Goal: Task Accomplishment & Management: Complete application form

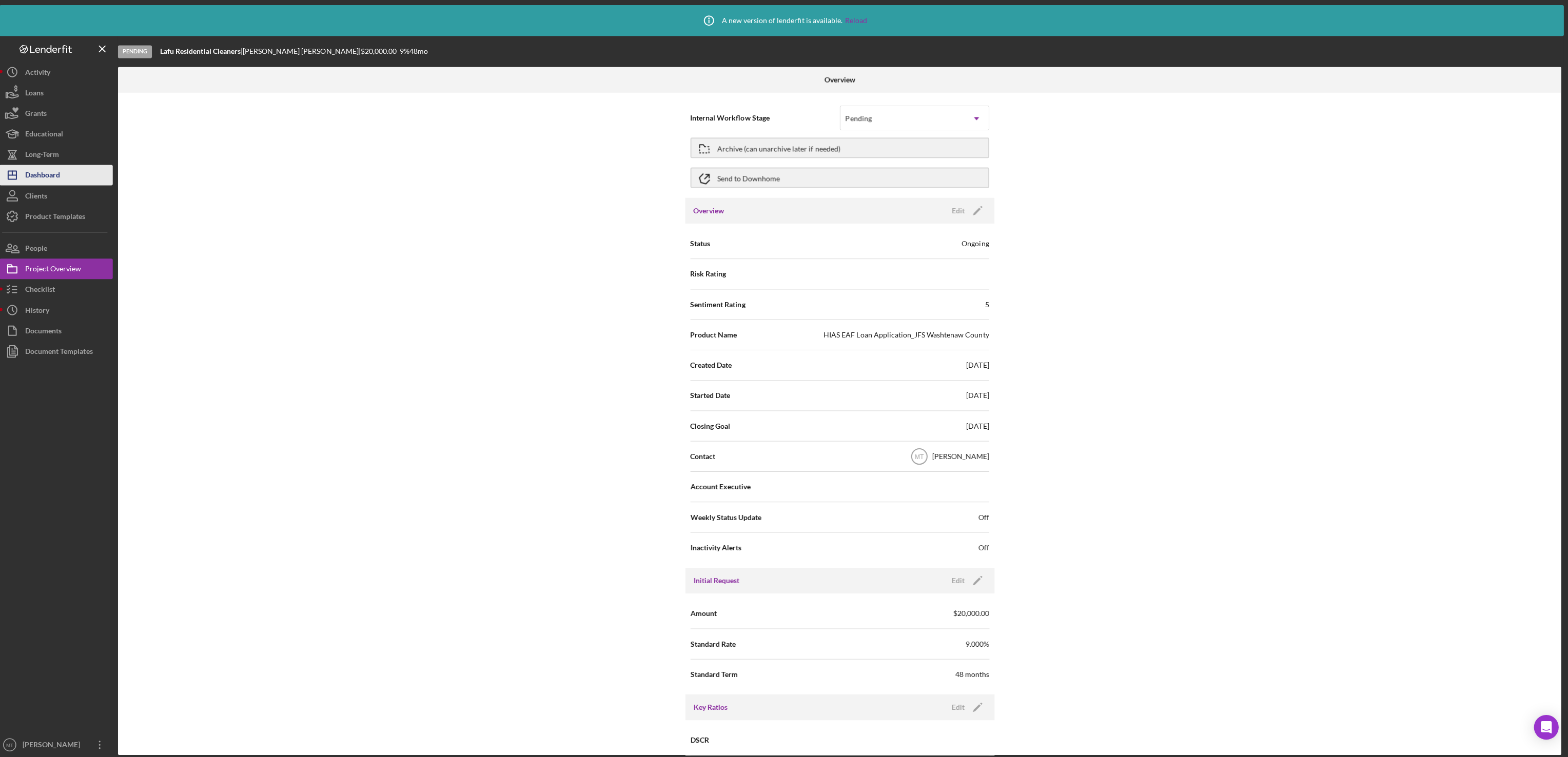
click at [68, 172] on button "Icon/Dashboard Dashboard" at bounding box center [61, 175] width 113 height 21
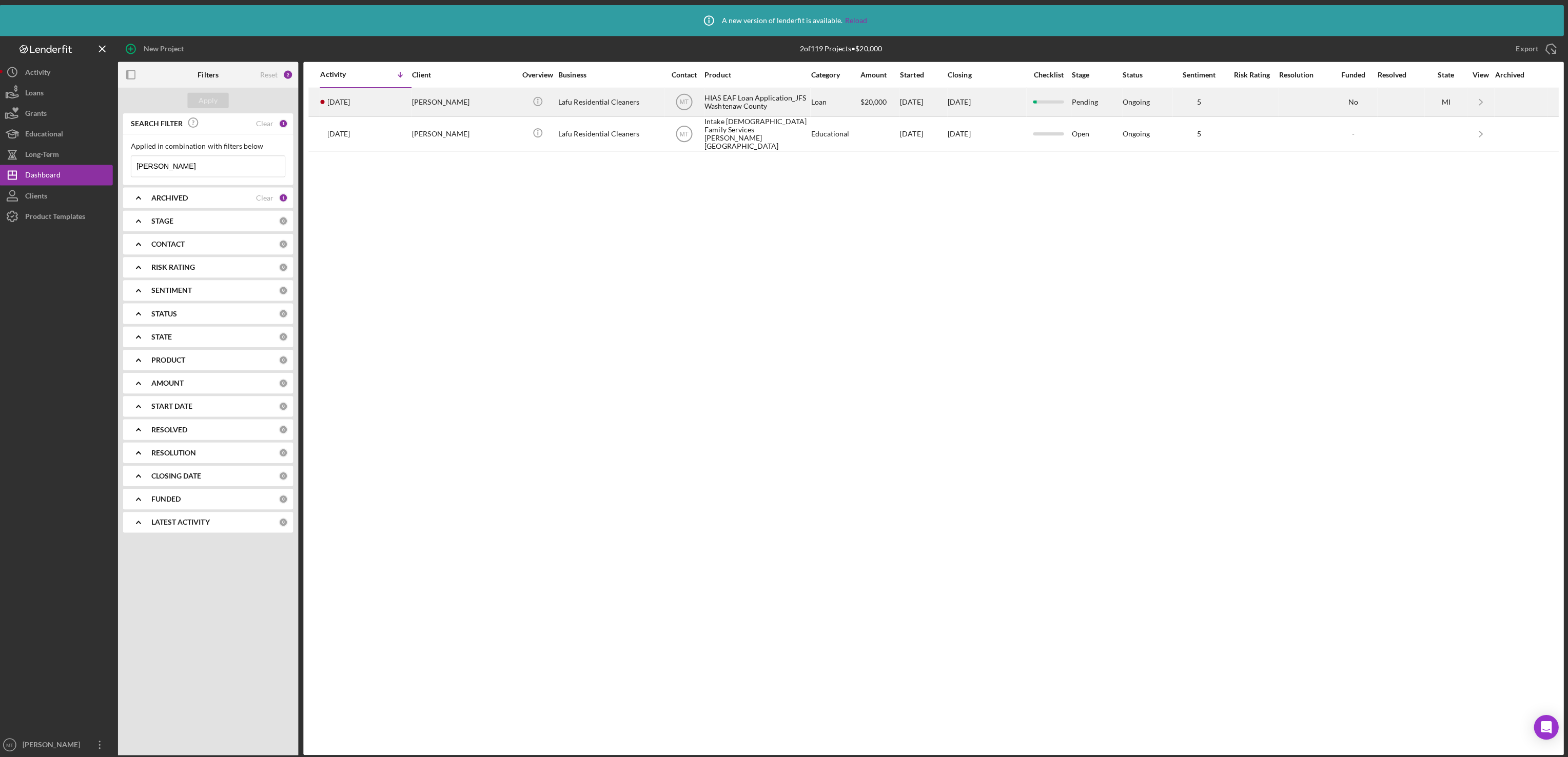
click at [727, 104] on div "HIAS EAF Loan Application_JFS Washtenaw County" at bounding box center [758, 102] width 103 height 27
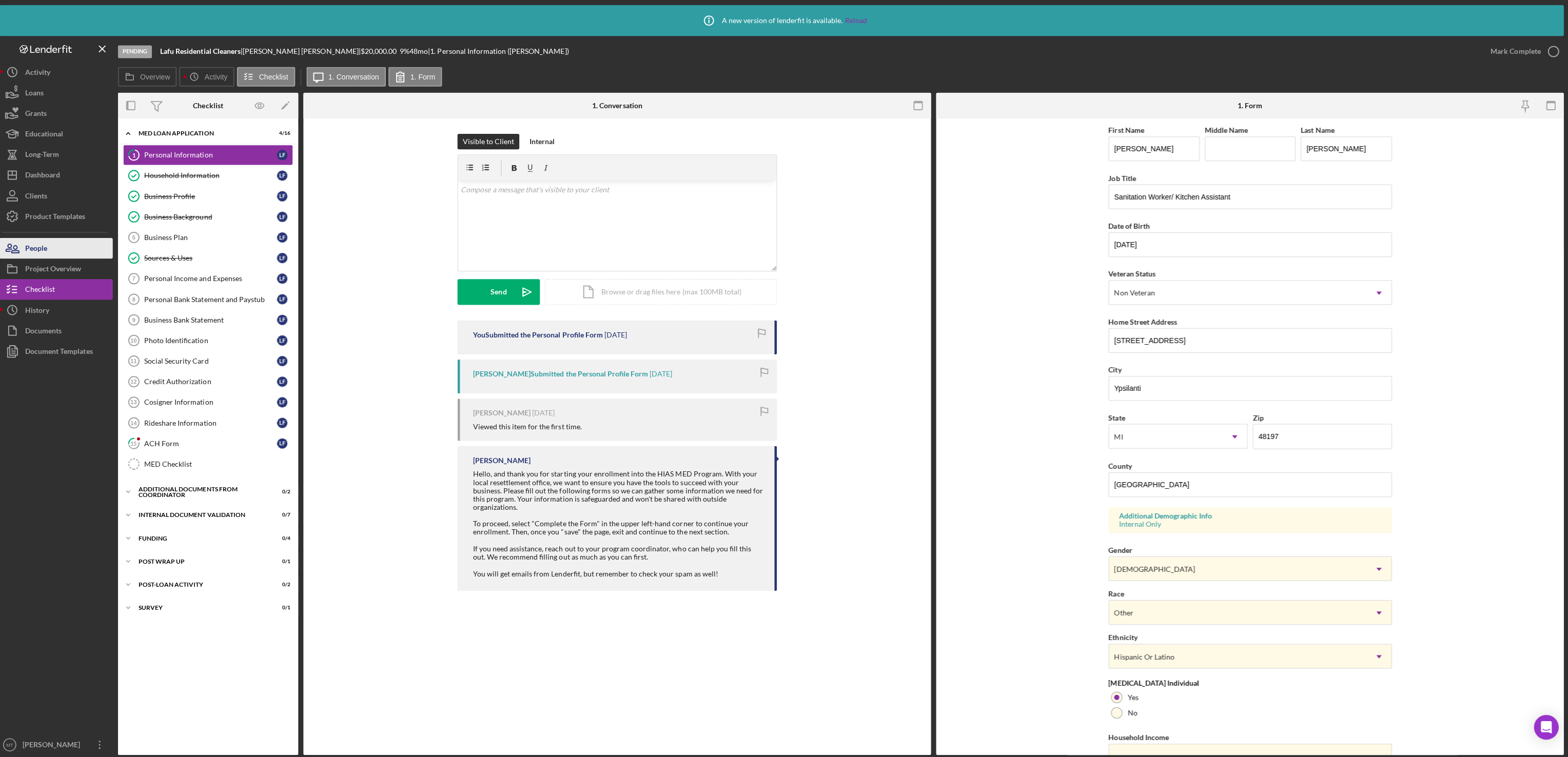
click at [60, 245] on button "People" at bounding box center [61, 247] width 113 height 21
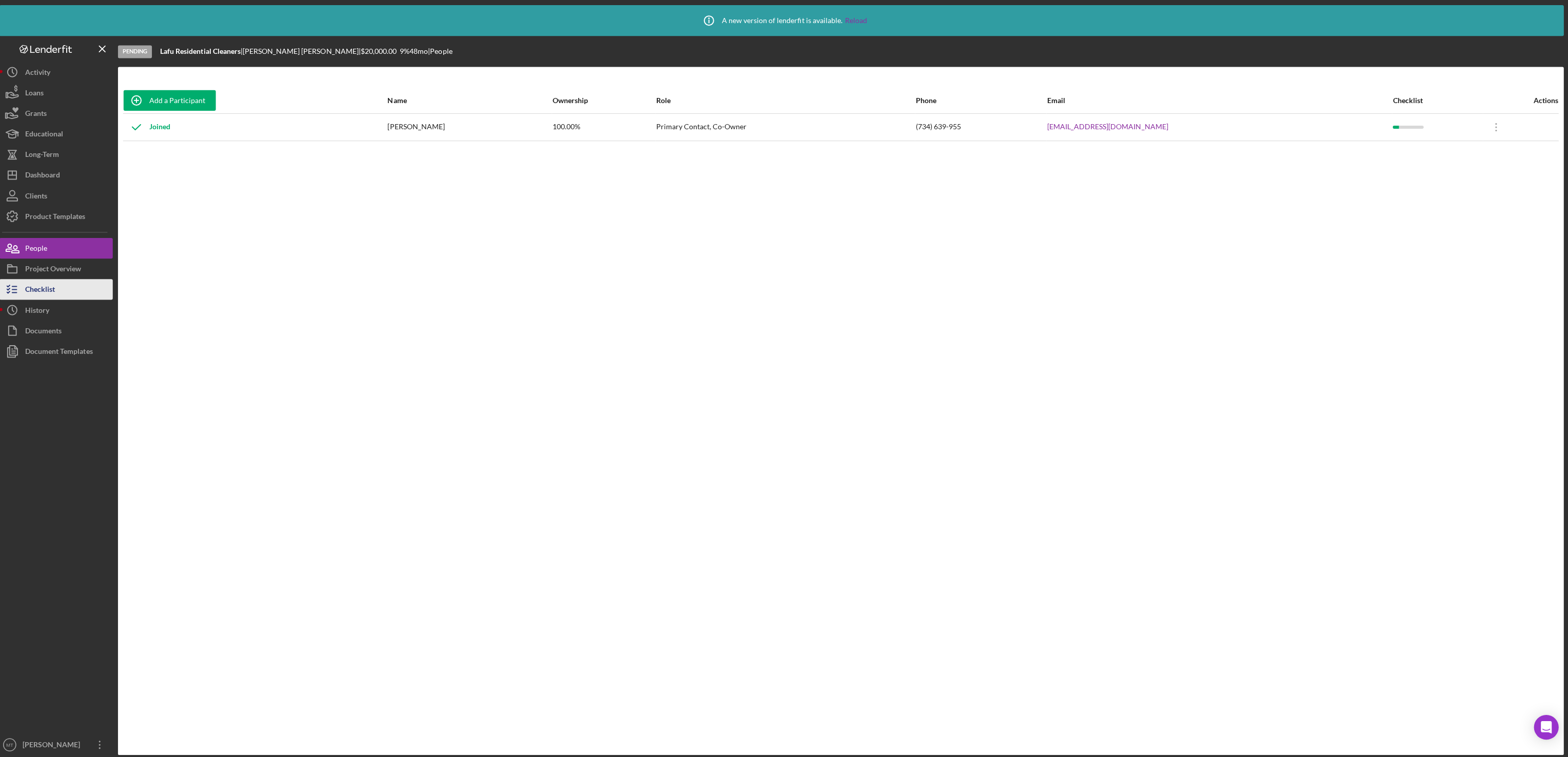
click at [51, 290] on div "Checklist" at bounding box center [46, 290] width 30 height 23
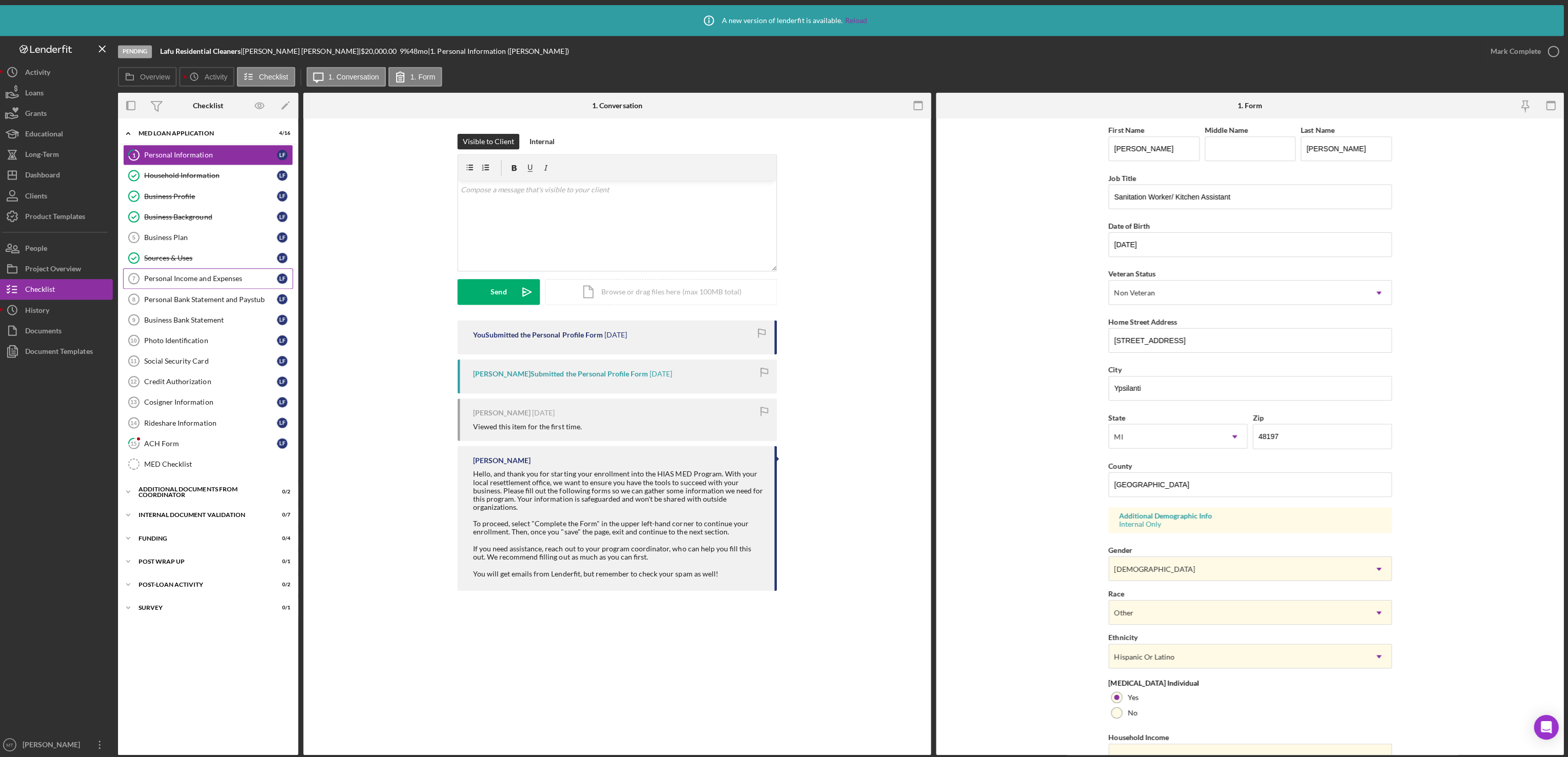
click at [177, 282] on div "Personal Income and Expenses" at bounding box center [215, 277] width 132 height 8
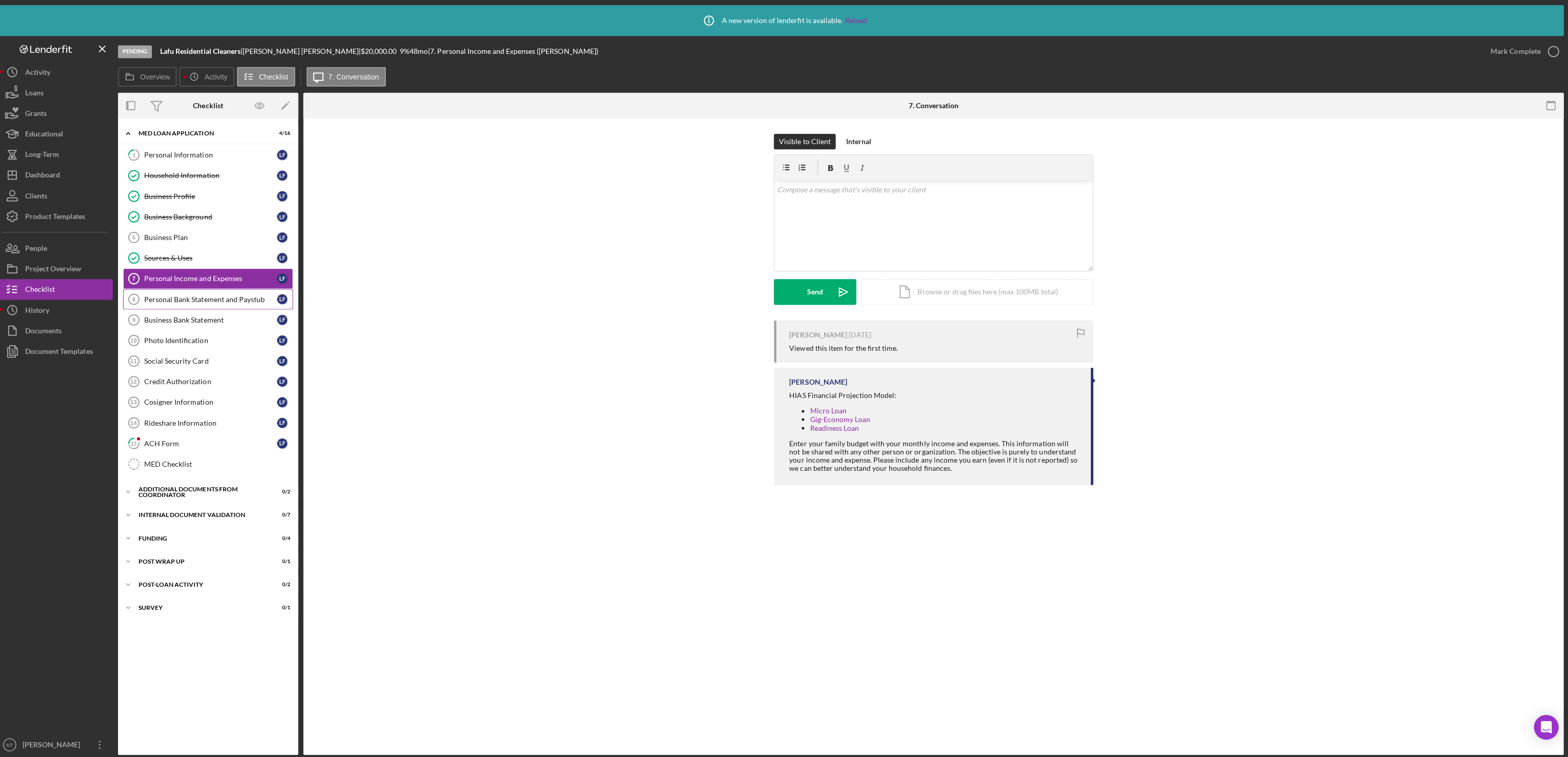
click at [199, 302] on div "Personal Bank Statement and Paystub" at bounding box center [215, 298] width 132 height 8
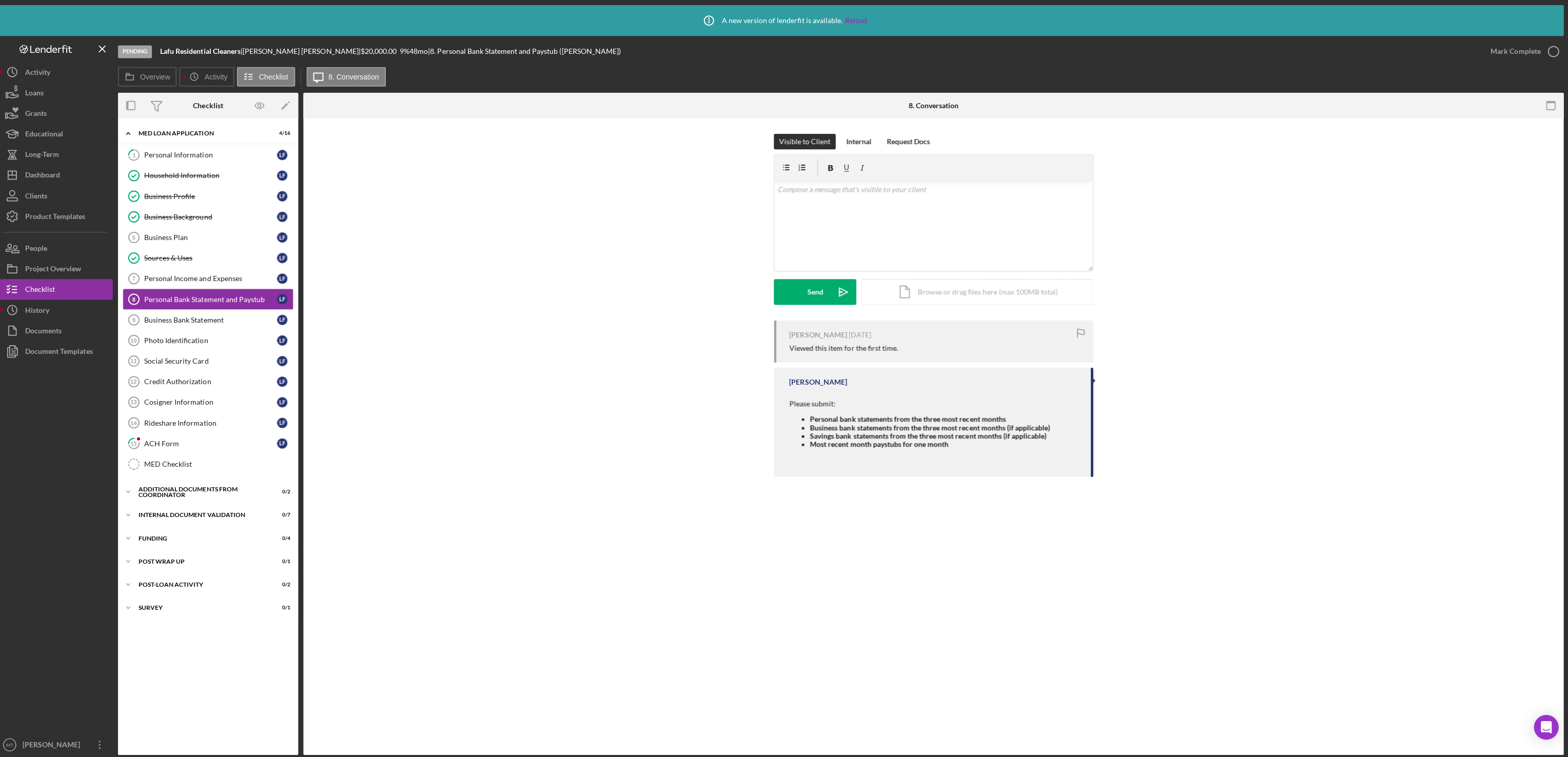
click at [221, 302] on div "Personal Bank Statement and Paystub" at bounding box center [215, 298] width 132 height 8
click at [189, 323] on div "Business Bank Statement" at bounding box center [215, 318] width 132 height 8
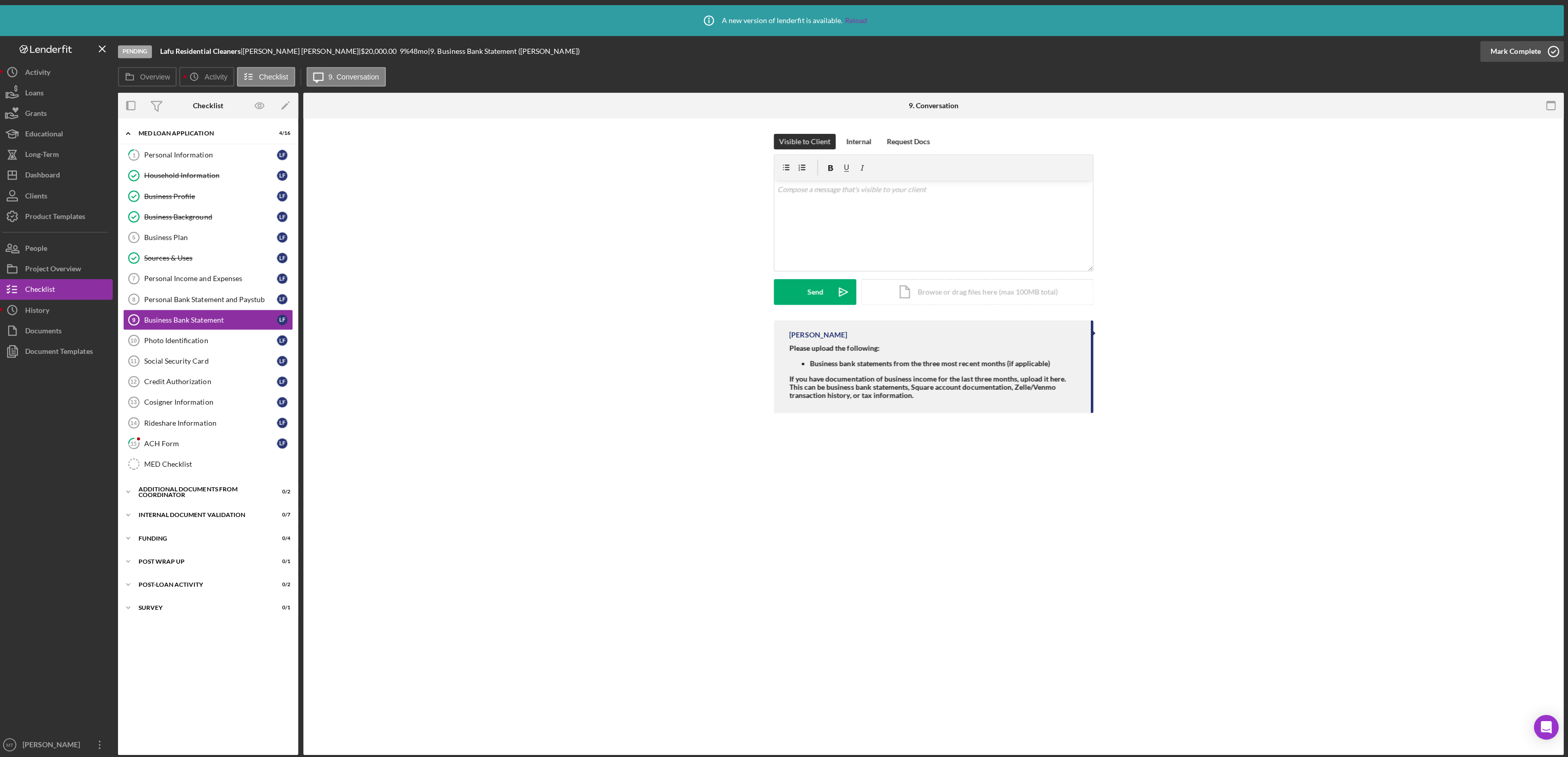
click at [1519, 55] on div "Mark Complete" at bounding box center [1515, 51] width 50 height 21
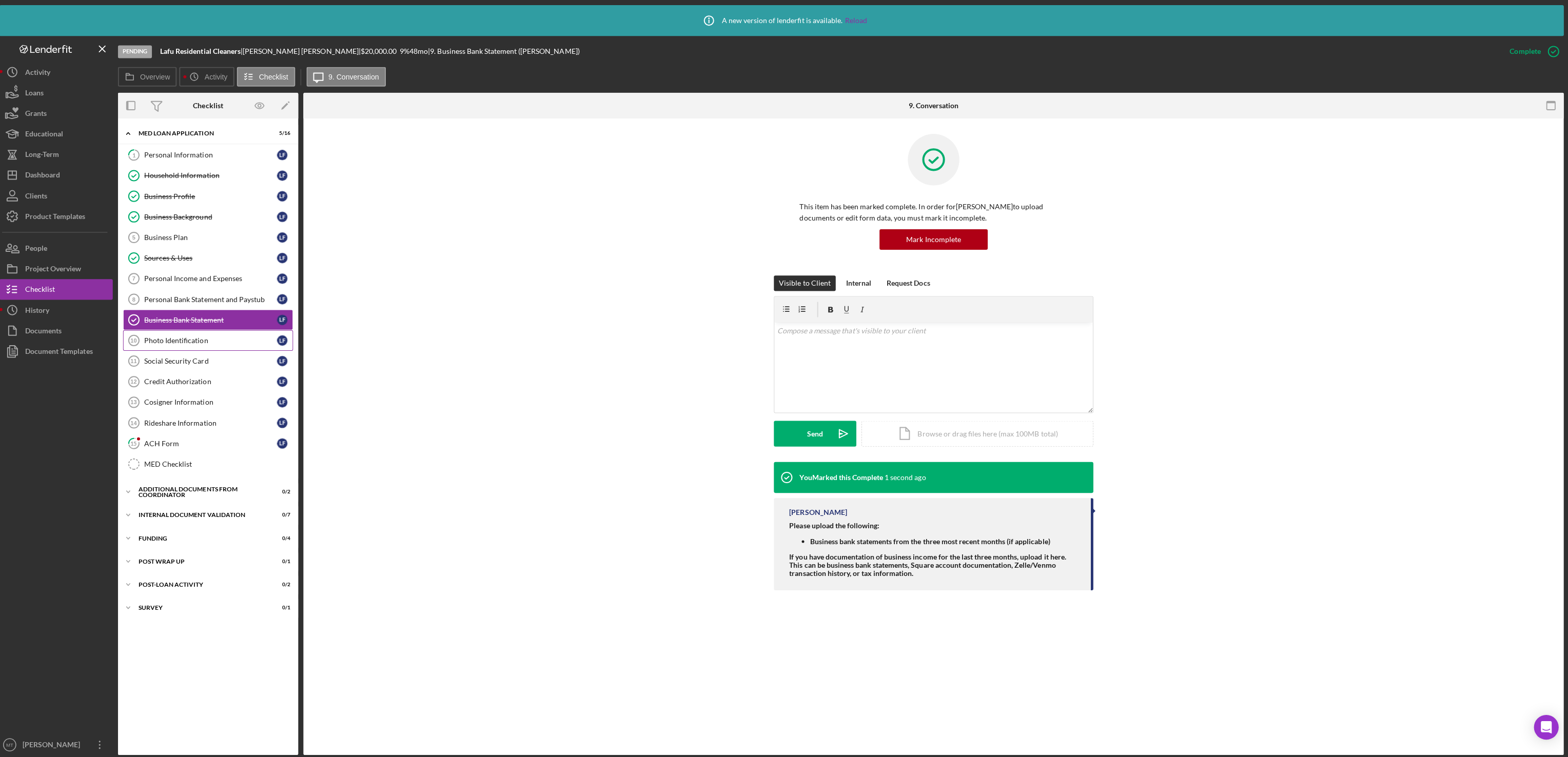
click at [185, 343] on div "Photo Identification" at bounding box center [215, 338] width 132 height 8
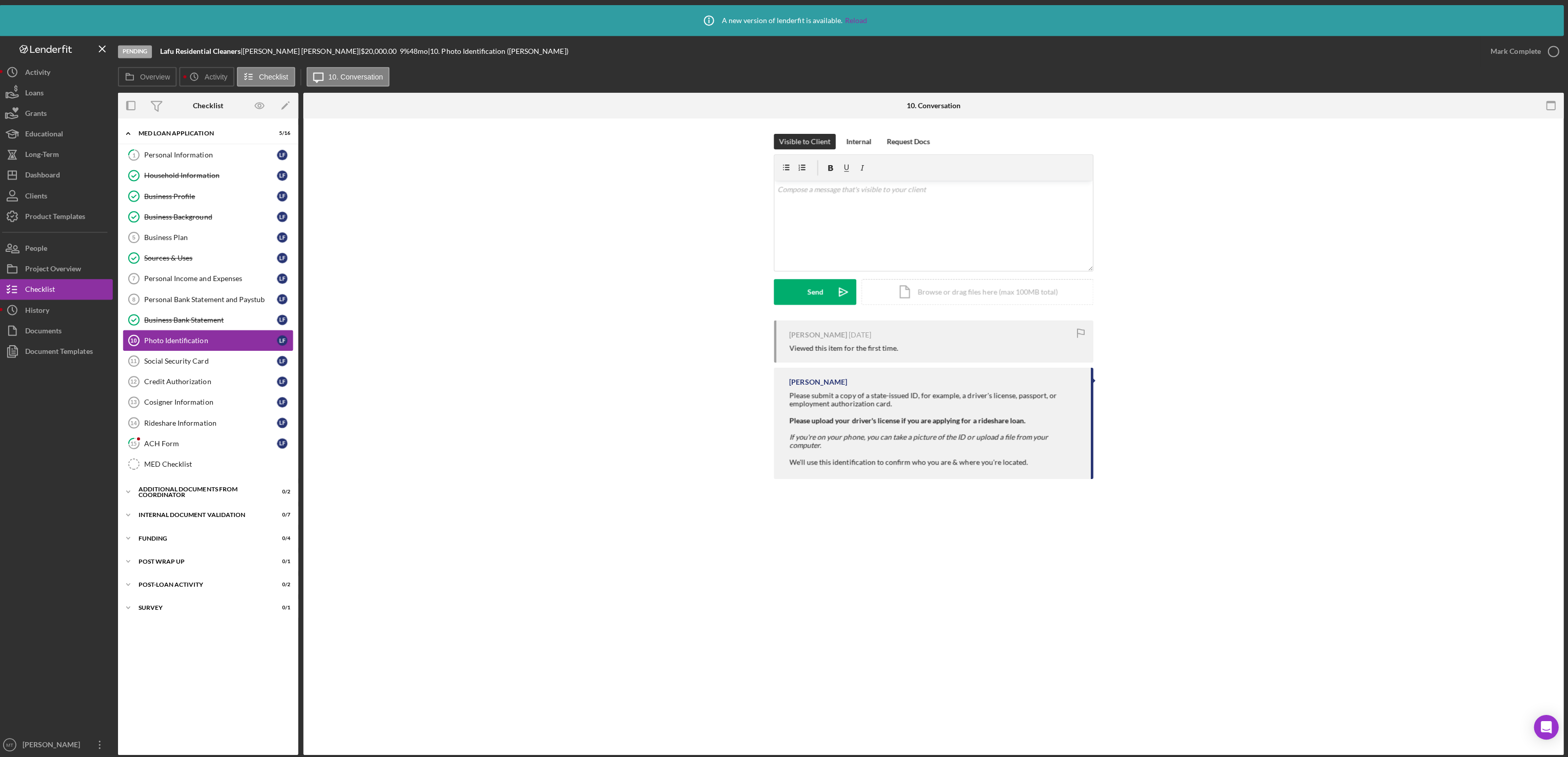
click at [208, 339] on link "Photo Identification 10 Photo Identification L F" at bounding box center [213, 339] width 169 height 21
click at [212, 323] on div "Business Bank Statement" at bounding box center [215, 318] width 132 height 8
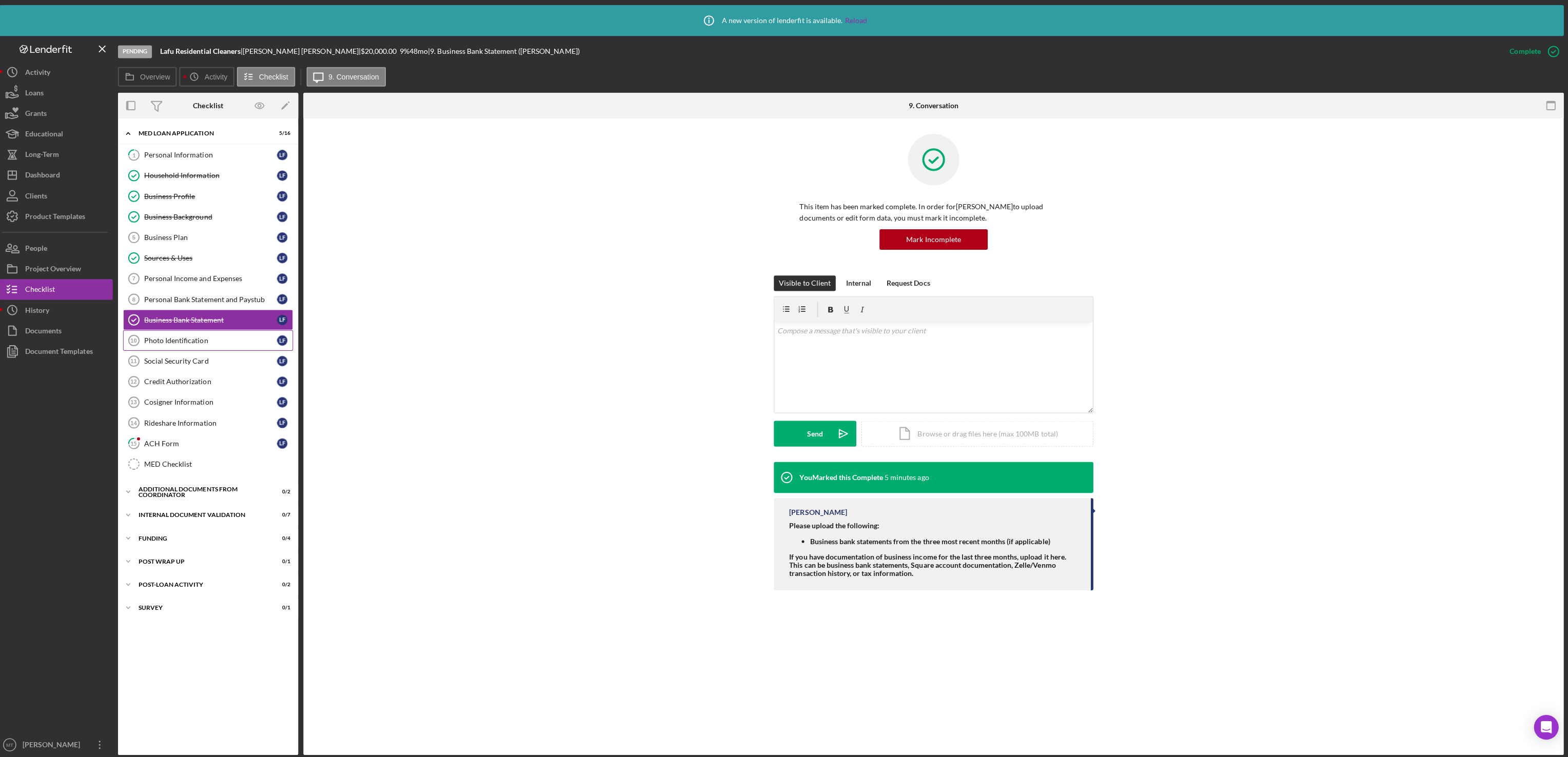
click at [208, 343] on div "Photo Identification" at bounding box center [215, 338] width 132 height 8
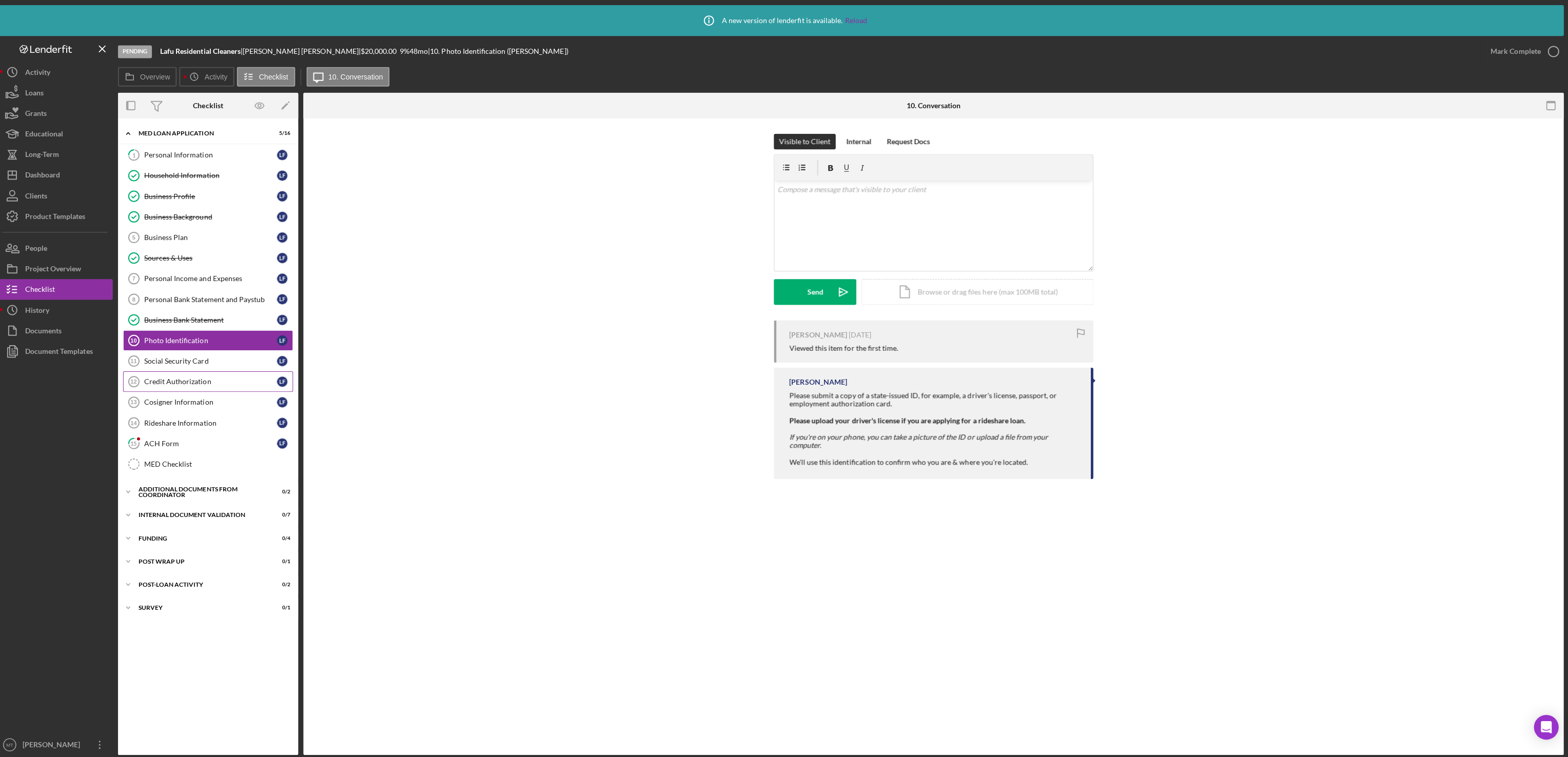
click at [199, 384] on div "Credit Authorization" at bounding box center [215, 380] width 132 height 8
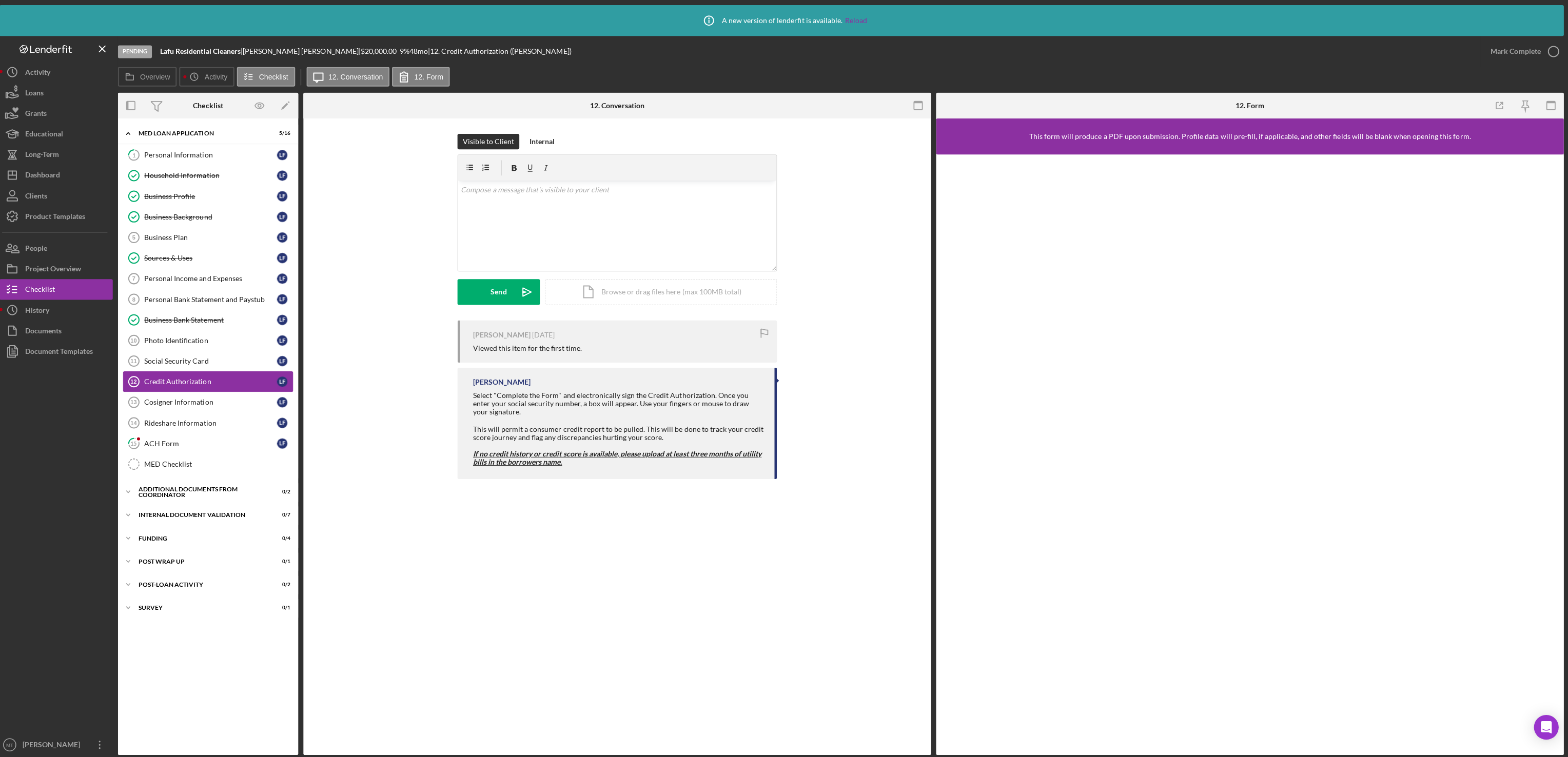
click at [204, 384] on div "Credit Authorization" at bounding box center [215, 380] width 132 height 8
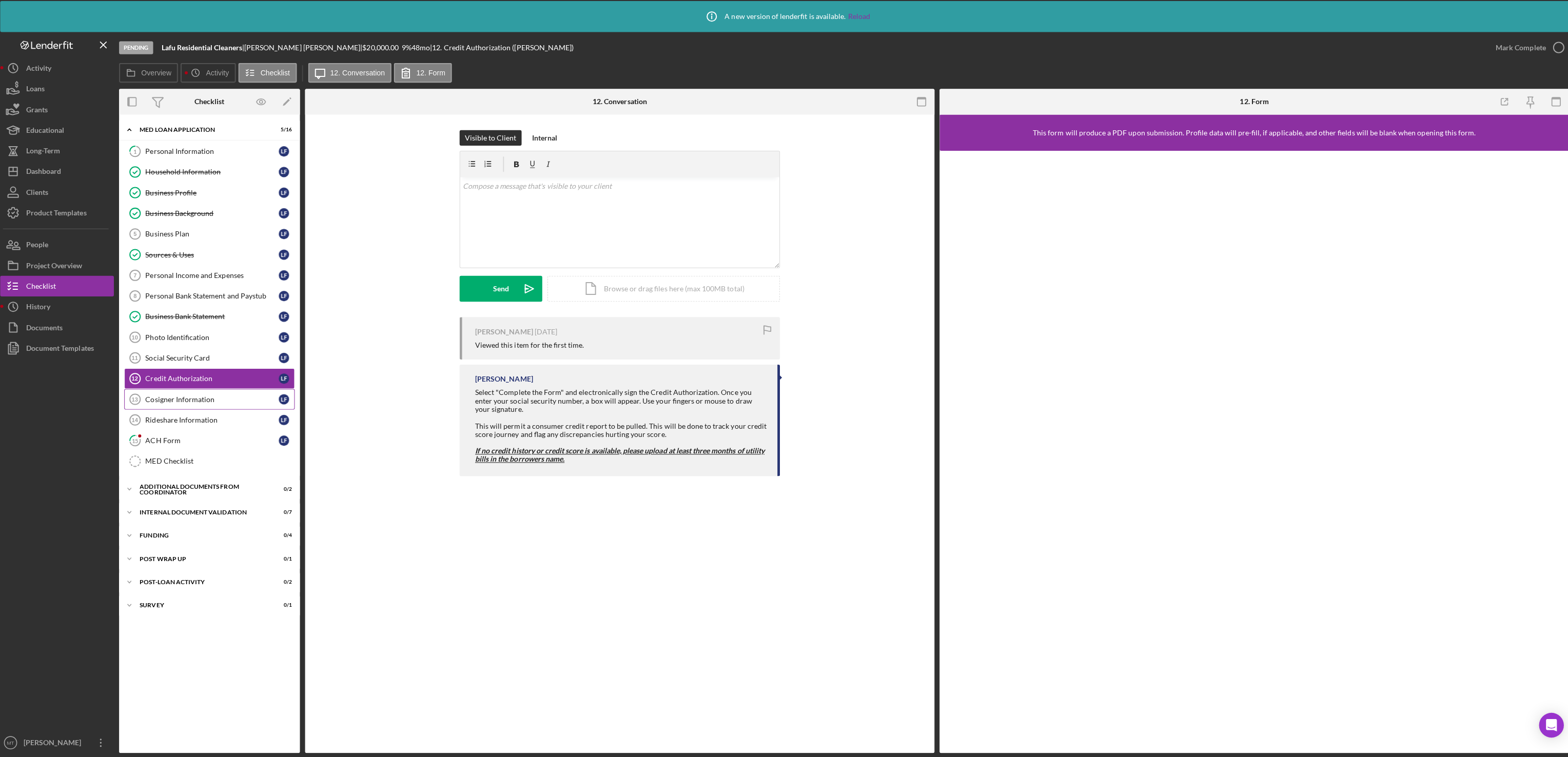
click at [198, 411] on link "Cosigner Information 13 Cosigner Information L F" at bounding box center [213, 400] width 169 height 21
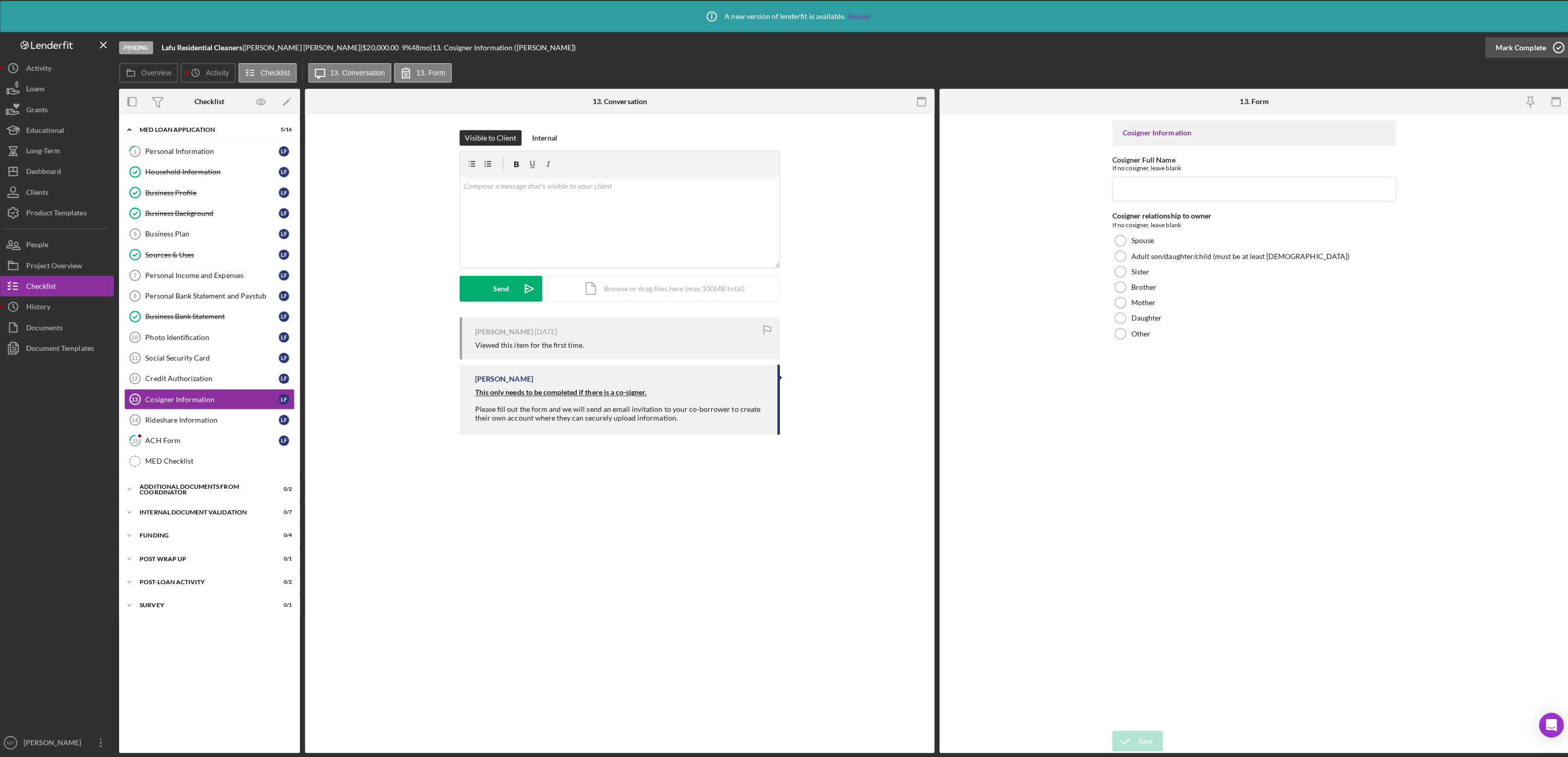
click at [1522, 47] on div "Mark Complete" at bounding box center [1515, 51] width 50 height 21
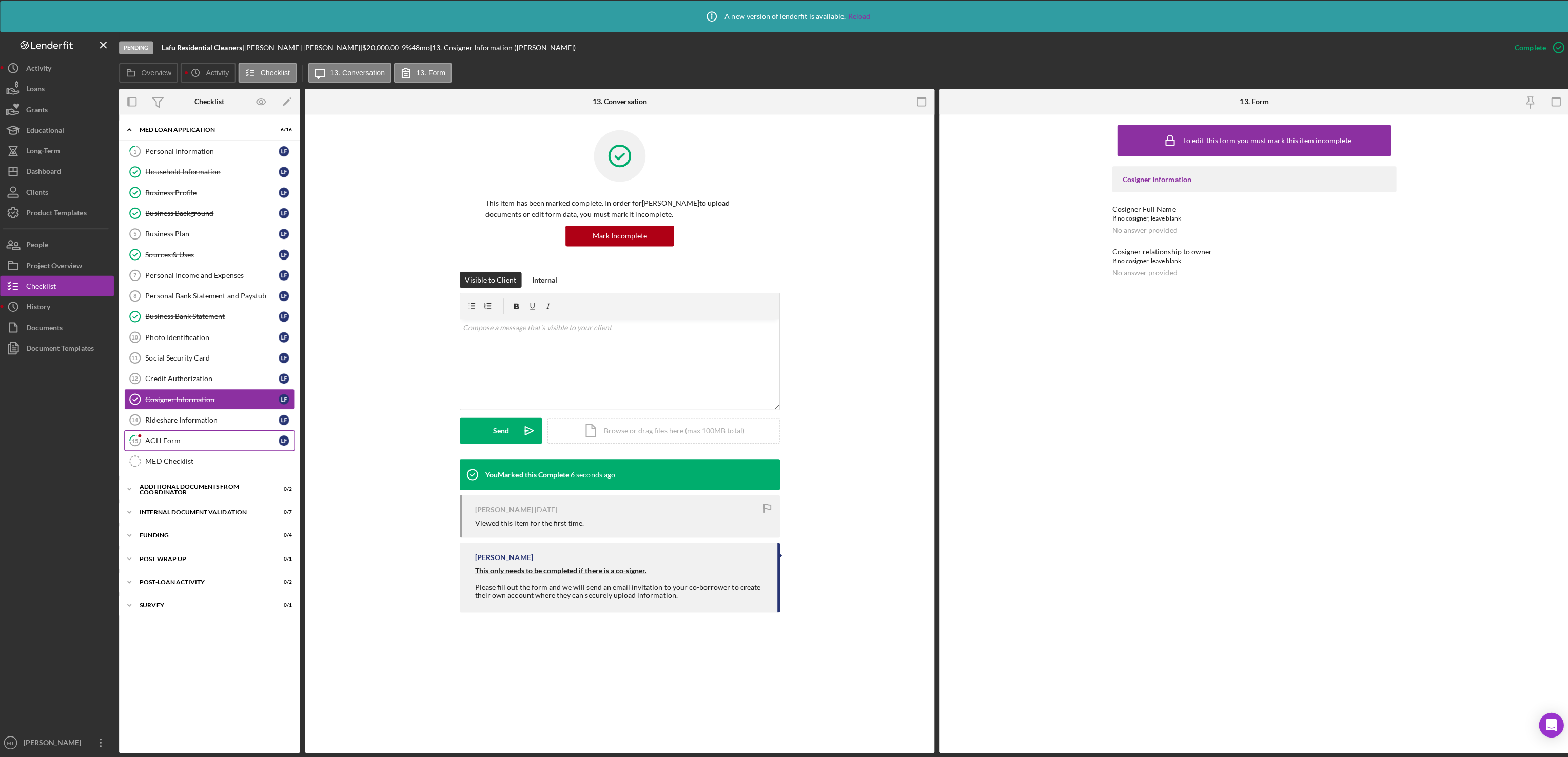
click at [184, 446] on div "ACH Form" at bounding box center [215, 441] width 132 height 8
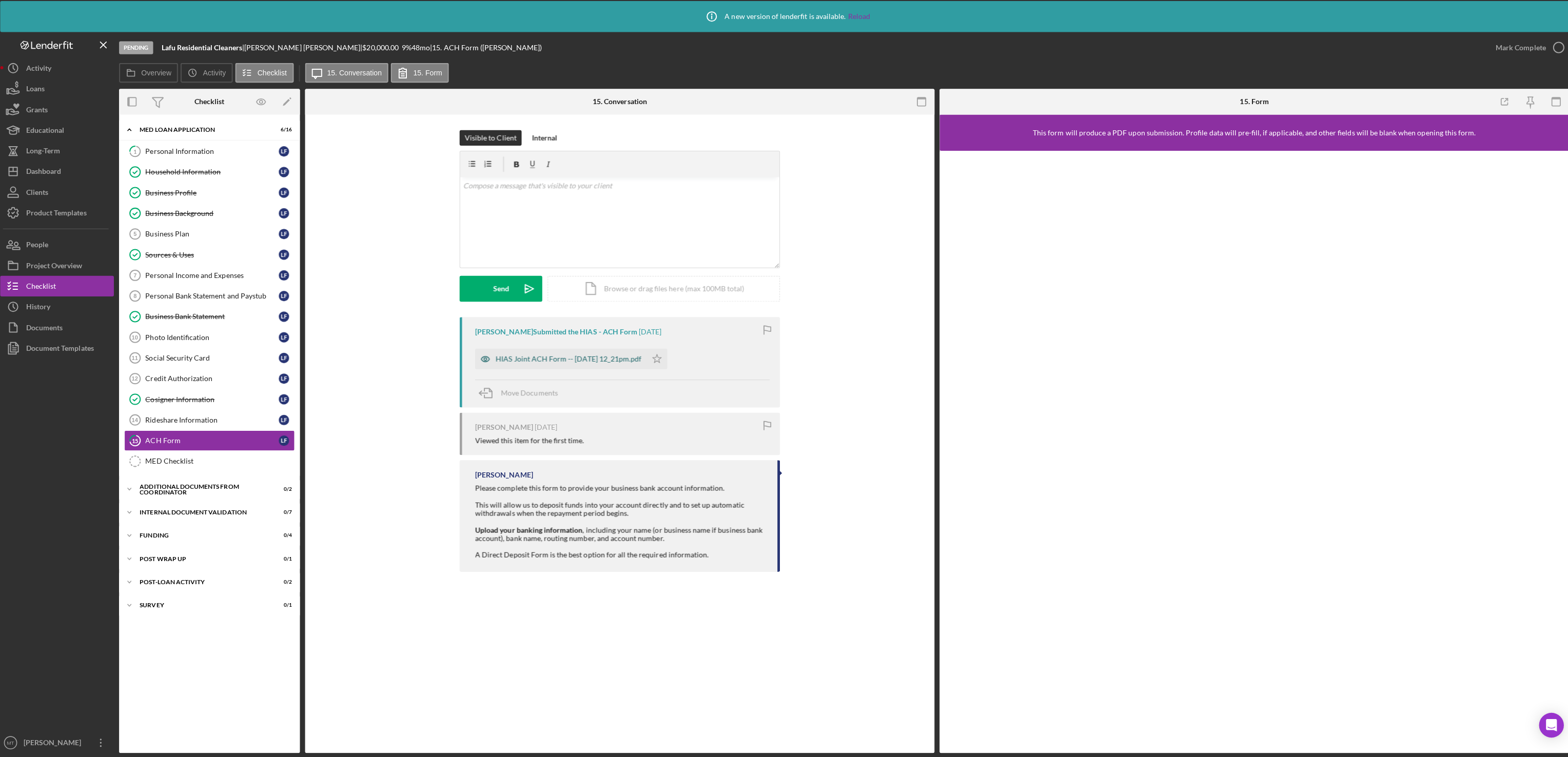
click at [609, 360] on div "HIAS Joint ACH Form -- [DATE] 12_21pm.pdf" at bounding box center [570, 360] width 145 height 8
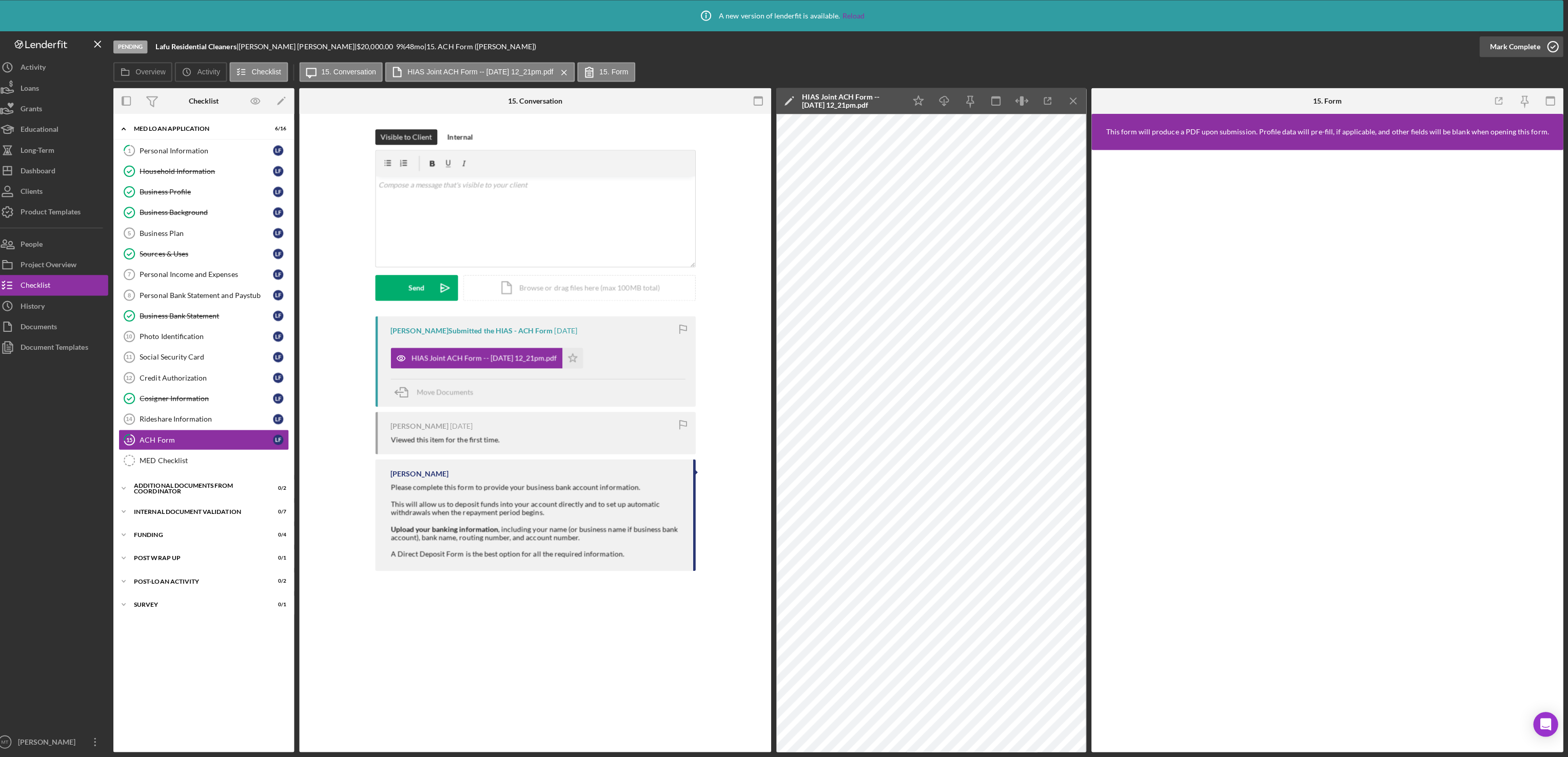
click at [1514, 51] on div "Mark Complete" at bounding box center [1515, 51] width 50 height 21
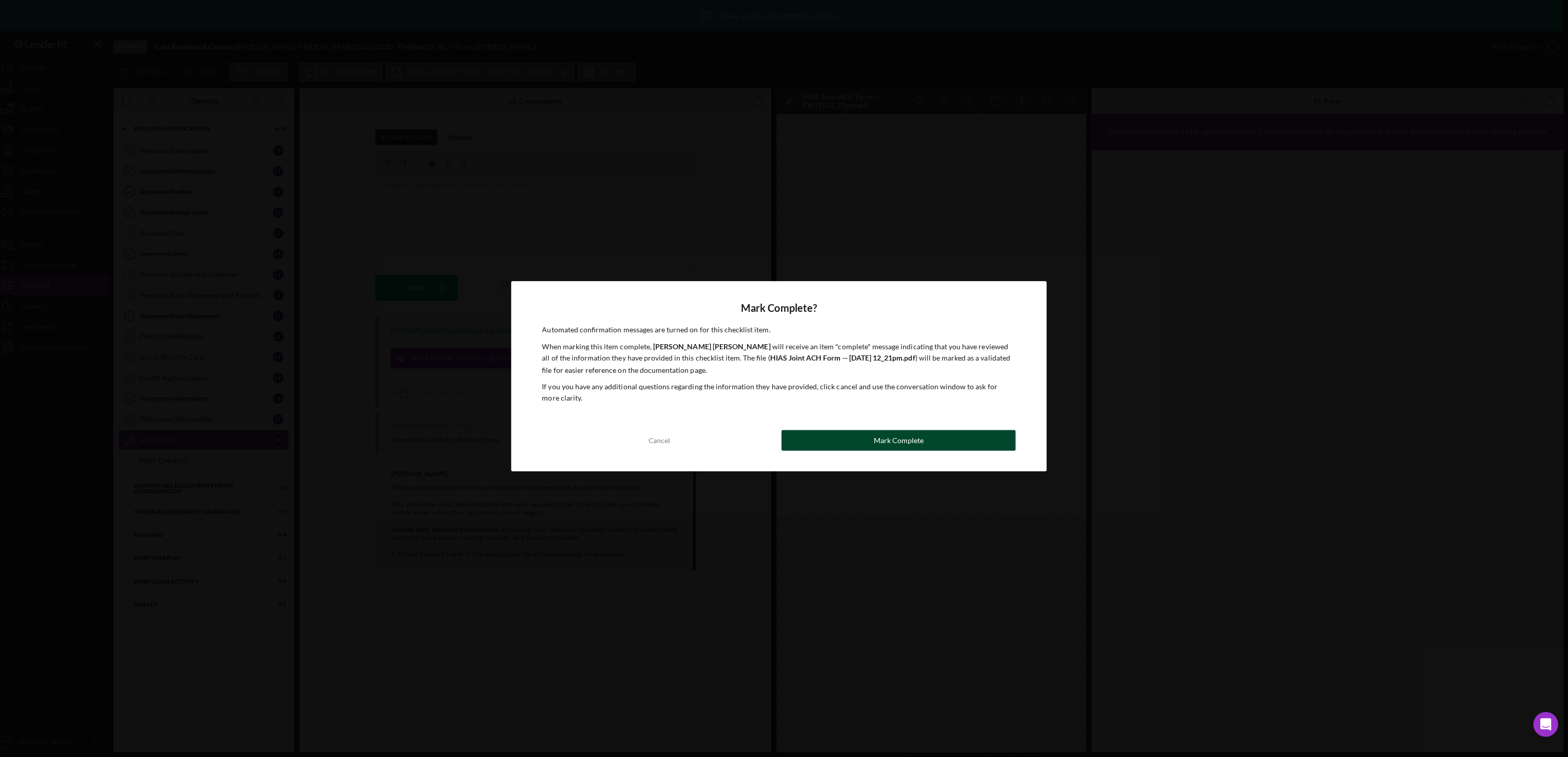
click at [923, 436] on div "Mark Complete" at bounding box center [903, 442] width 50 height 21
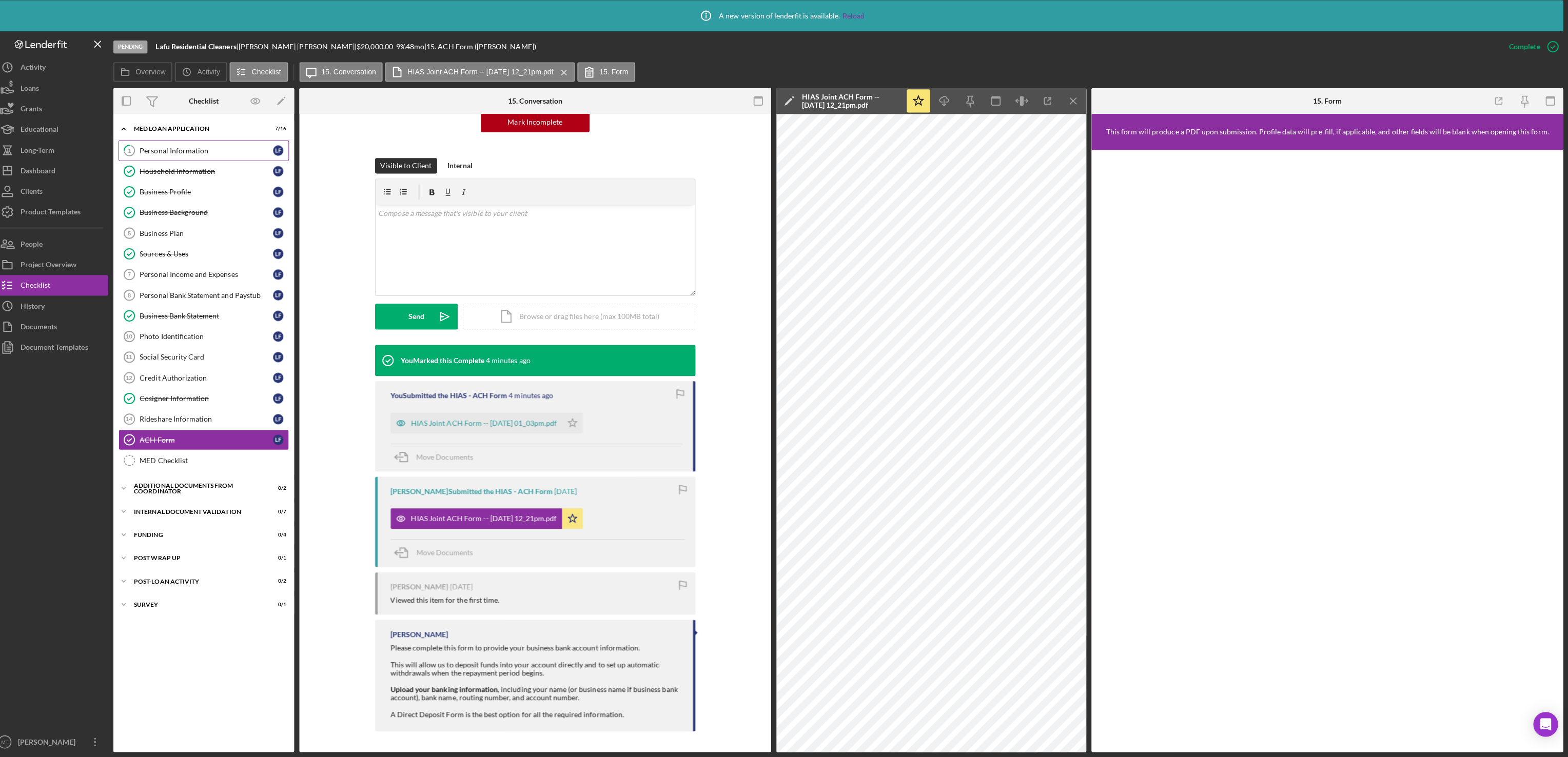
click at [162, 149] on link "1 Personal Information L F" at bounding box center [213, 155] width 169 height 21
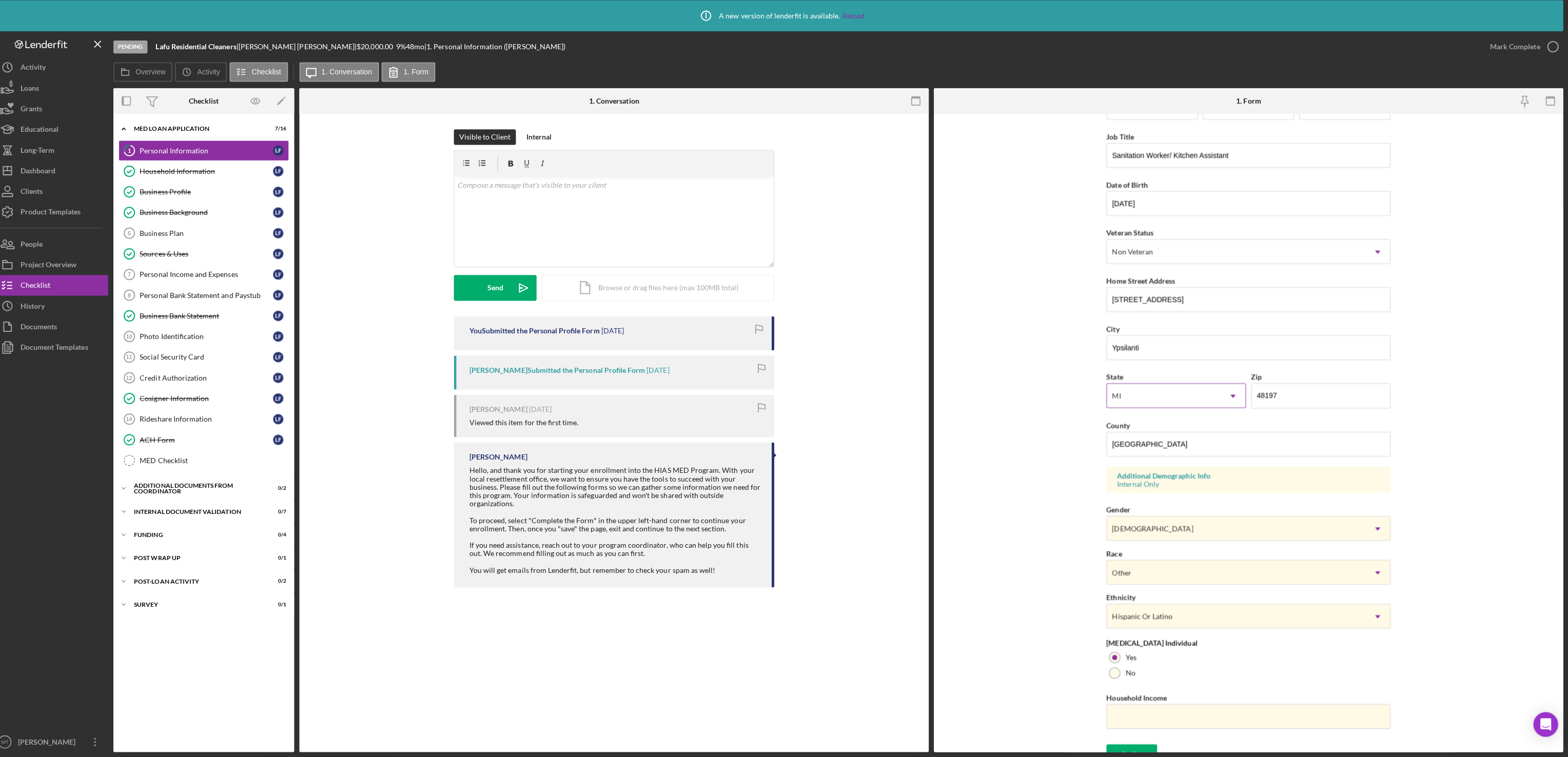
scroll to position [55, 0]
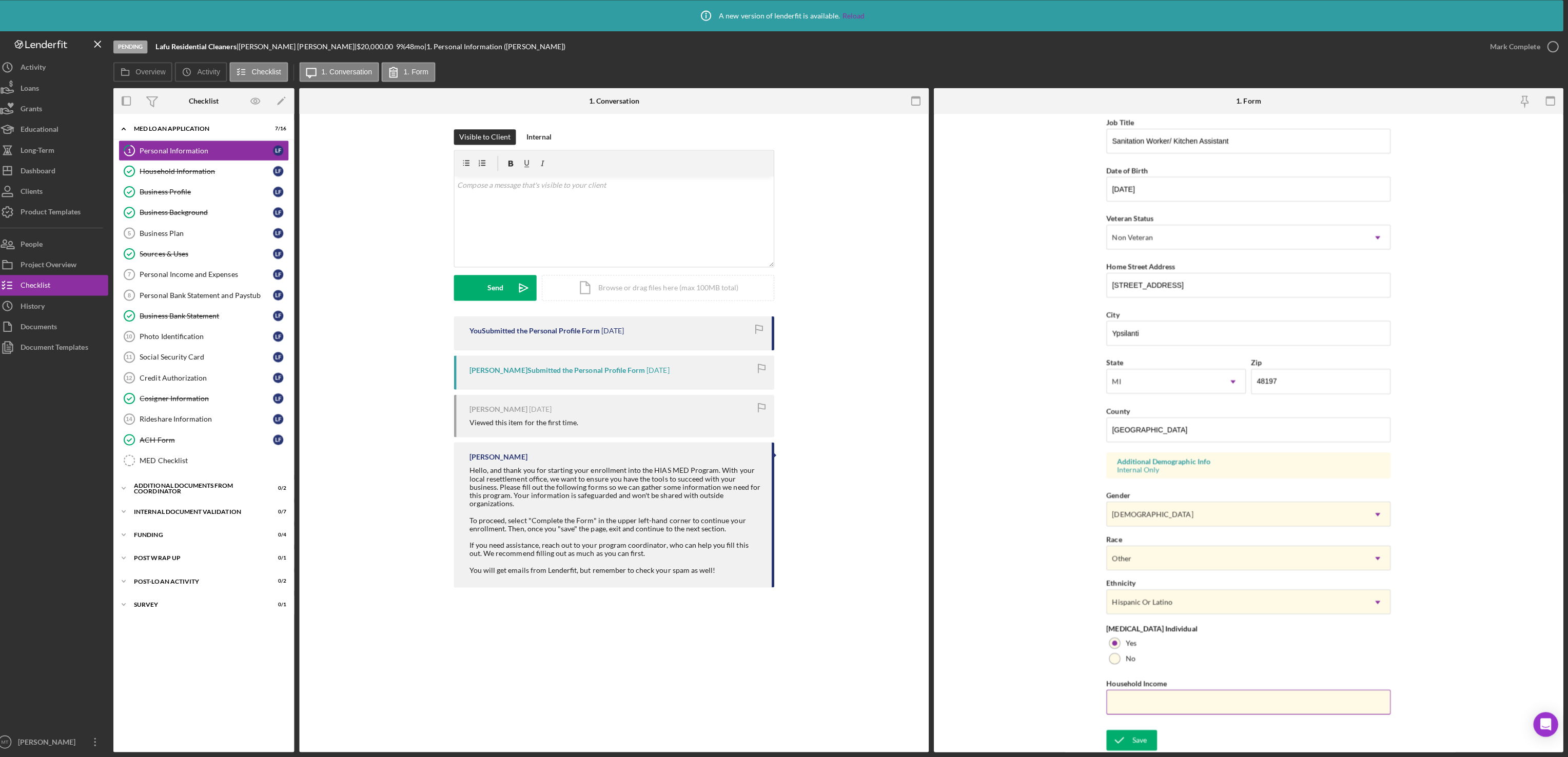
click at [1164, 703] on input "Household Income" at bounding box center [1250, 702] width 282 height 24
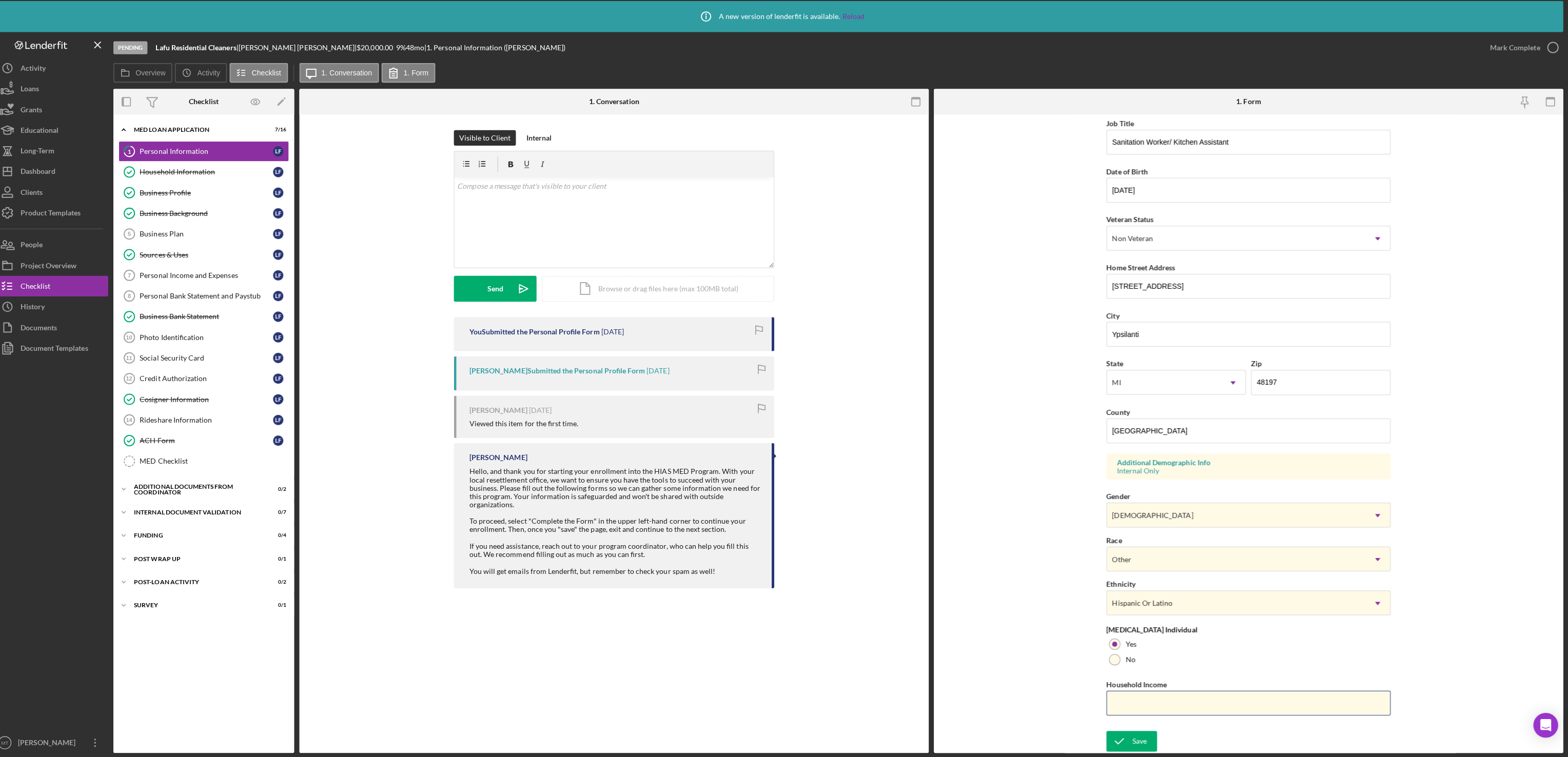
scroll to position [0, 0]
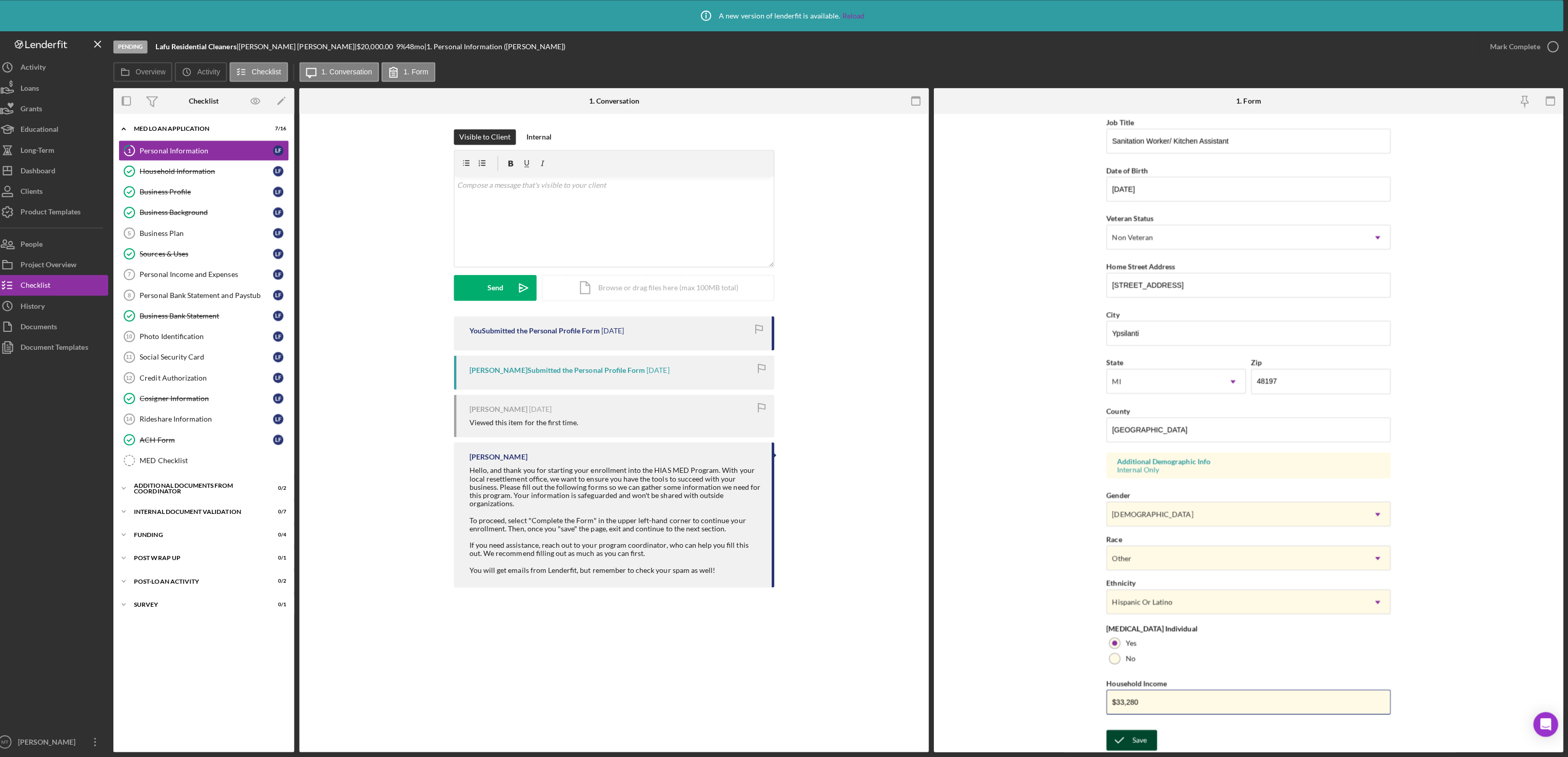
type input "$33,280"
click at [1138, 743] on div "Save" at bounding box center [1143, 740] width 15 height 21
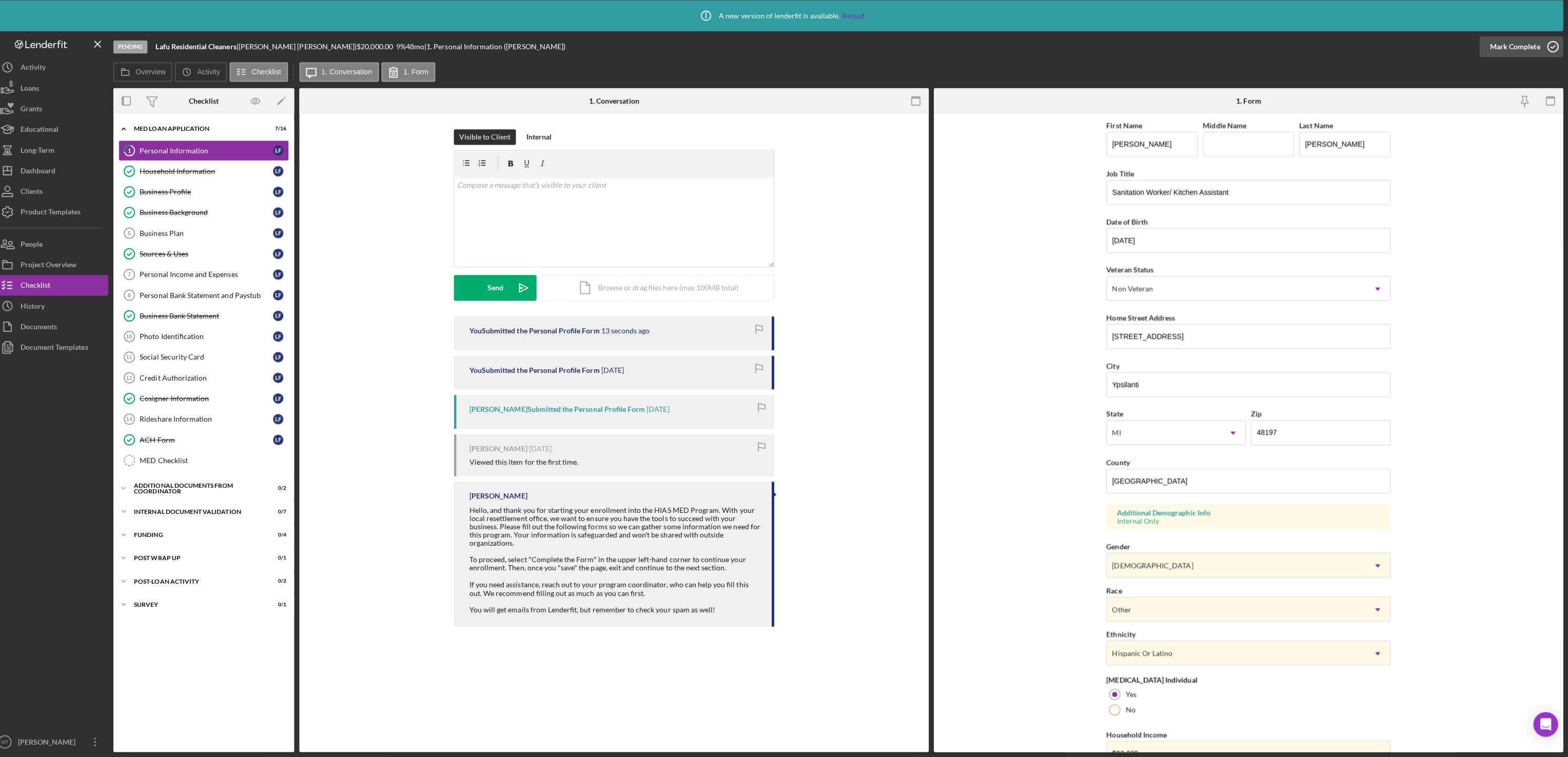
click at [1514, 48] on div "Mark Complete" at bounding box center [1515, 51] width 50 height 21
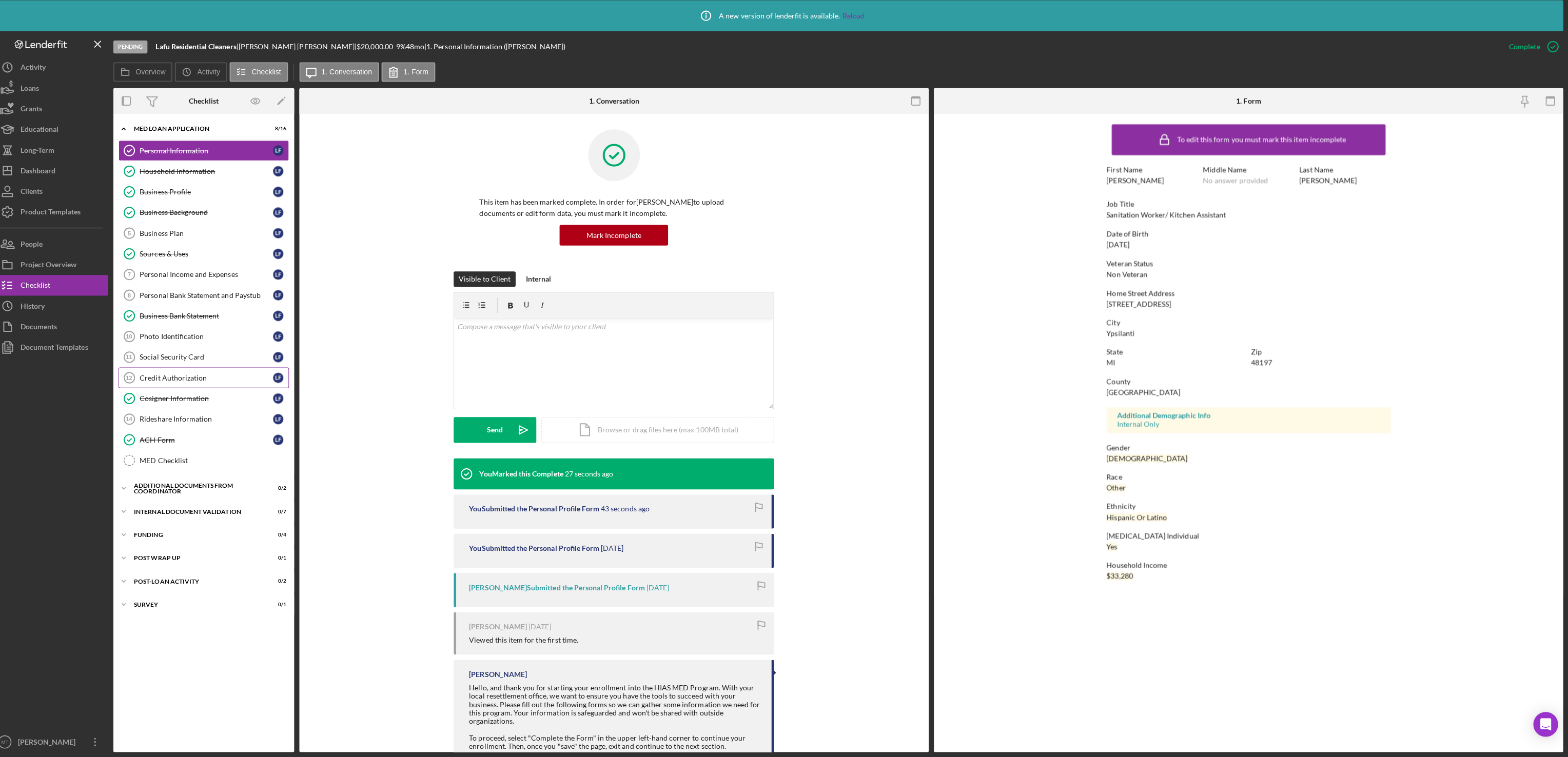
click at [205, 384] on div "Credit Authorization" at bounding box center [215, 380] width 132 height 8
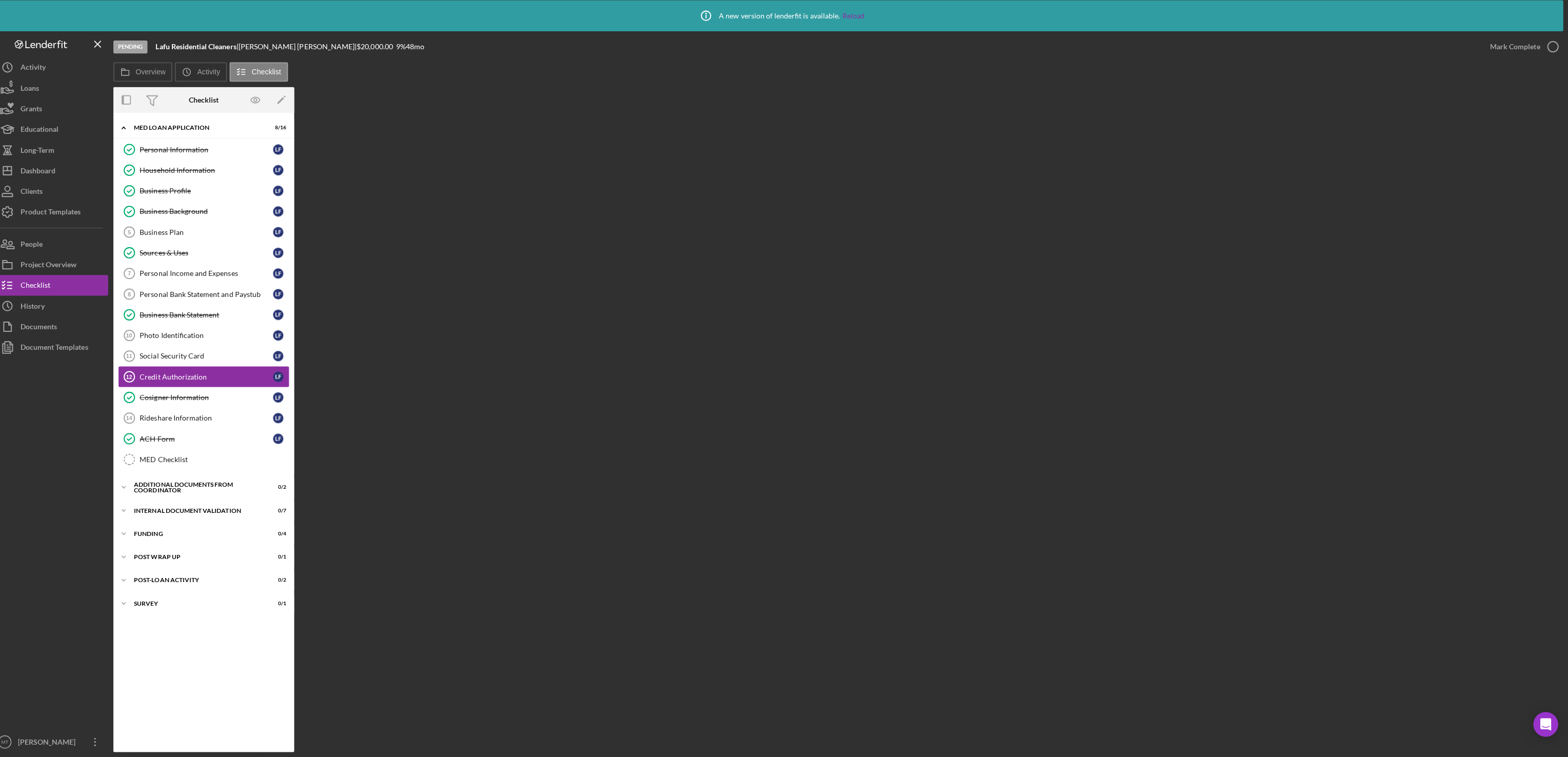
click at [200, 383] on div "Credit Authorization" at bounding box center [215, 378] width 132 height 8
click at [191, 403] on div "Cosigner Information" at bounding box center [215, 399] width 132 height 8
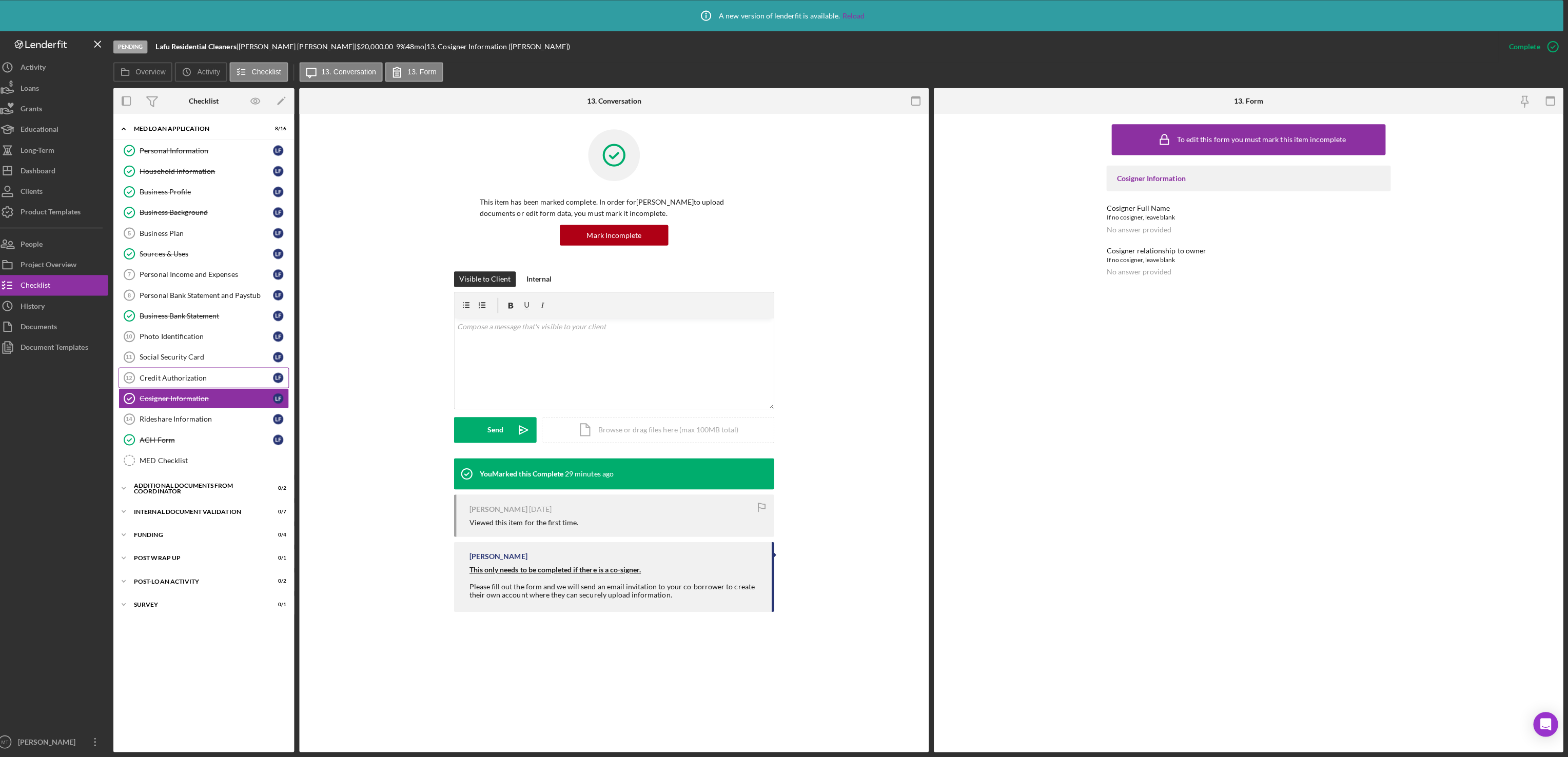
click at [200, 384] on div "Credit Authorization" at bounding box center [215, 380] width 132 height 8
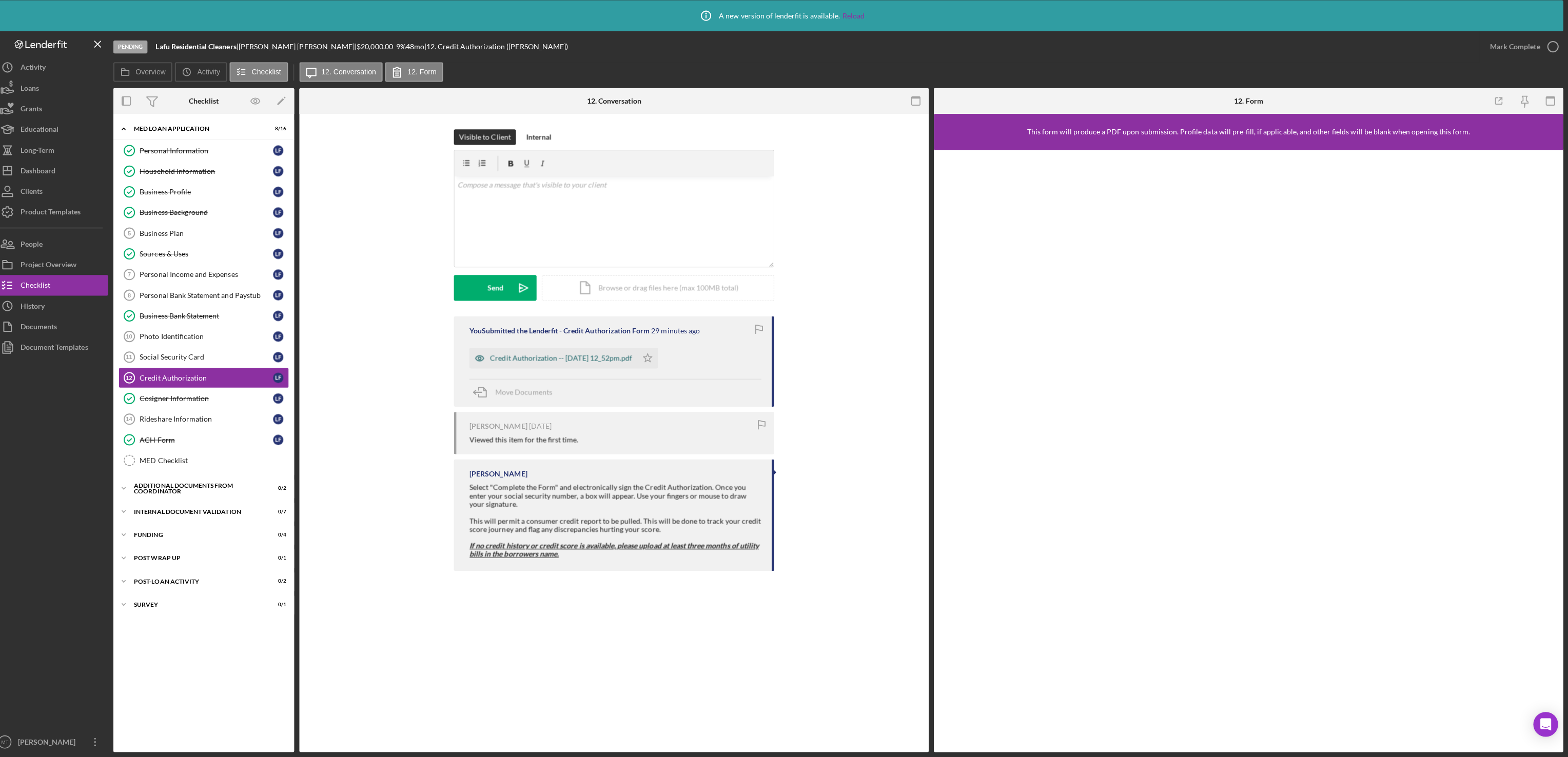
click at [541, 367] on div "Credit Authorization -- [DATE] 12_52pm.pdf" at bounding box center [560, 361] width 167 height 21
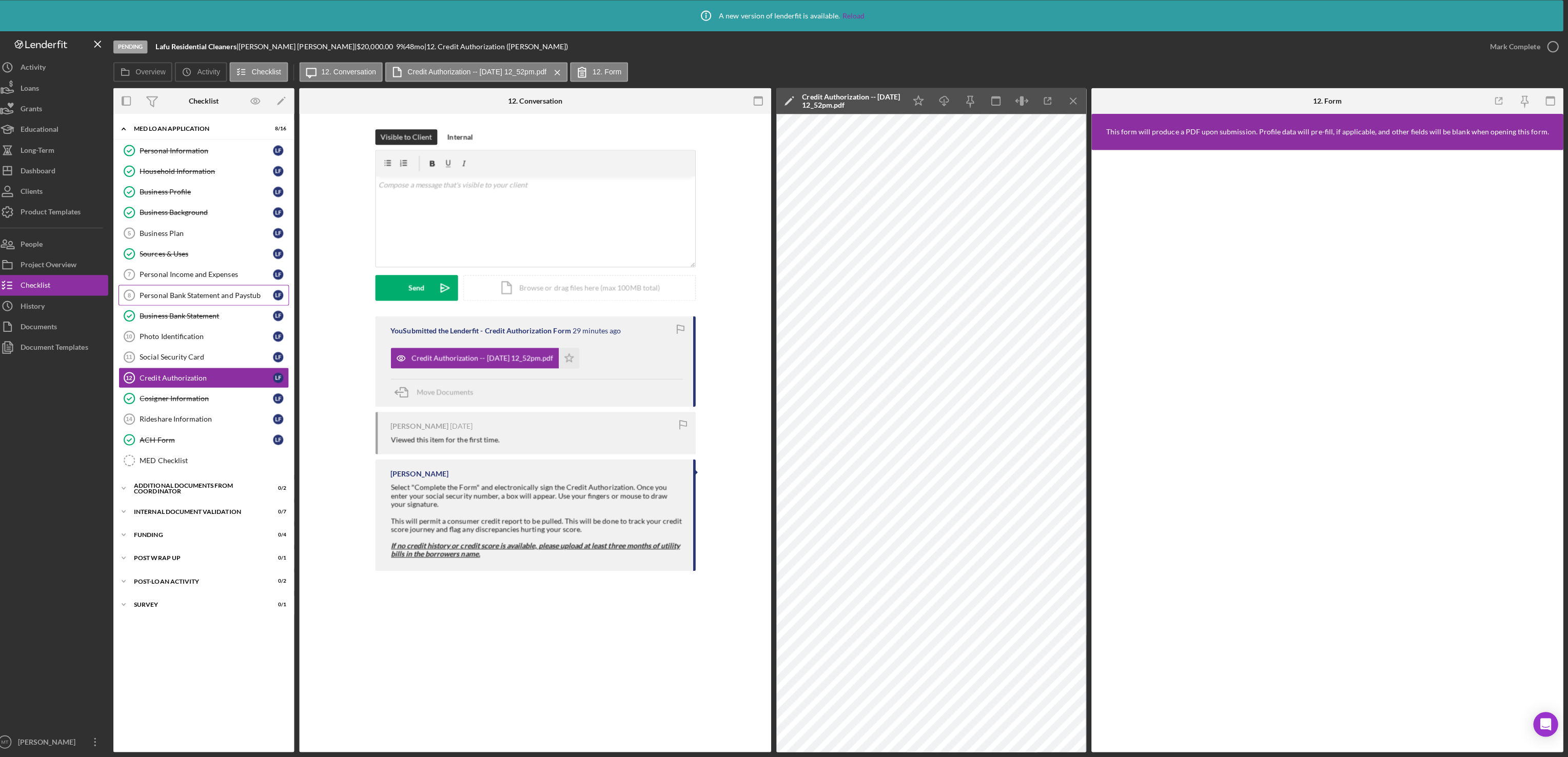
click at [228, 302] on div "Personal Bank Statement and Paystub" at bounding box center [215, 298] width 132 height 8
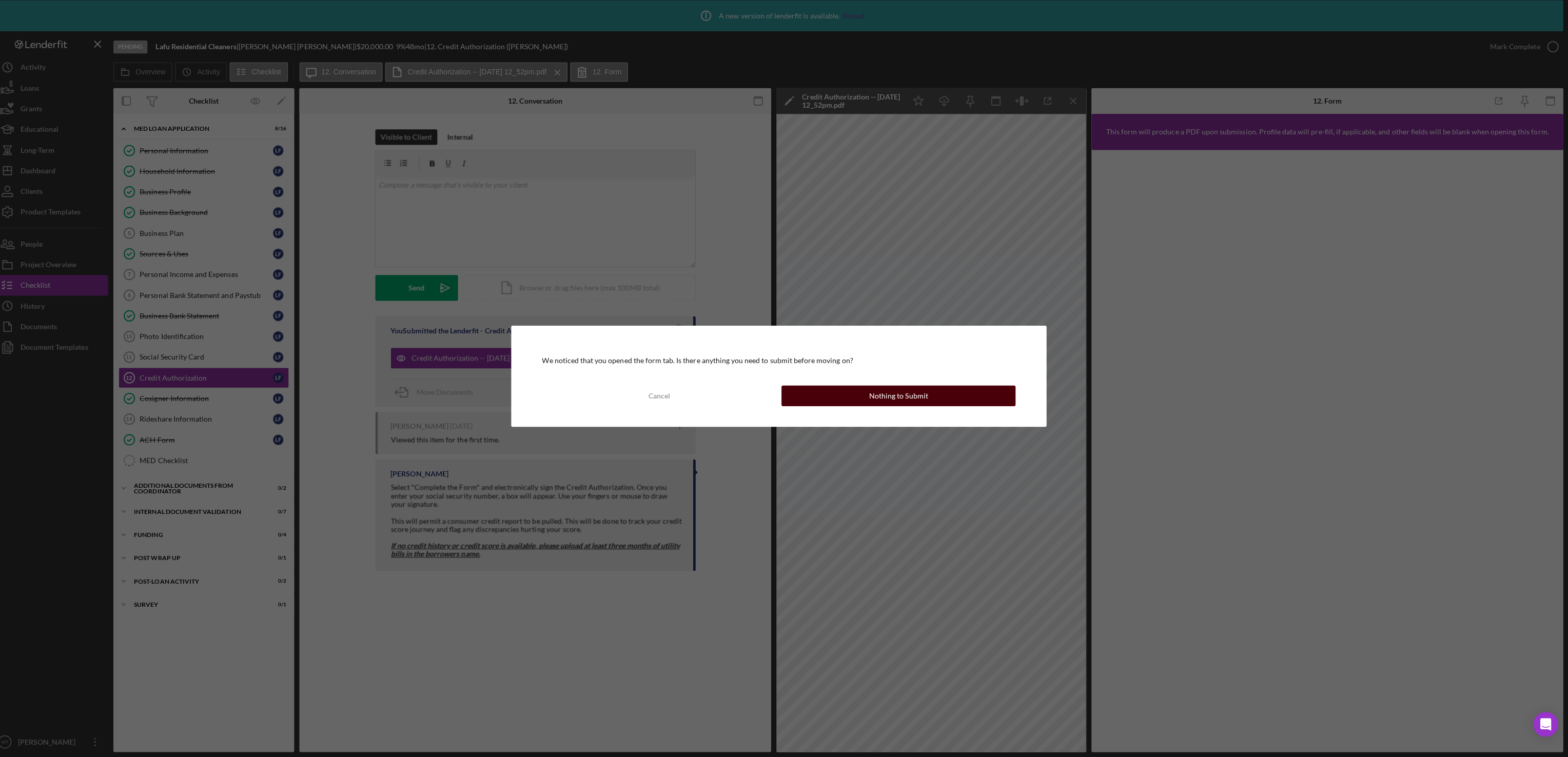
click at [855, 406] on button "Nothing to Submit" at bounding box center [903, 398] width 233 height 21
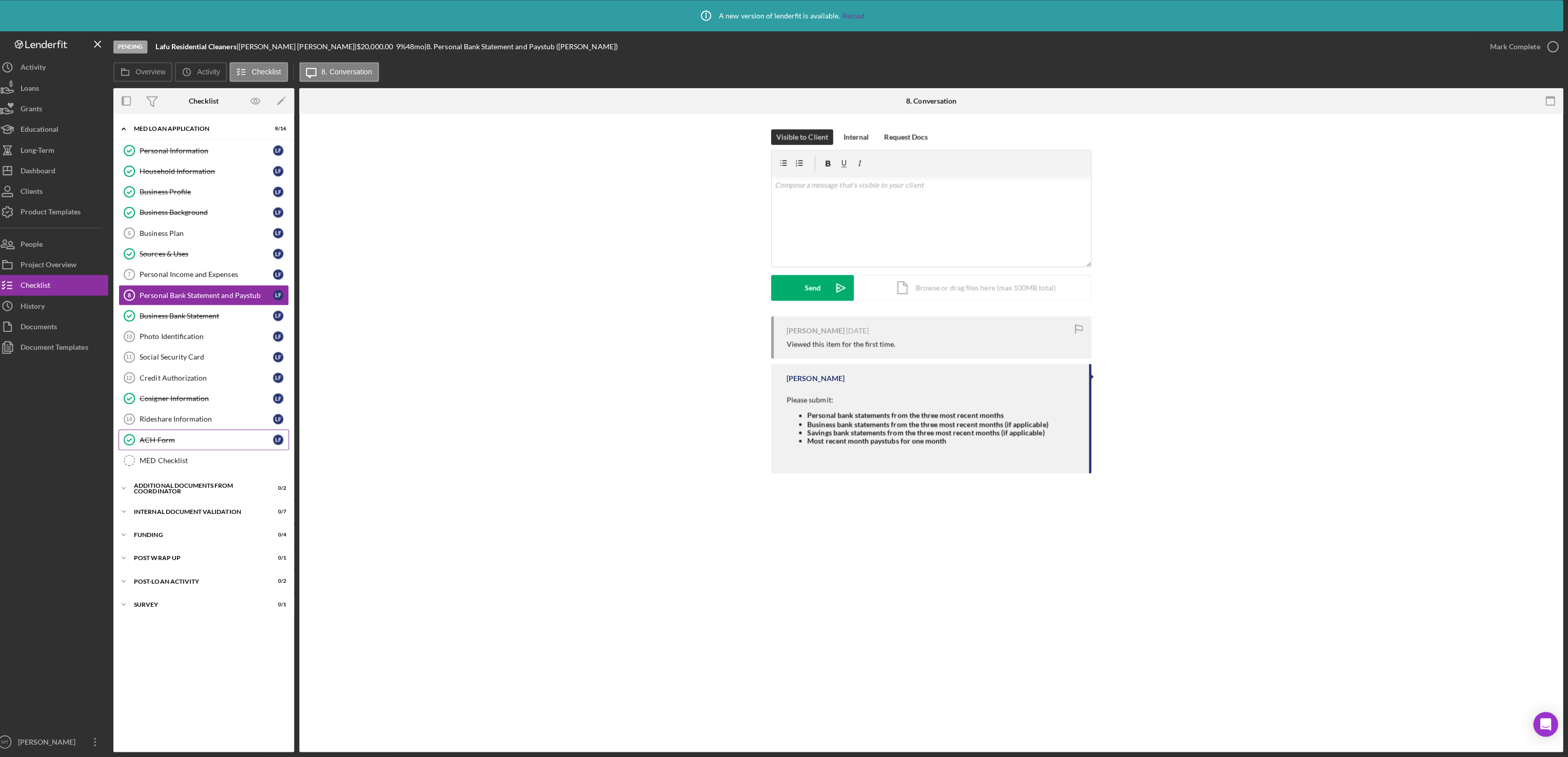
click at [192, 446] on div "ACH Form" at bounding box center [215, 441] width 132 height 8
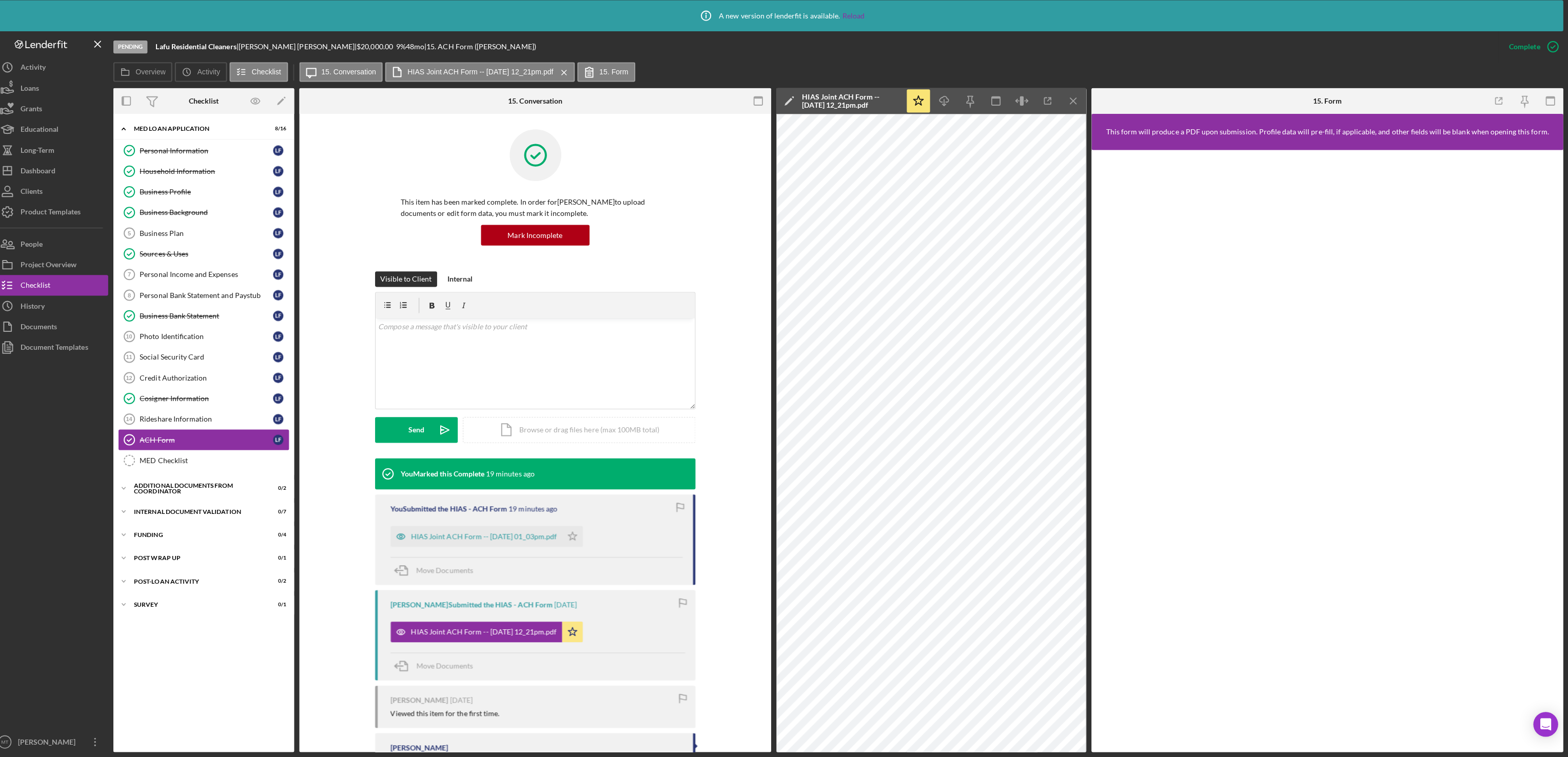
click at [178, 446] on div "ACH Form" at bounding box center [215, 441] width 132 height 8
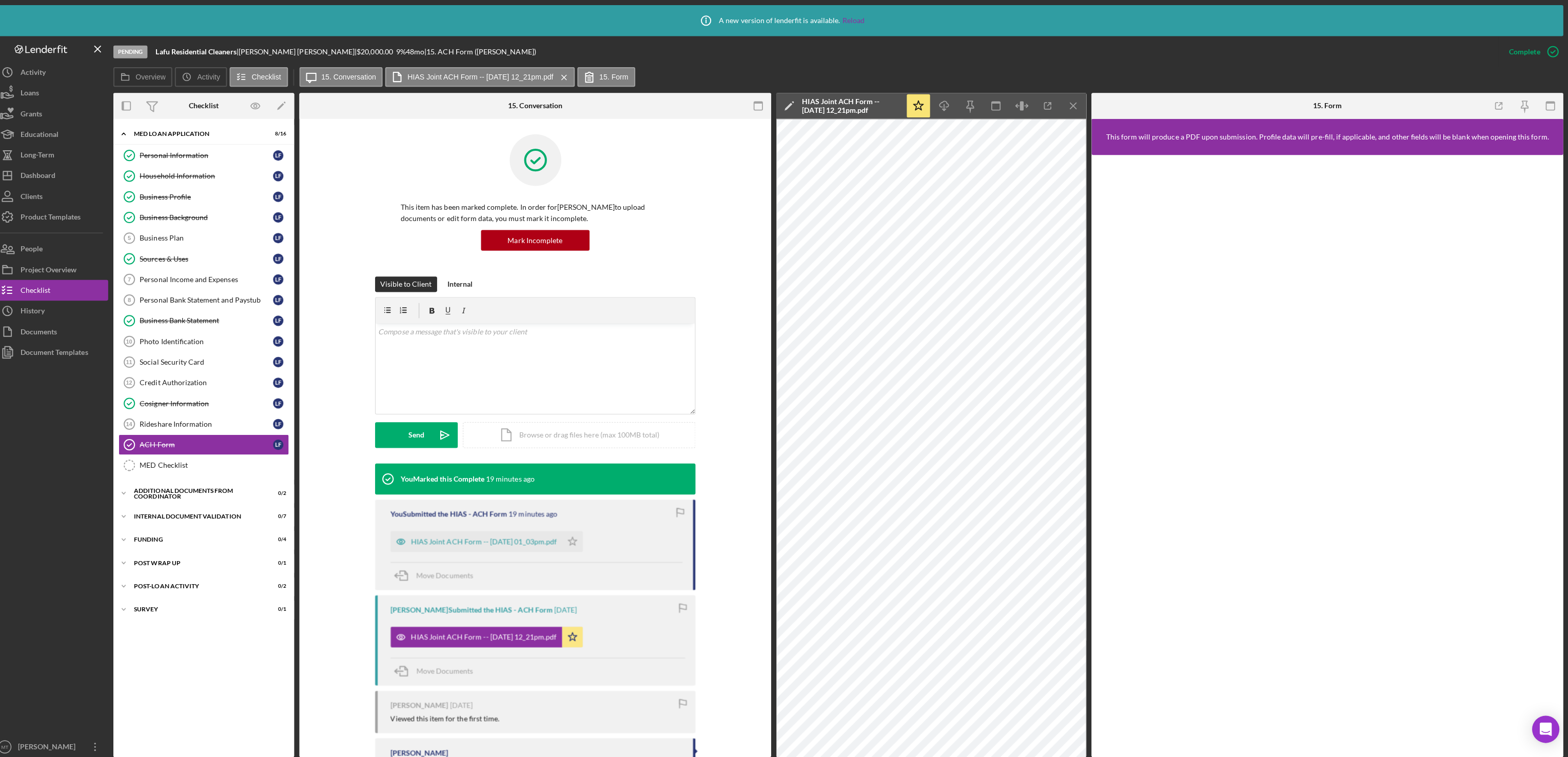
click at [1550, 727] on icon "Open Intercom Messenger" at bounding box center [1545, 724] width 13 height 13
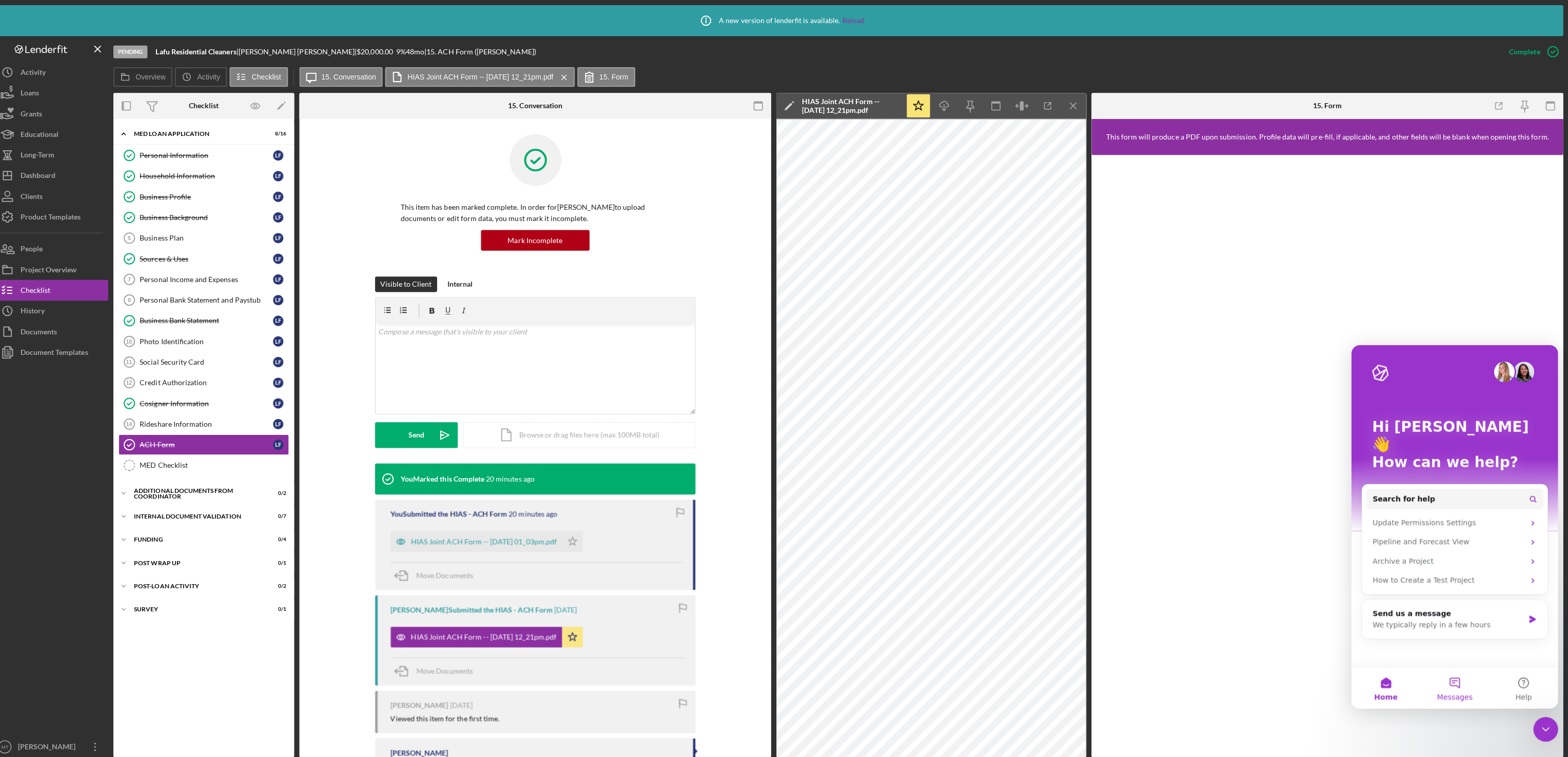
click at [1455, 675] on button "Messages" at bounding box center [1454, 685] width 68 height 41
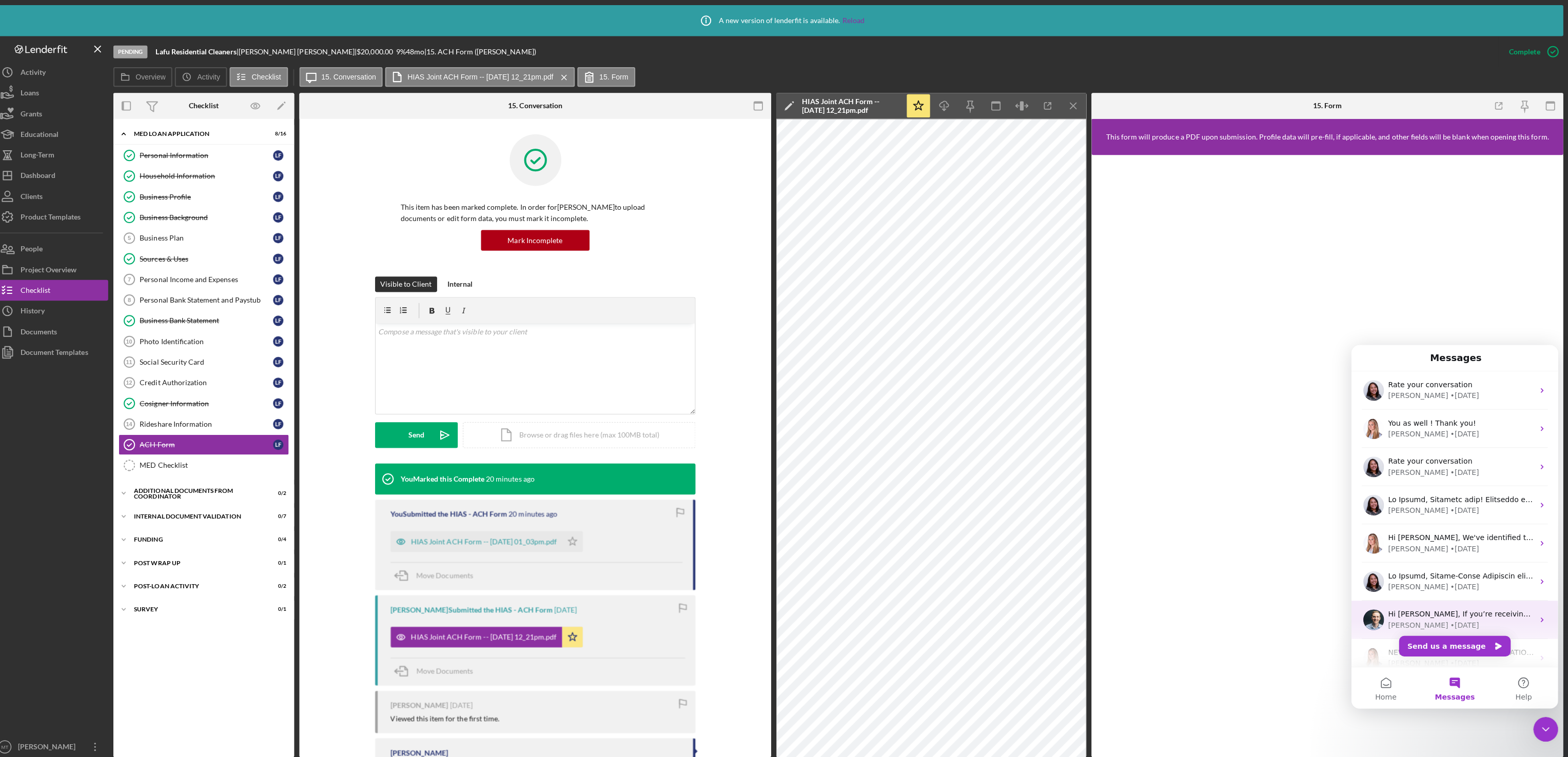
scroll to position [128, 0]
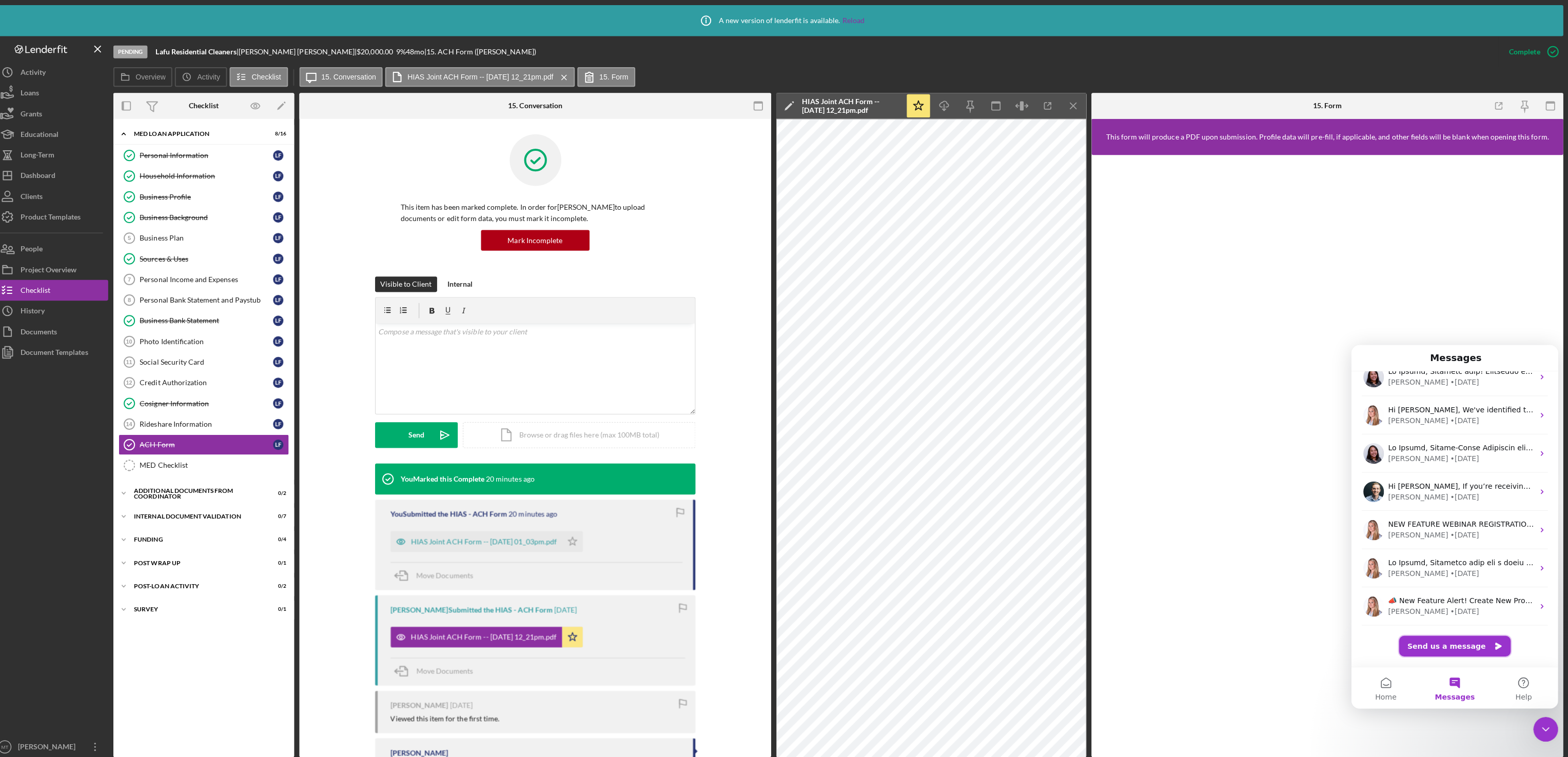
click at [1454, 646] on button "Send us a message" at bounding box center [1454, 644] width 111 height 21
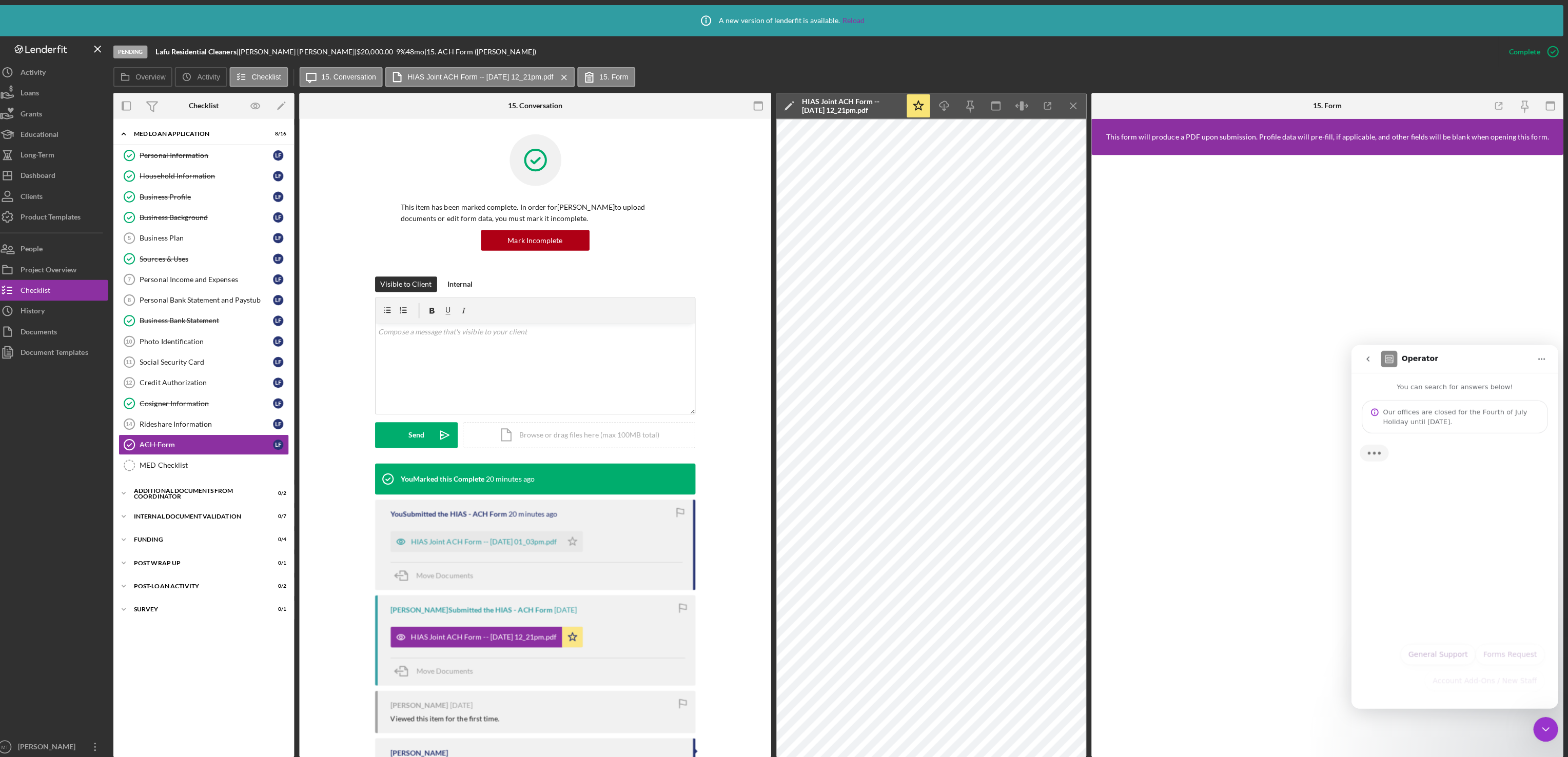
scroll to position [86, 0]
click at [1396, 479] on div "What type of support do you need? Operator • Just now" at bounding box center [1454, 467] width 189 height 45
click at [1399, 414] on div "Our offices are closed for the Fourth of July Holiday until [DATE]." at bounding box center [1460, 416] width 155 height 19
click at [1397, 686] on div "Account Add-Ons / New Staff General Support Forms Request Account Add-Ons / New…" at bounding box center [1453, 668] width 178 height 52
click at [1452, 654] on button "General Support" at bounding box center [1437, 652] width 74 height 21
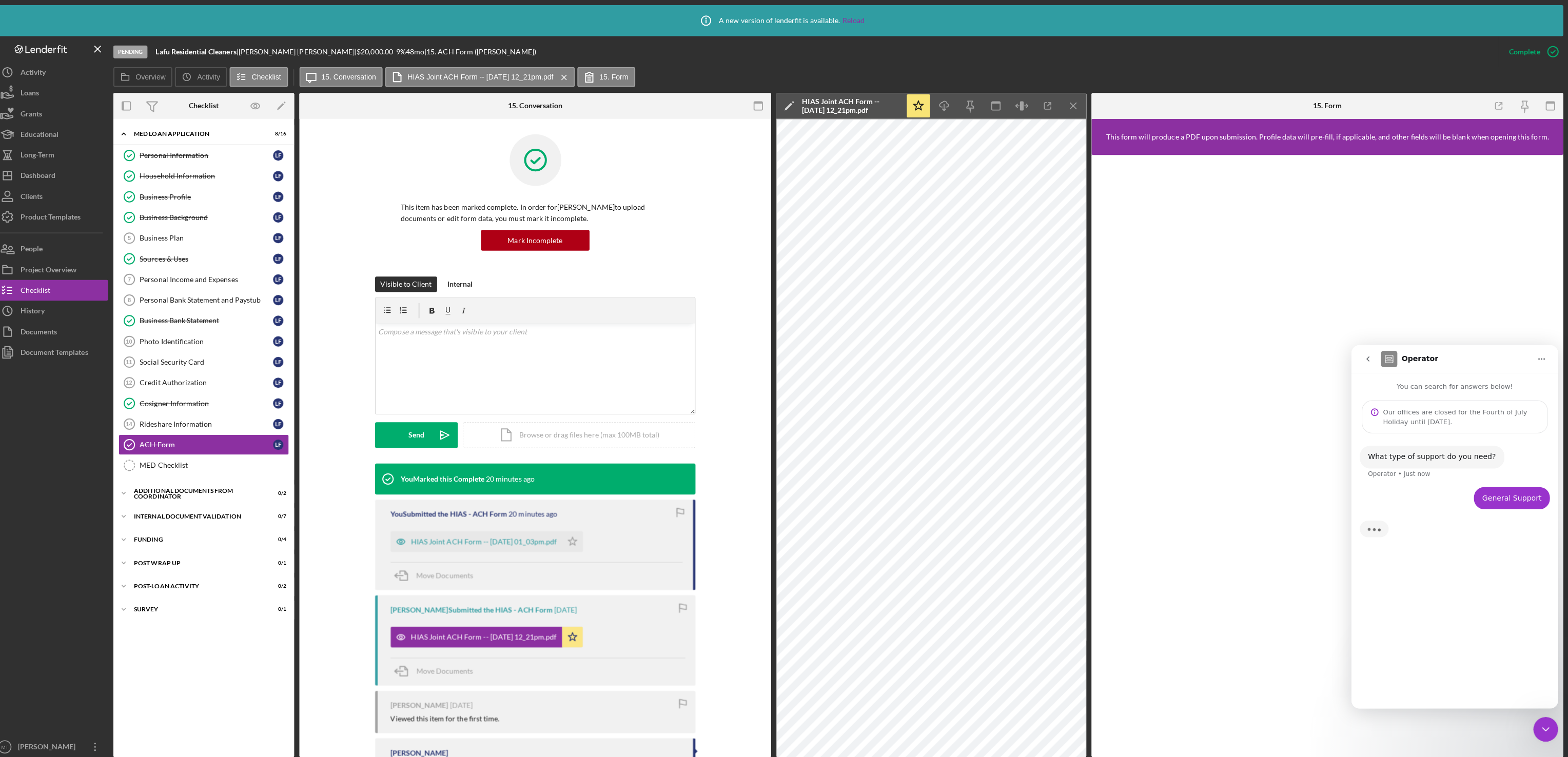
click at [1409, 683] on div "What type of support do you need? Operator • Just now General Support Mibrak • …" at bounding box center [1453, 565] width 205 height 265
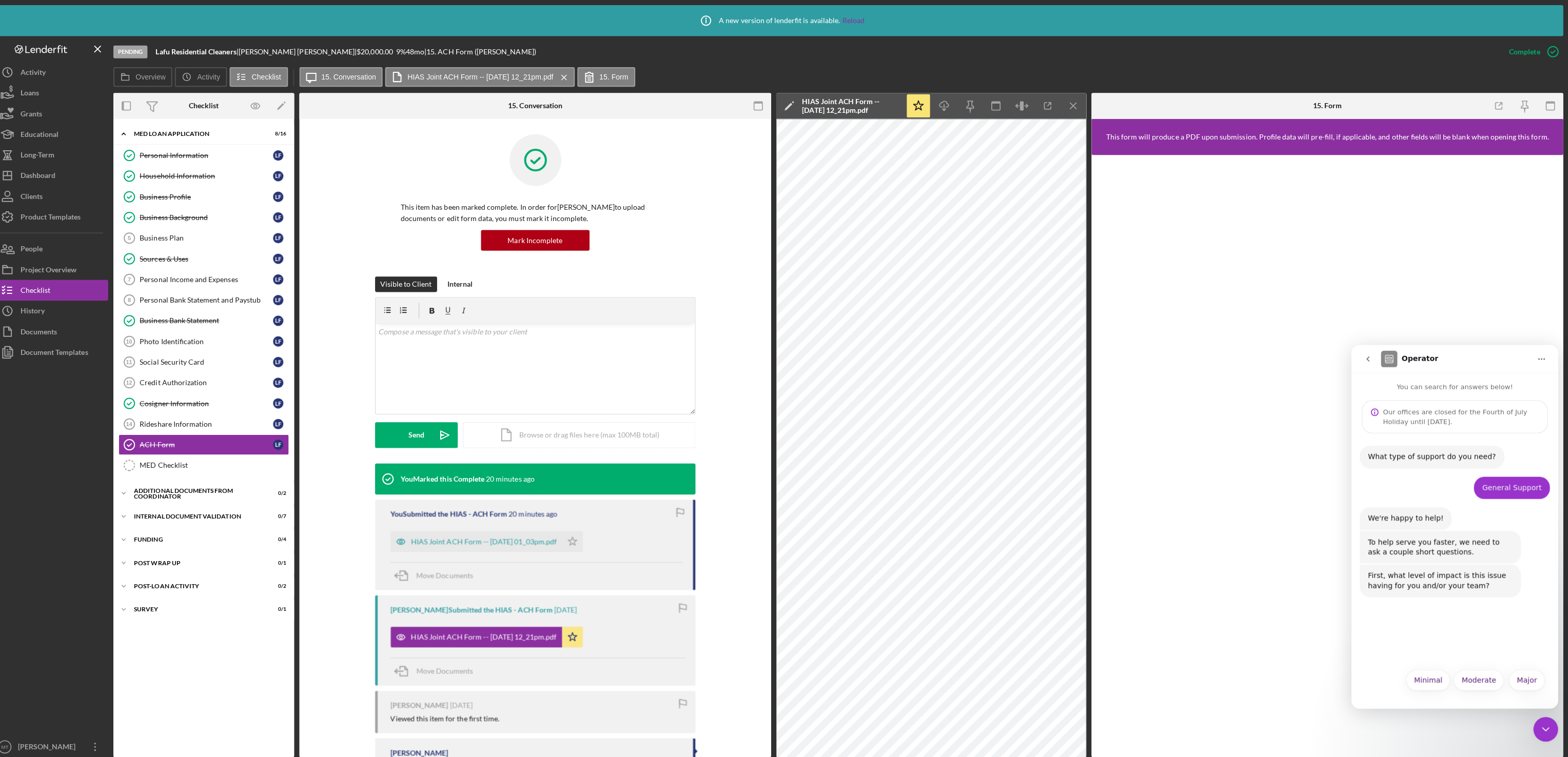
click at [1458, 642] on div "What type of support do you need? Operator • Just now General Support Mibrak • …" at bounding box center [1453, 546] width 205 height 228
click at [1396, 417] on div "Our offices are closed for the Fourth of July Holiday until [DATE]." at bounding box center [1460, 416] width 155 height 19
click at [1413, 382] on p "You can search for answers below!" at bounding box center [1453, 382] width 205 height 19
click at [1407, 362] on h1 "Operator" at bounding box center [1419, 358] width 37 height 8
click at [1405, 674] on div "Major Minimal Moderate Major" at bounding box center [1453, 681] width 178 height 27
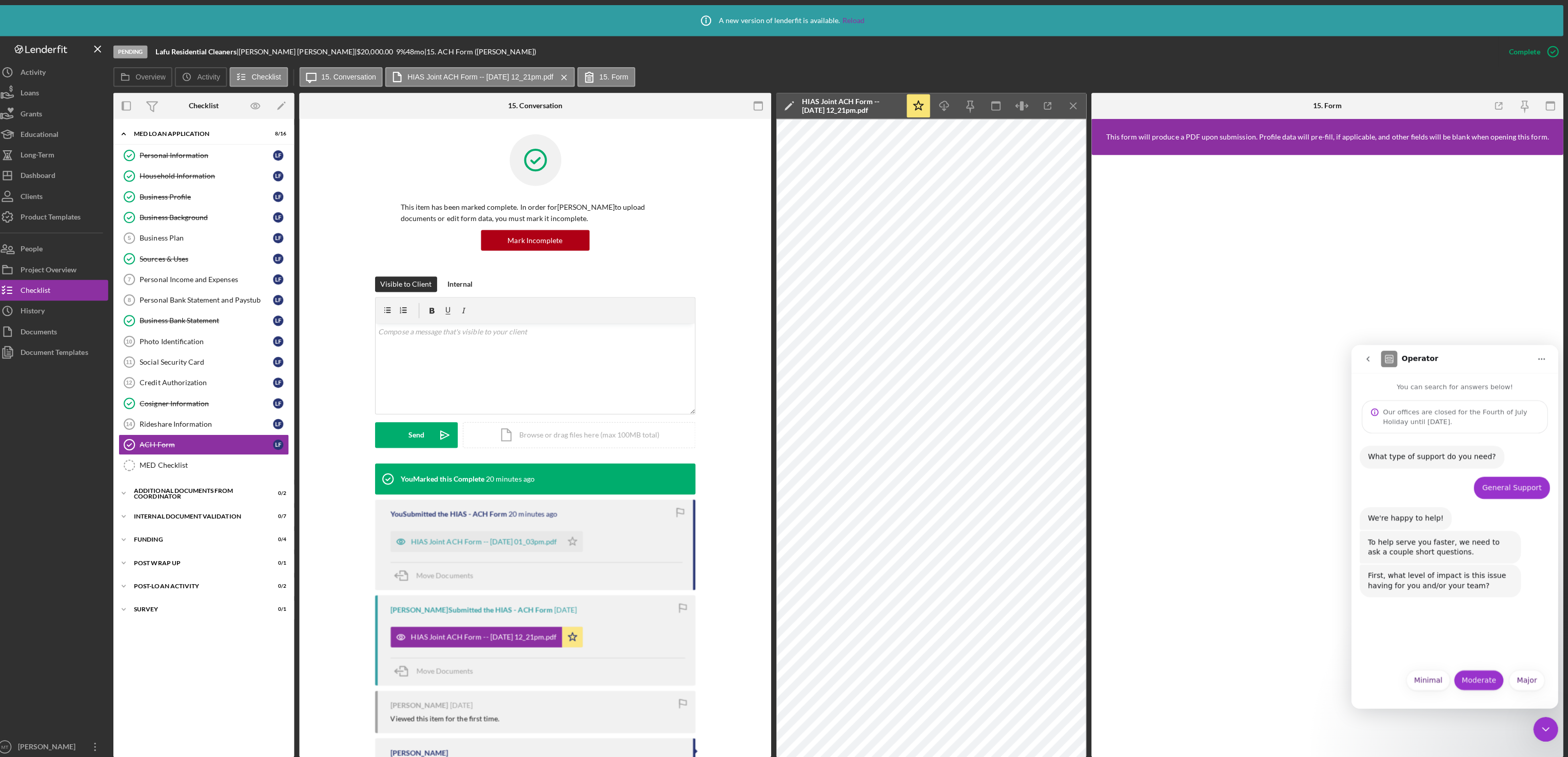
click at [1476, 679] on button "Moderate" at bounding box center [1477, 678] width 50 height 21
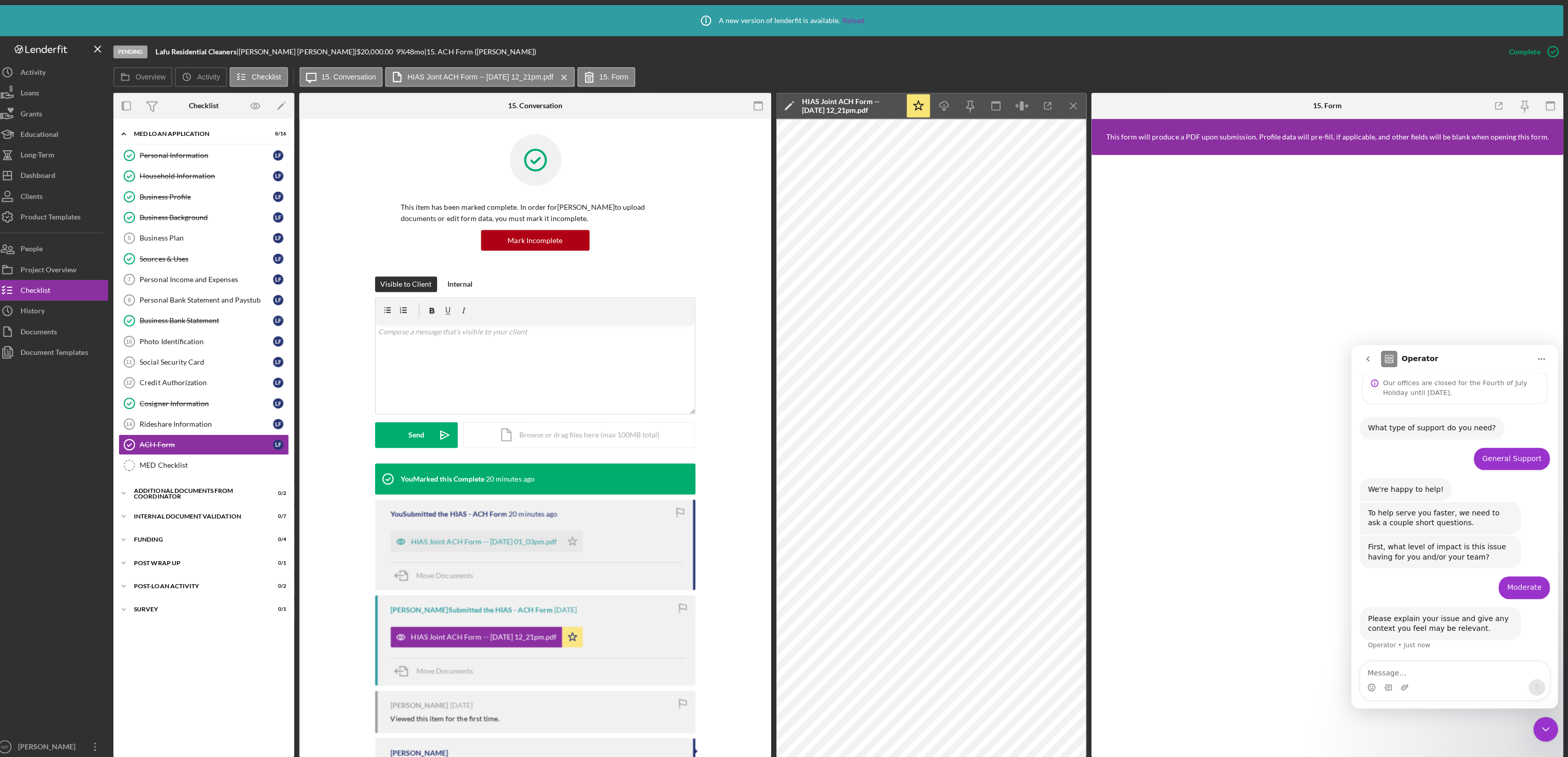
click at [1416, 669] on textarea "Message…" at bounding box center [1454, 668] width 188 height 18
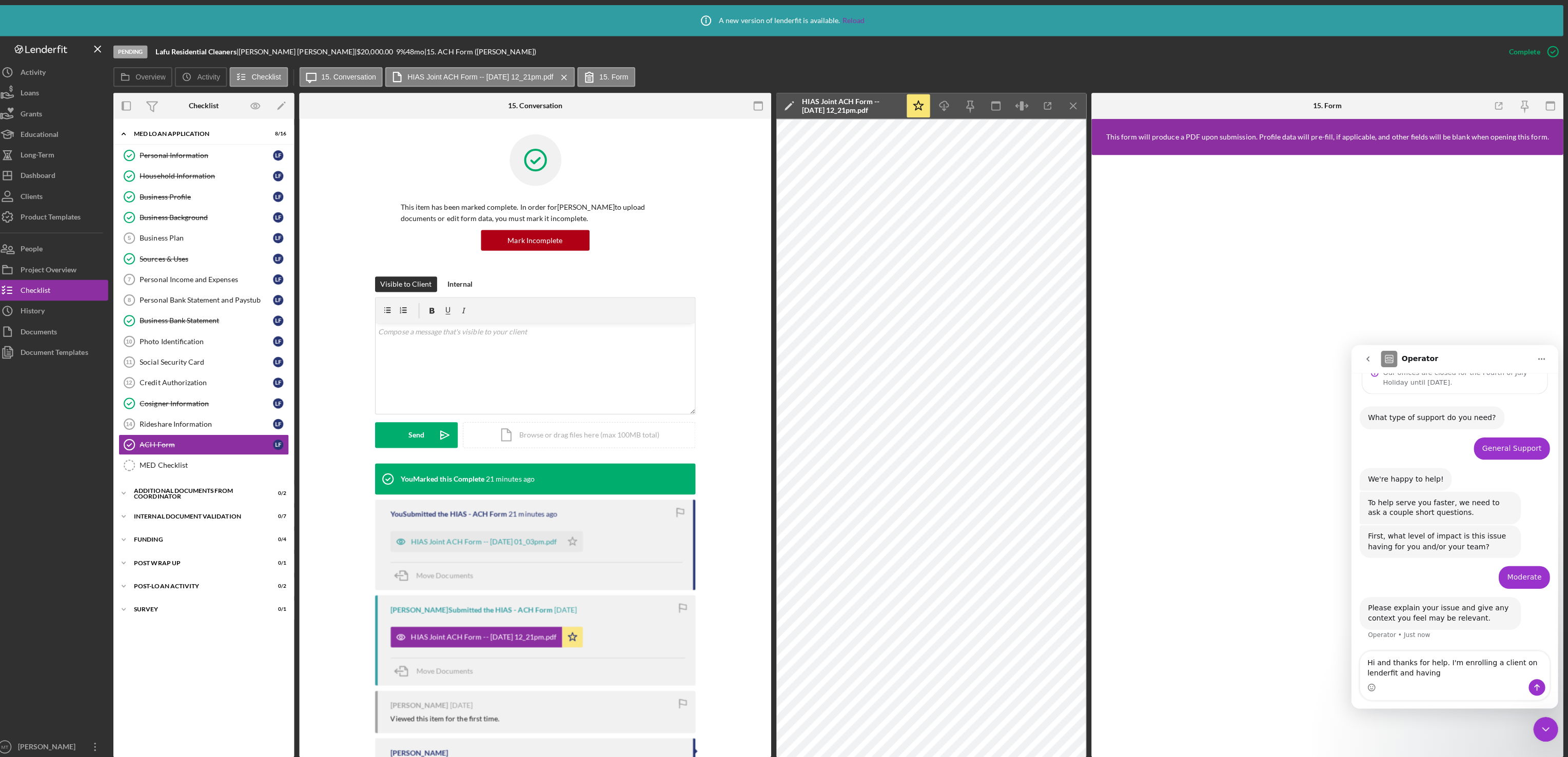
click at [1436, 674] on textarea "Hi and thanks for help. I'm enrolling a client on lenderfit and having" at bounding box center [1454, 663] width 188 height 28
type textarea "Hi and thanks for help. I'm enrolling a client on lenderfit and having few prob…"
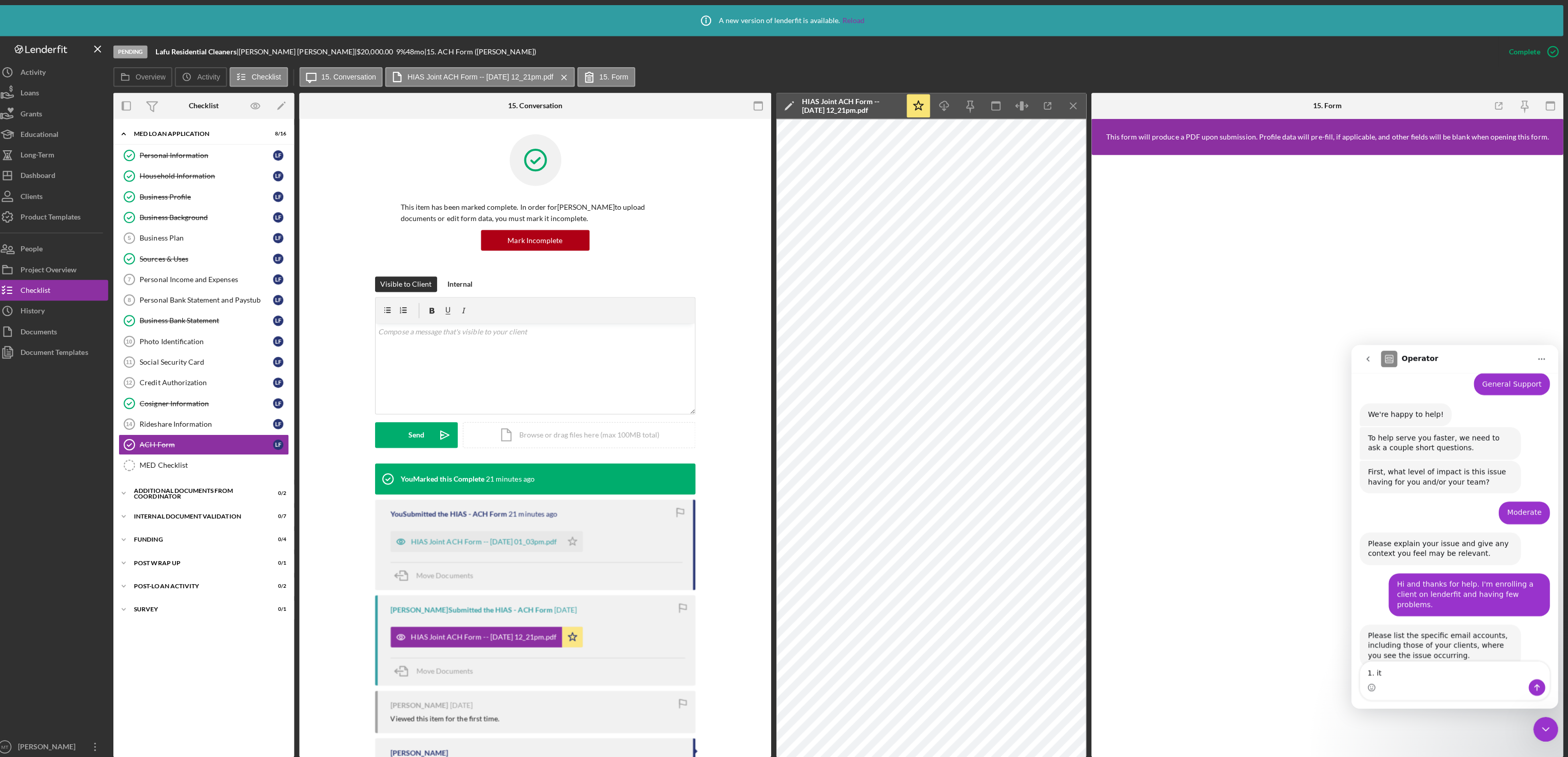
scroll to position [120, 0]
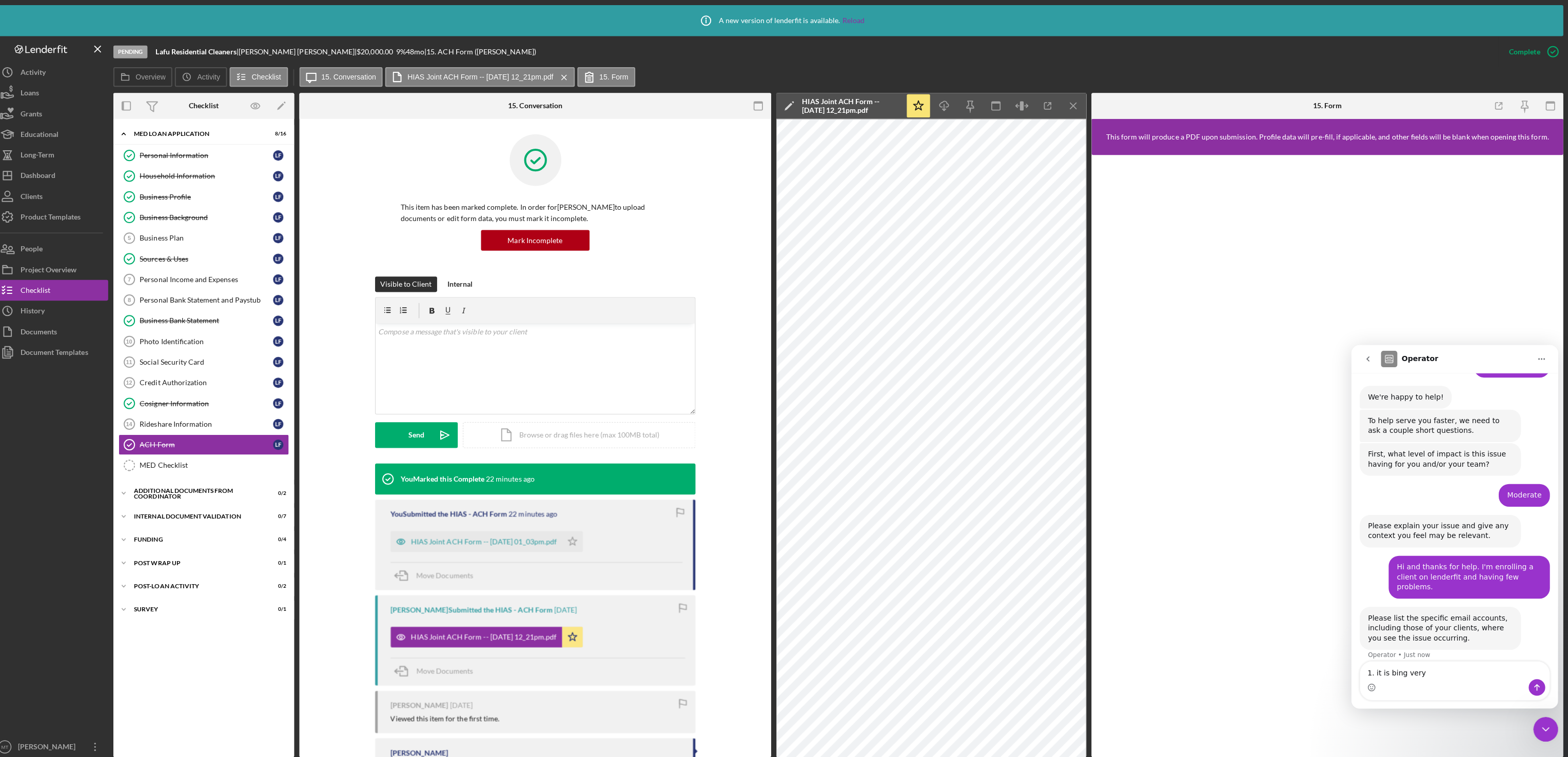
click at [1390, 674] on textarea "1. it is bing very" at bounding box center [1454, 668] width 188 height 18
click at [1433, 668] on textarea "1. it is being very" at bounding box center [1454, 668] width 188 height 18
click at [1384, 672] on textarea "1. it is being very fussy and I cant see the" at bounding box center [1454, 668] width 188 height 18
type textarea "1. ACH form being very fussy and I cant see the"
click at [1517, 669] on textarea "1. ACH form being very fussy and I cant see the" at bounding box center [1454, 668] width 188 height 18
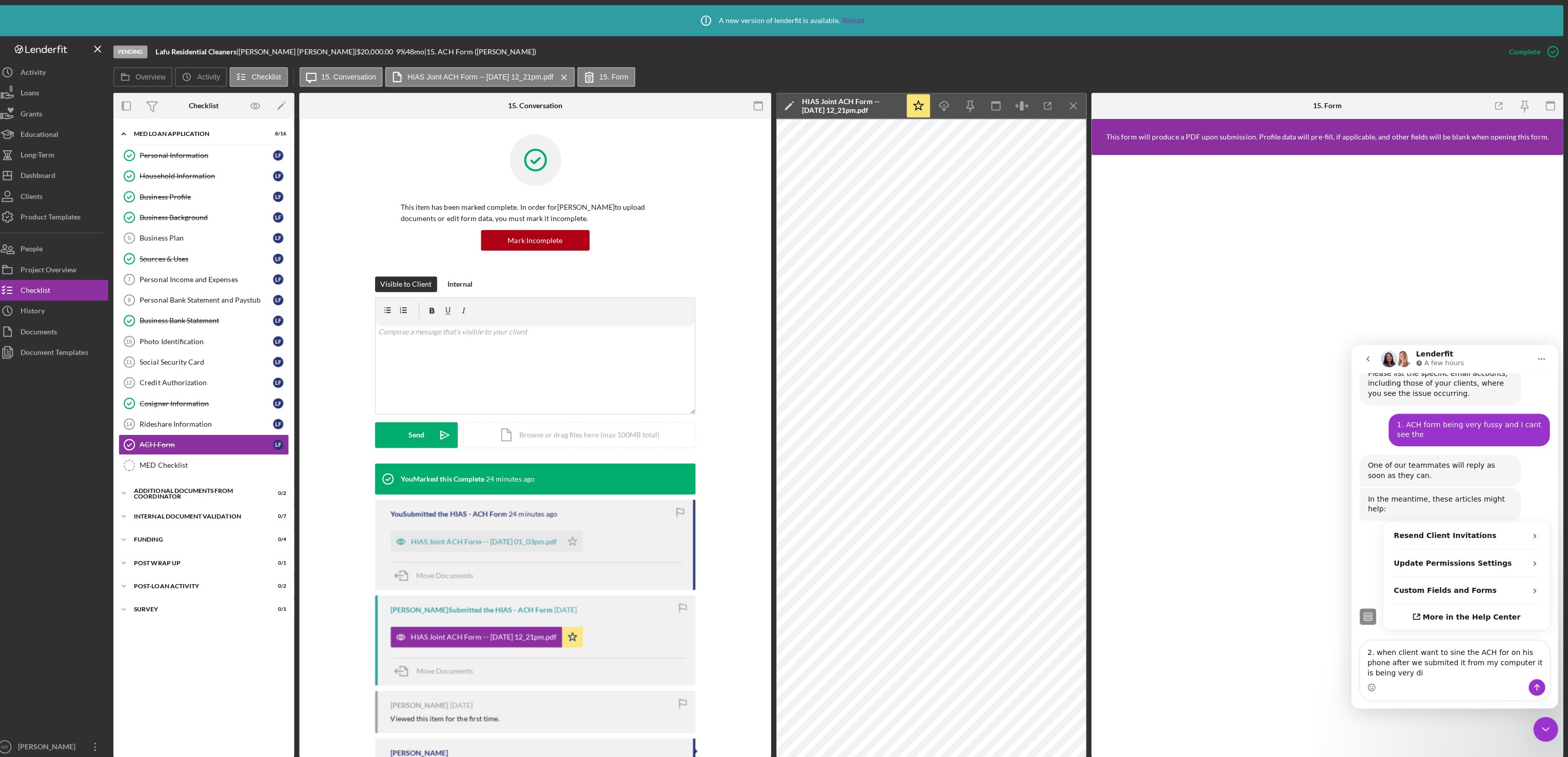
scroll to position [374, 0]
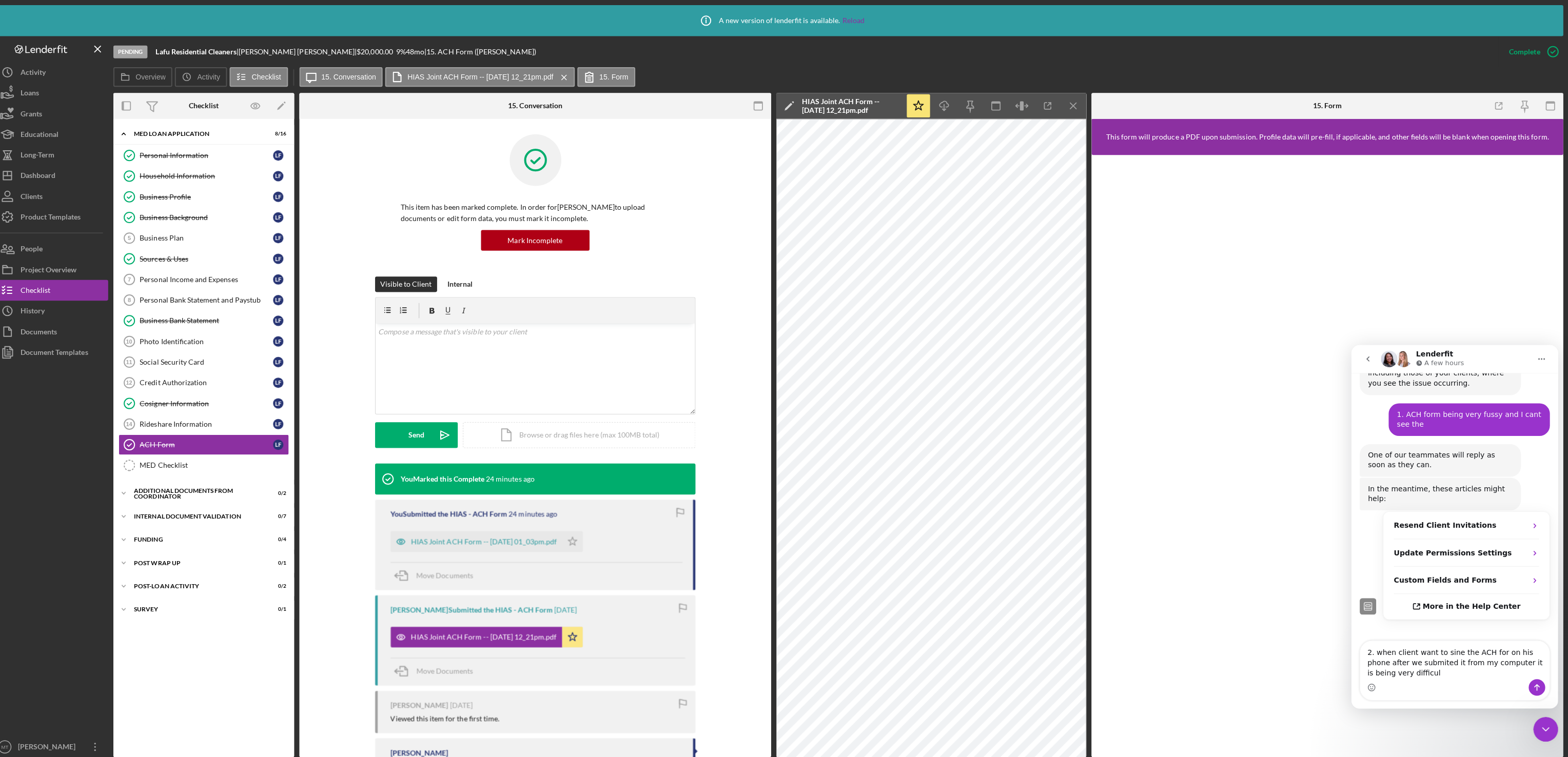
type textarea "2. when client want to sine the ACH for on his phone after we submited it from …"
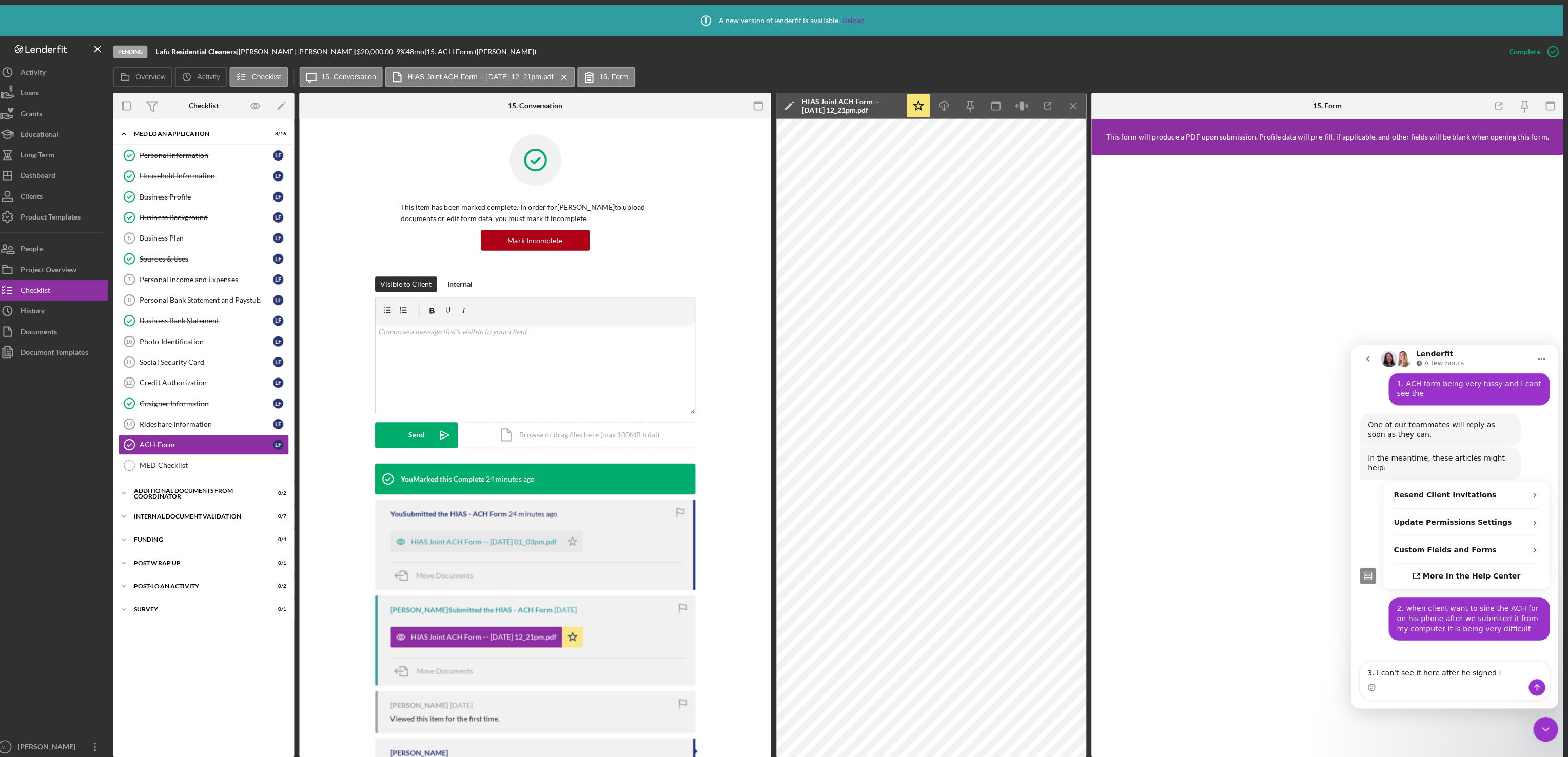
type textarea "3. I can't see it here after he signed it"
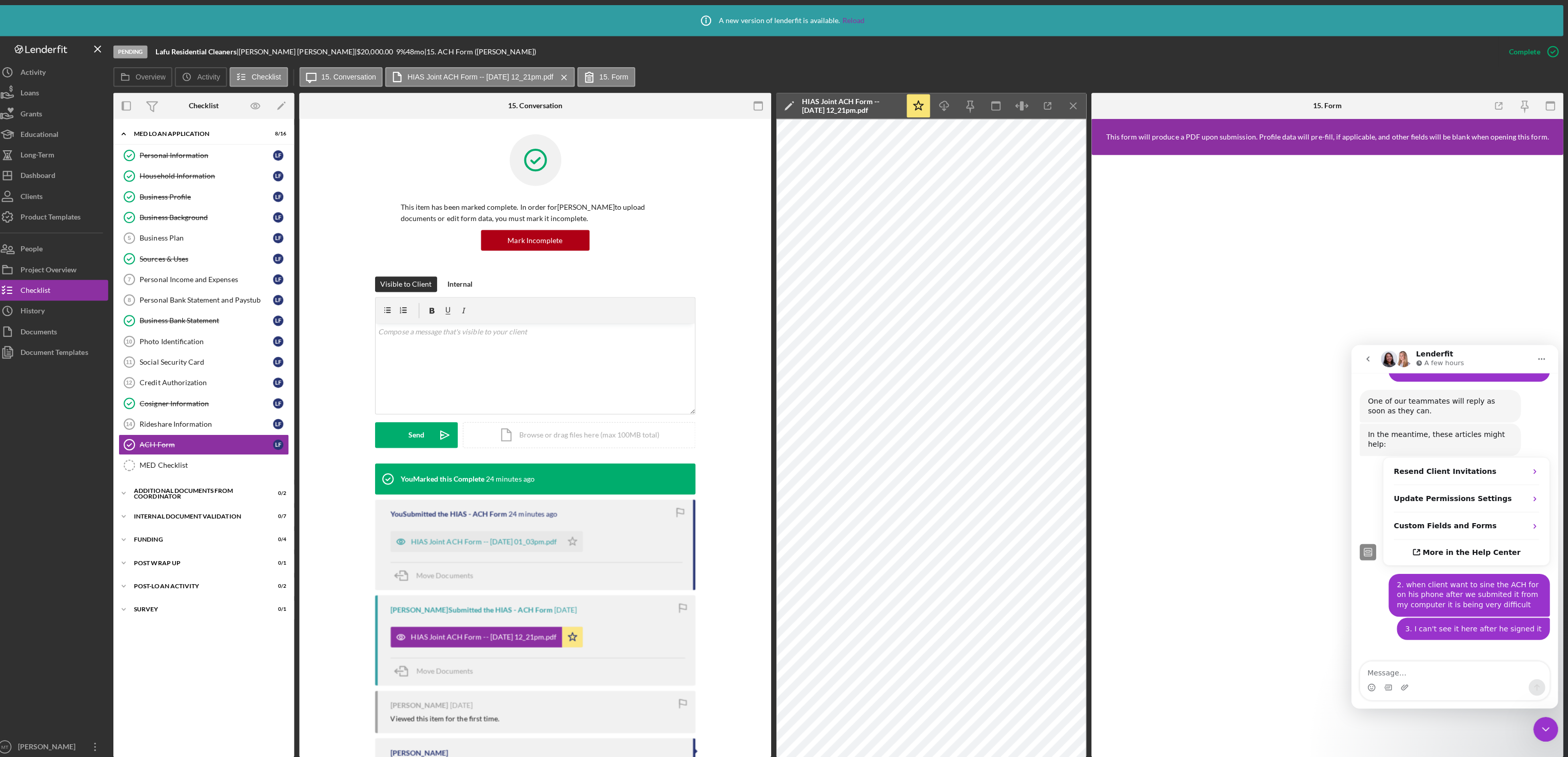
click at [1372, 360] on button "go back" at bounding box center [1367, 358] width 19 height 19
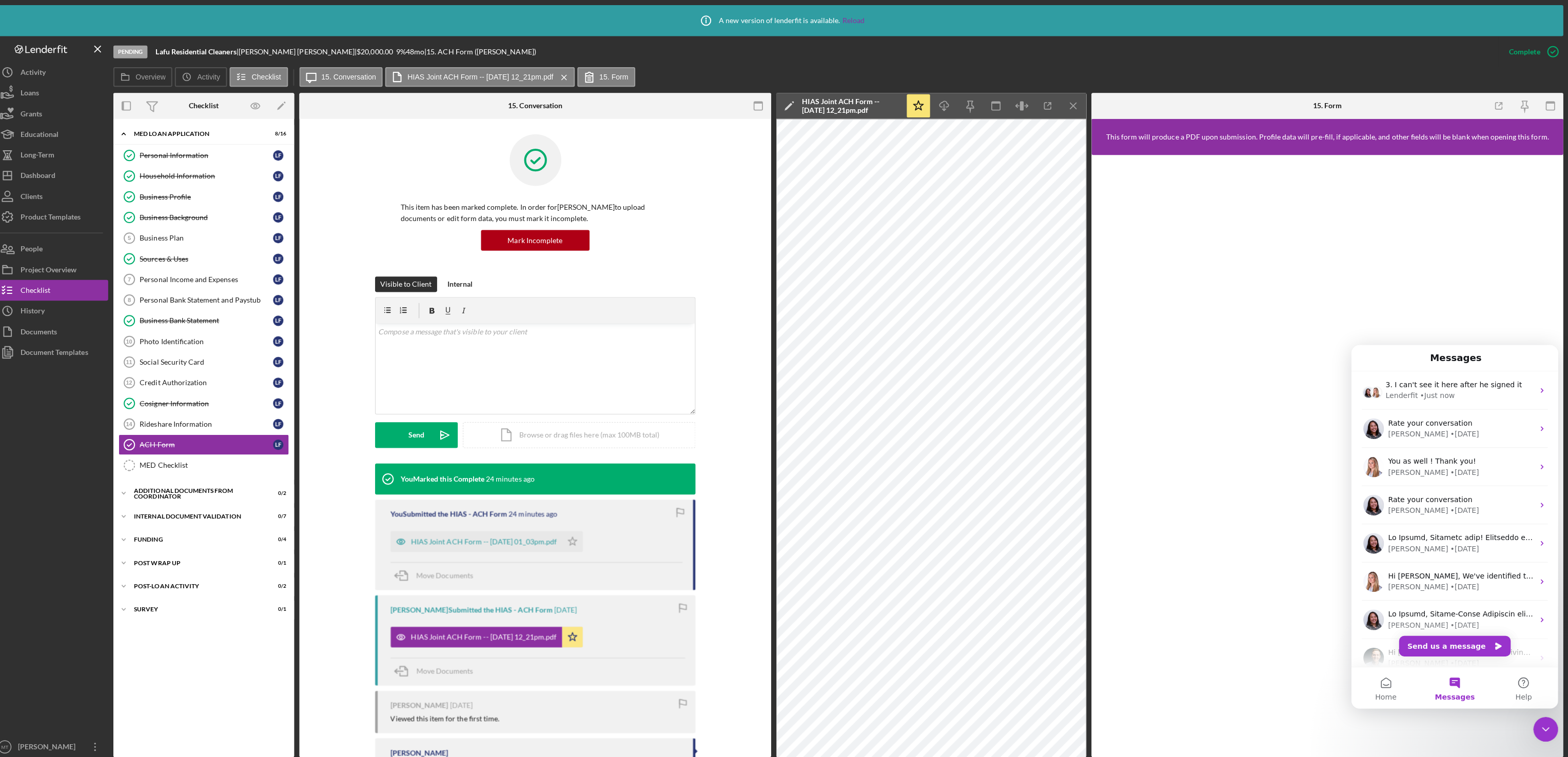
click at [1550, 728] on icon "Close Intercom Messenger" at bounding box center [1545, 729] width 12 height 12
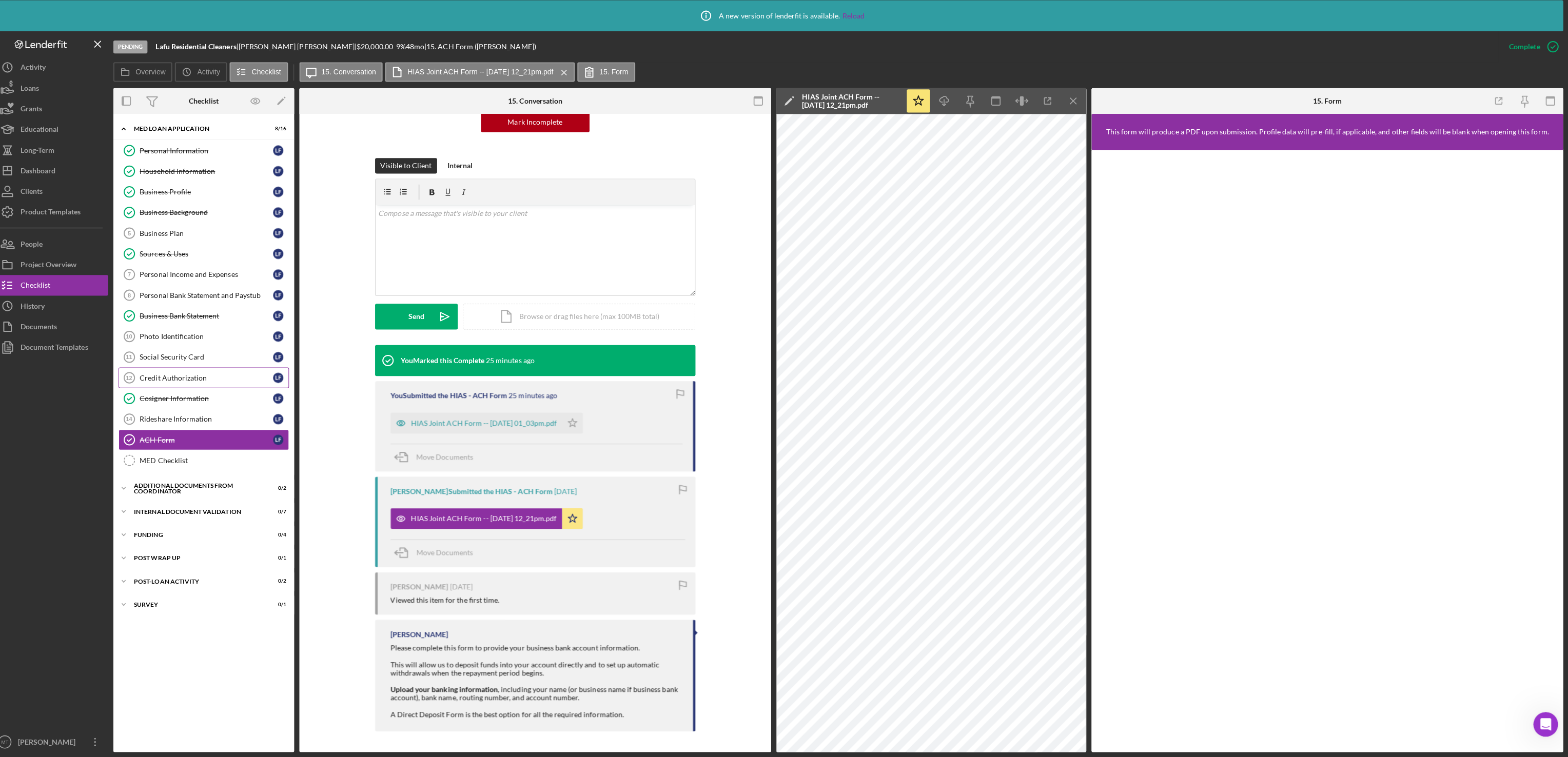
click at [211, 384] on div "Credit Authorization" at bounding box center [215, 380] width 132 height 8
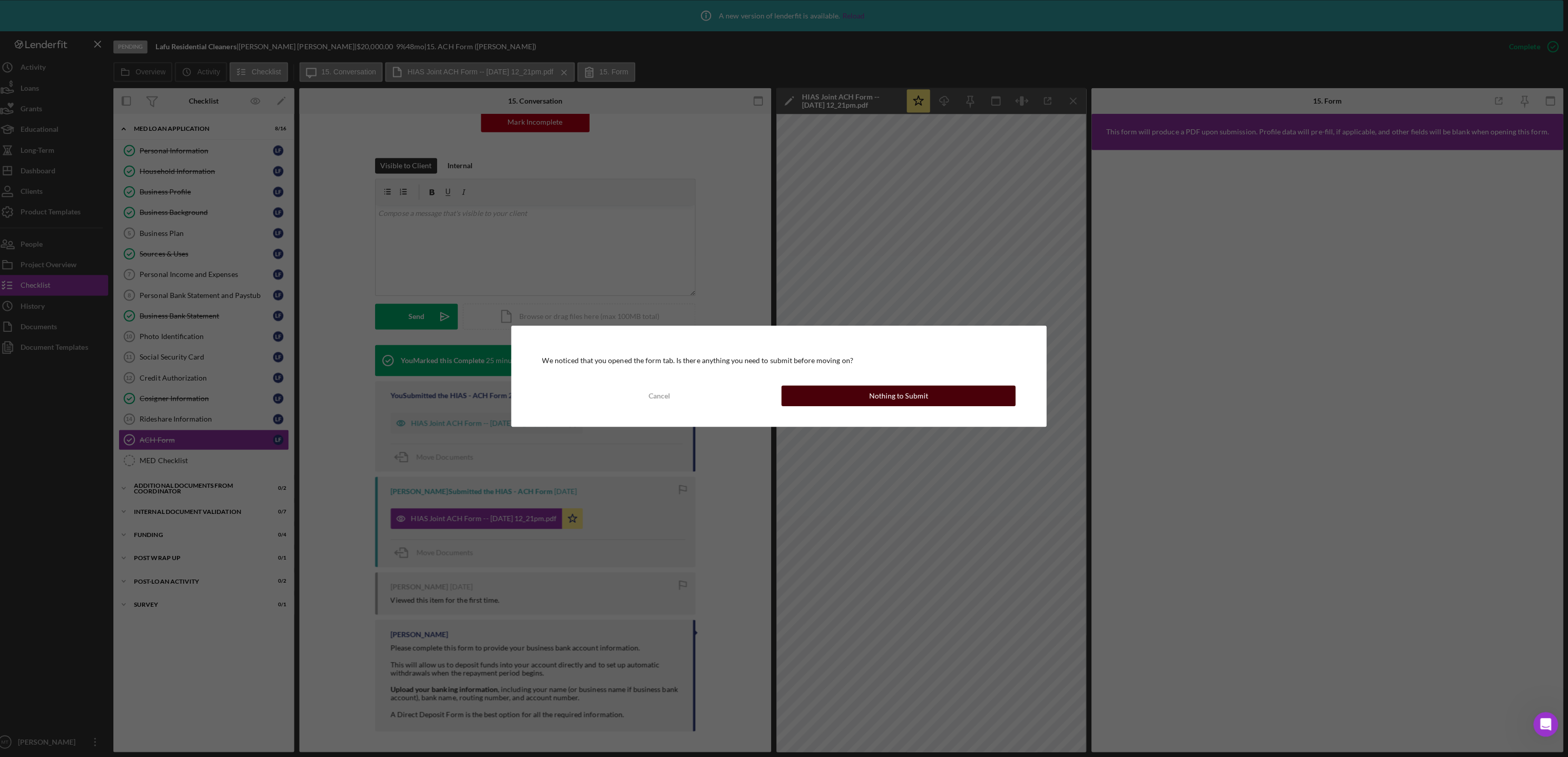
click at [844, 390] on button "Nothing to Submit" at bounding box center [903, 398] width 233 height 21
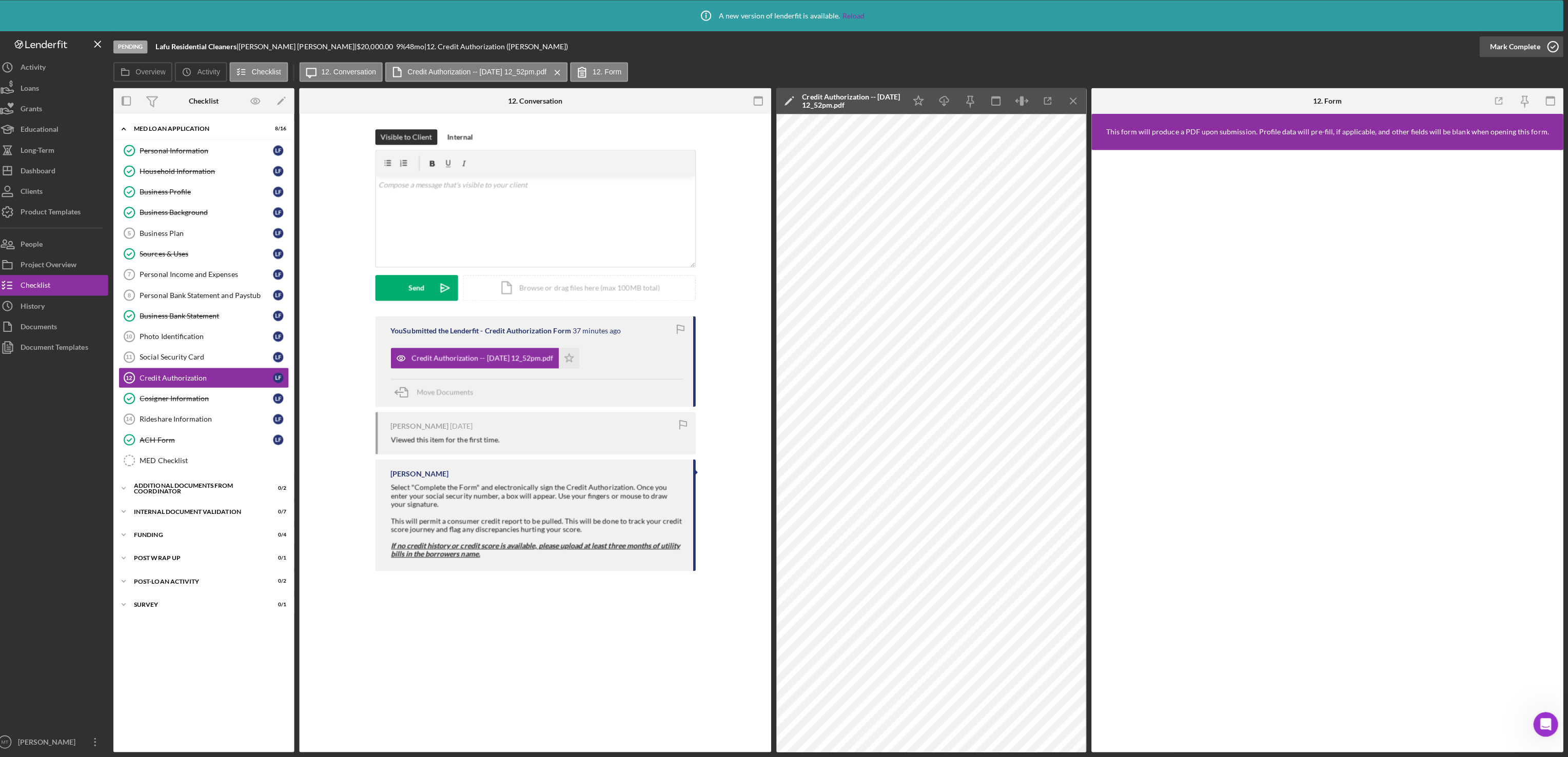
click at [1521, 46] on div "Mark Complete" at bounding box center [1515, 51] width 50 height 21
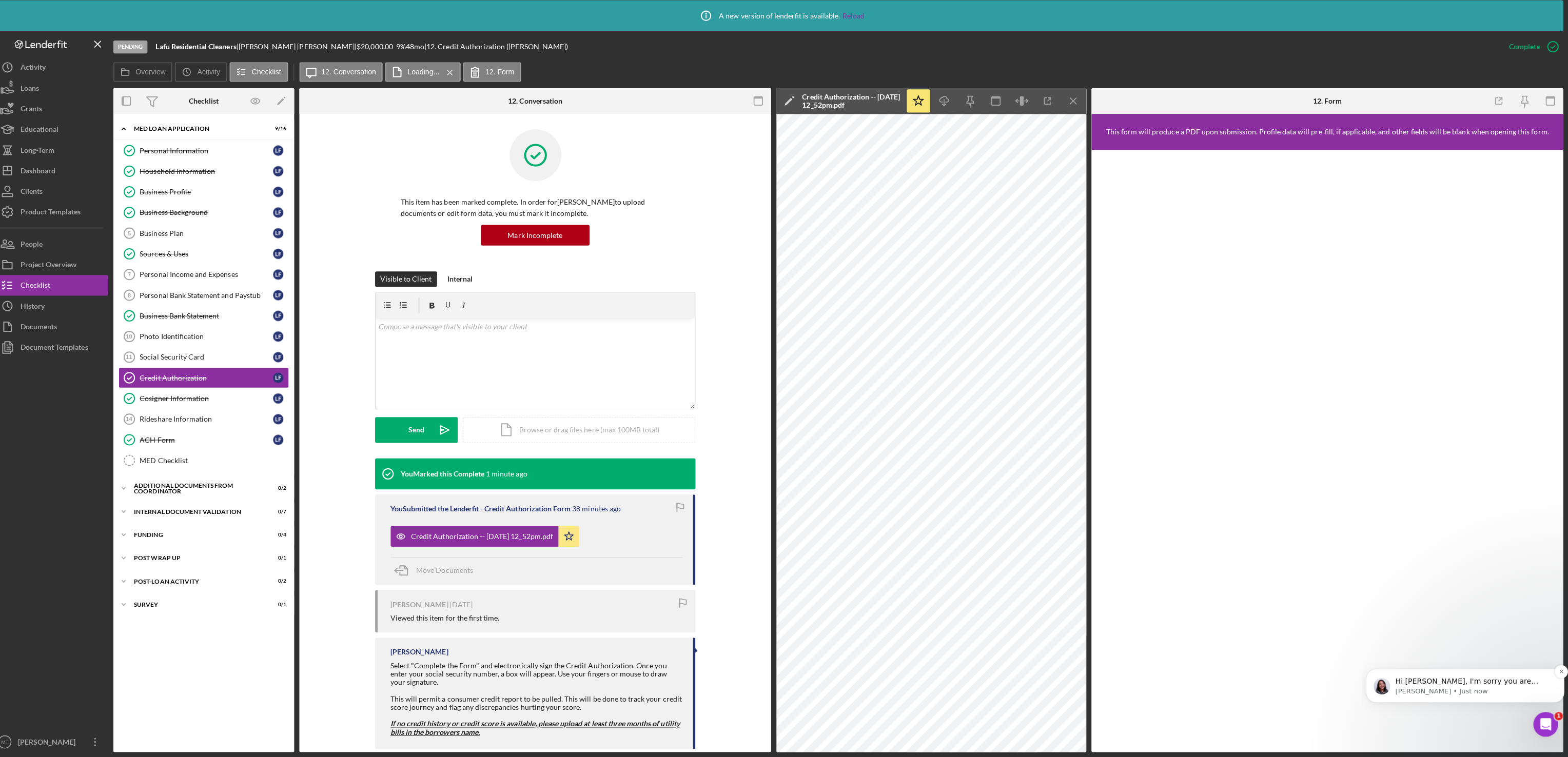
click at [1458, 682] on p "Hi [PERSON_NAME], I'm sorry you are experiencing the issues! Can you please sha…" at bounding box center [1472, 681] width 155 height 10
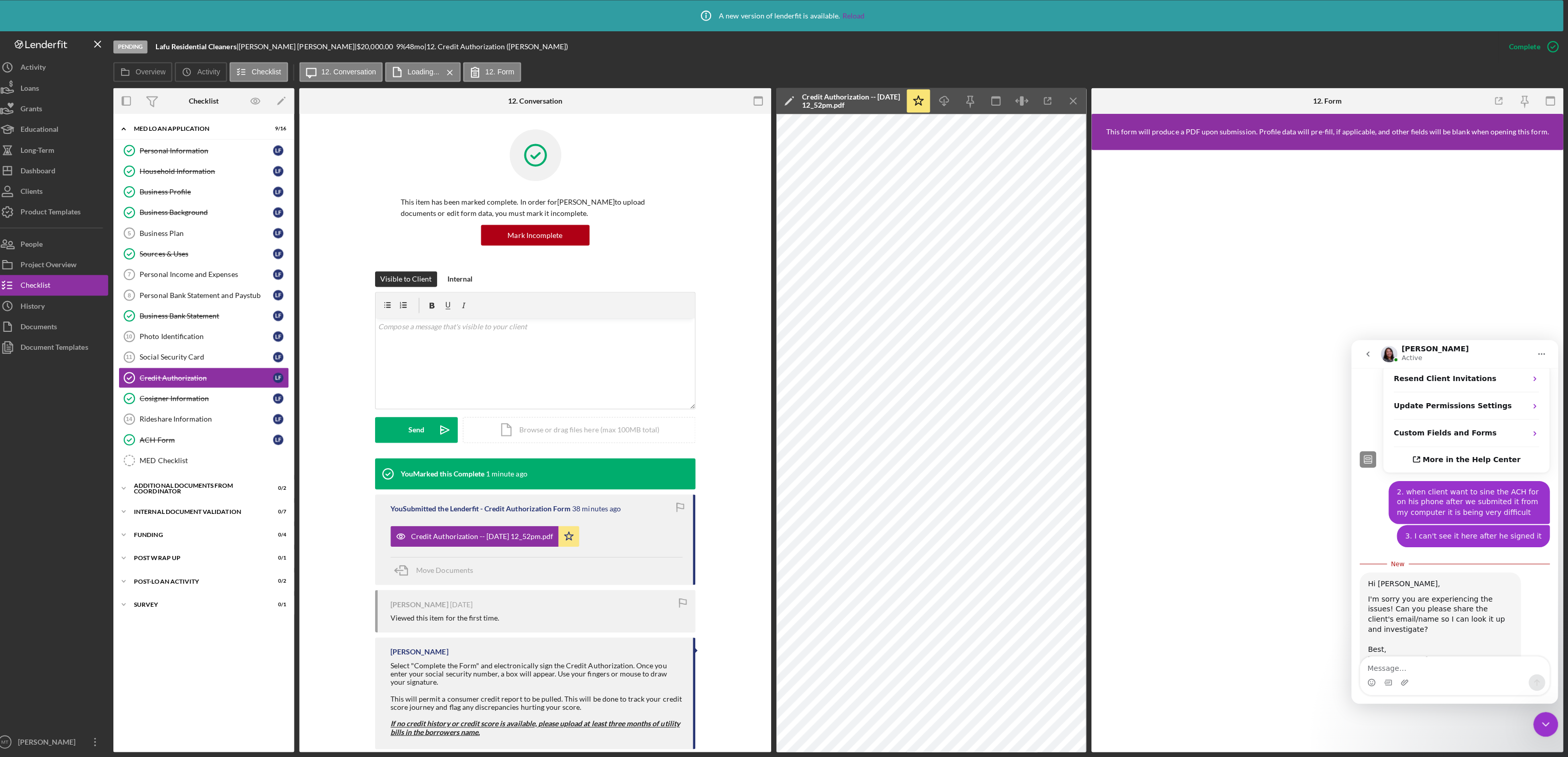
scroll to position [522, 0]
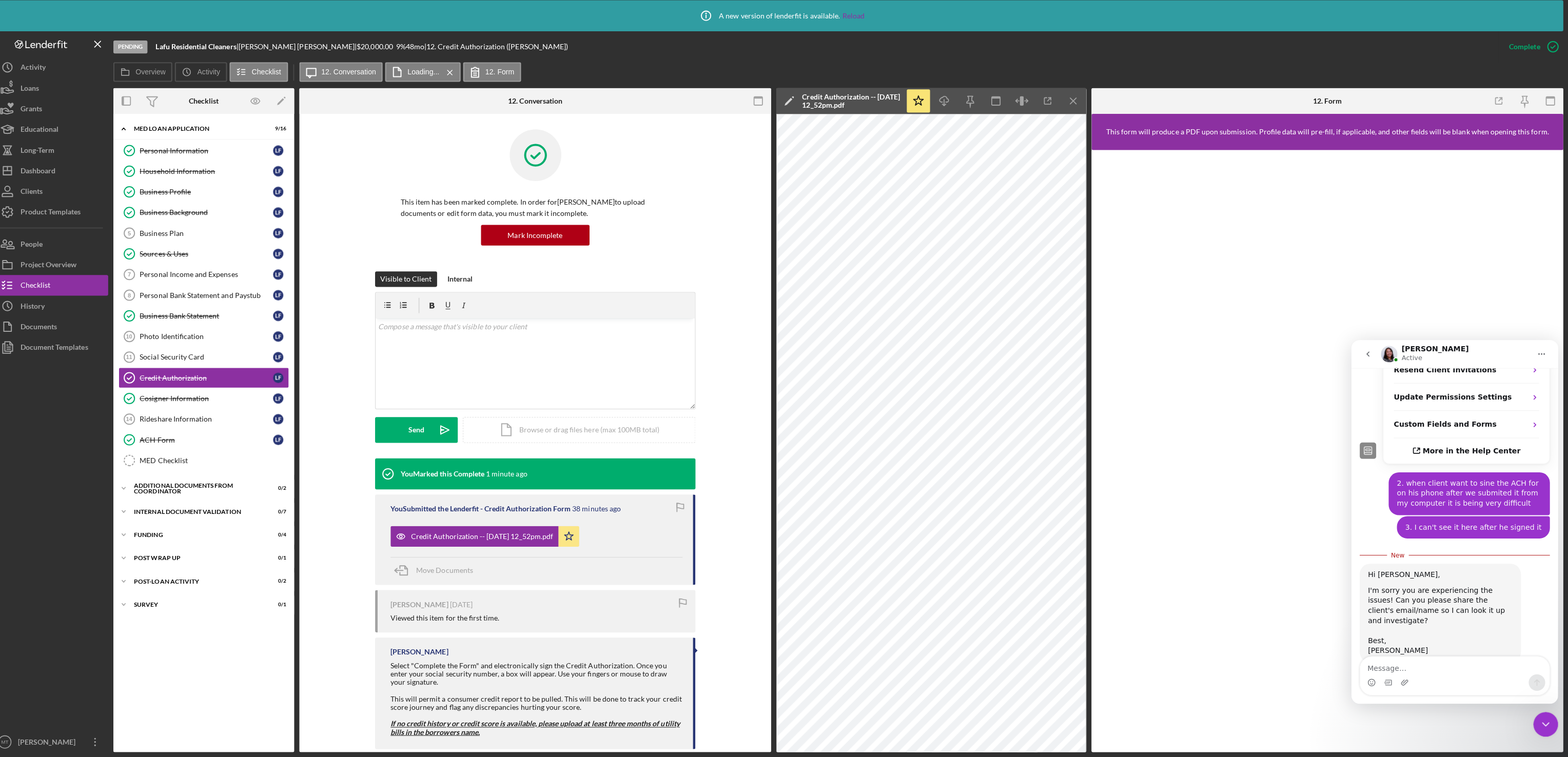
click at [1381, 665] on textarea "Message…" at bounding box center [1454, 663] width 188 height 18
click at [168, 446] on div "ACH Form" at bounding box center [215, 441] width 132 height 8
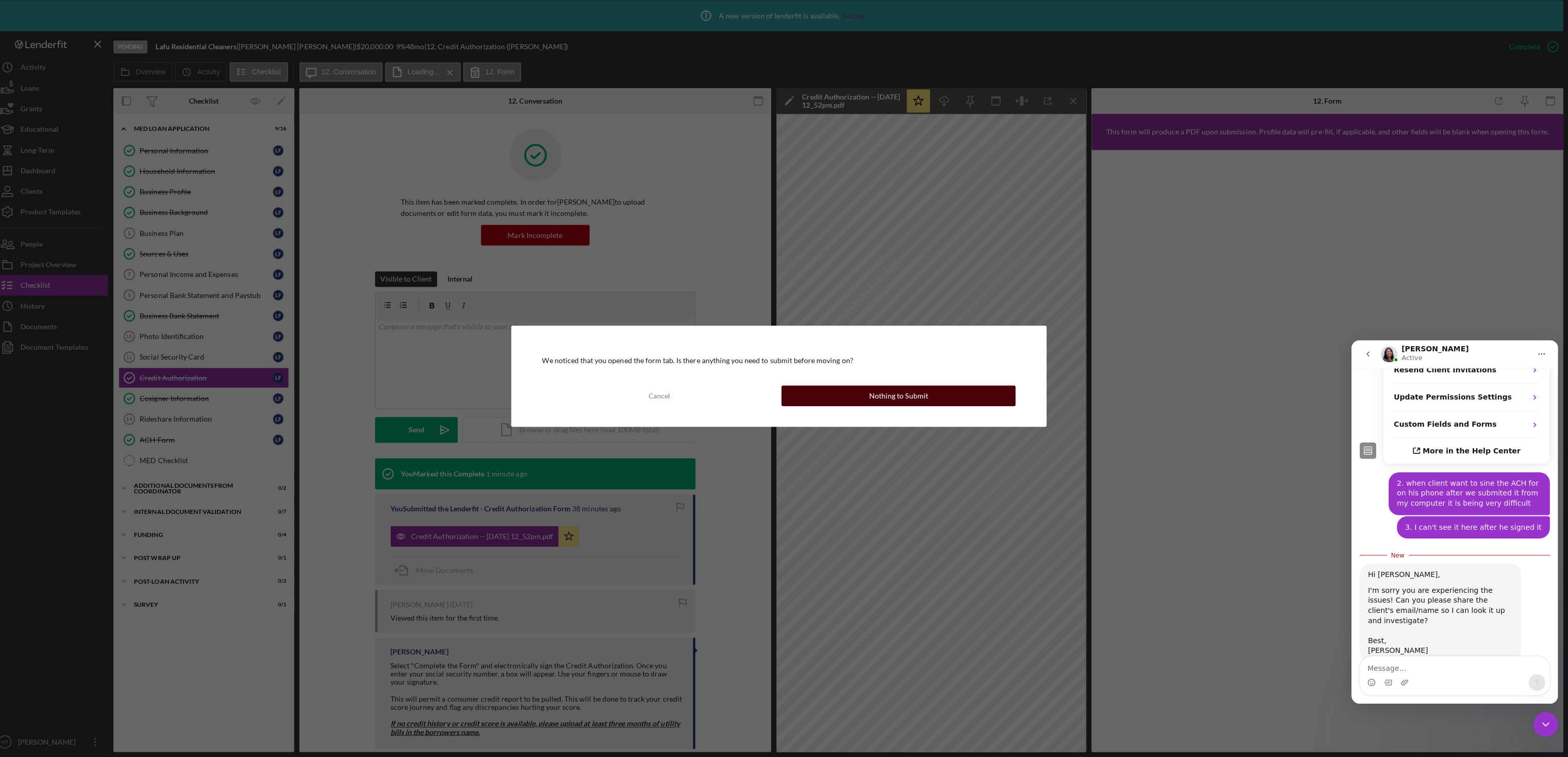
click at [835, 402] on button "Nothing to Submit" at bounding box center [903, 398] width 233 height 21
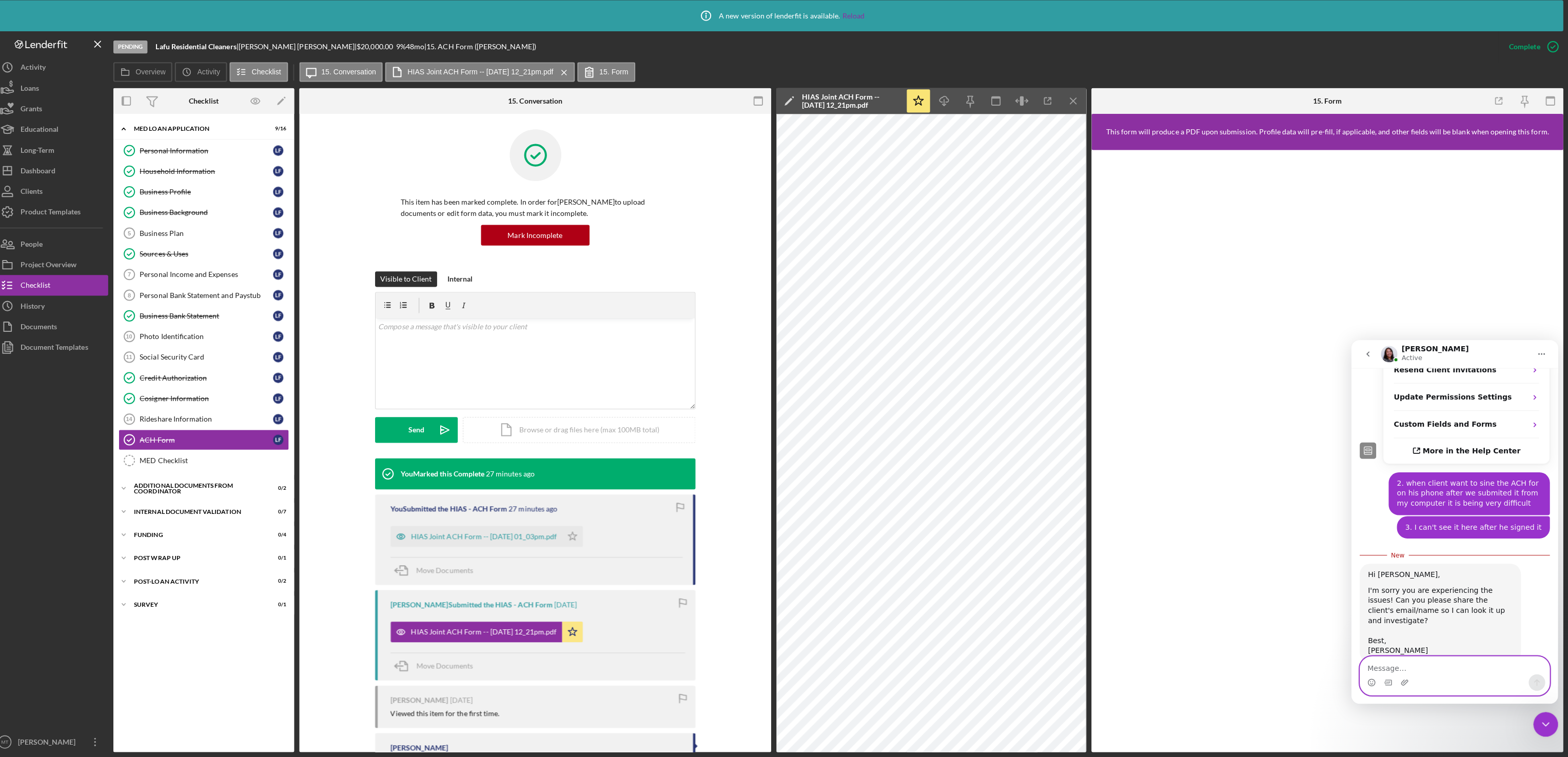
click at [1424, 664] on textarea "Message…" at bounding box center [1454, 663] width 188 height 18
type textarea "h"
click at [1440, 662] on textarea "[PERSON_NAME] is his name" at bounding box center [1454, 663] width 188 height 18
paste textarea "[EMAIL_ADDRESS][DOMAIN_NAME]"
type textarea "[PERSON_NAME] is his name , [EMAIL_ADDRESS][DOMAIN_NAME]"
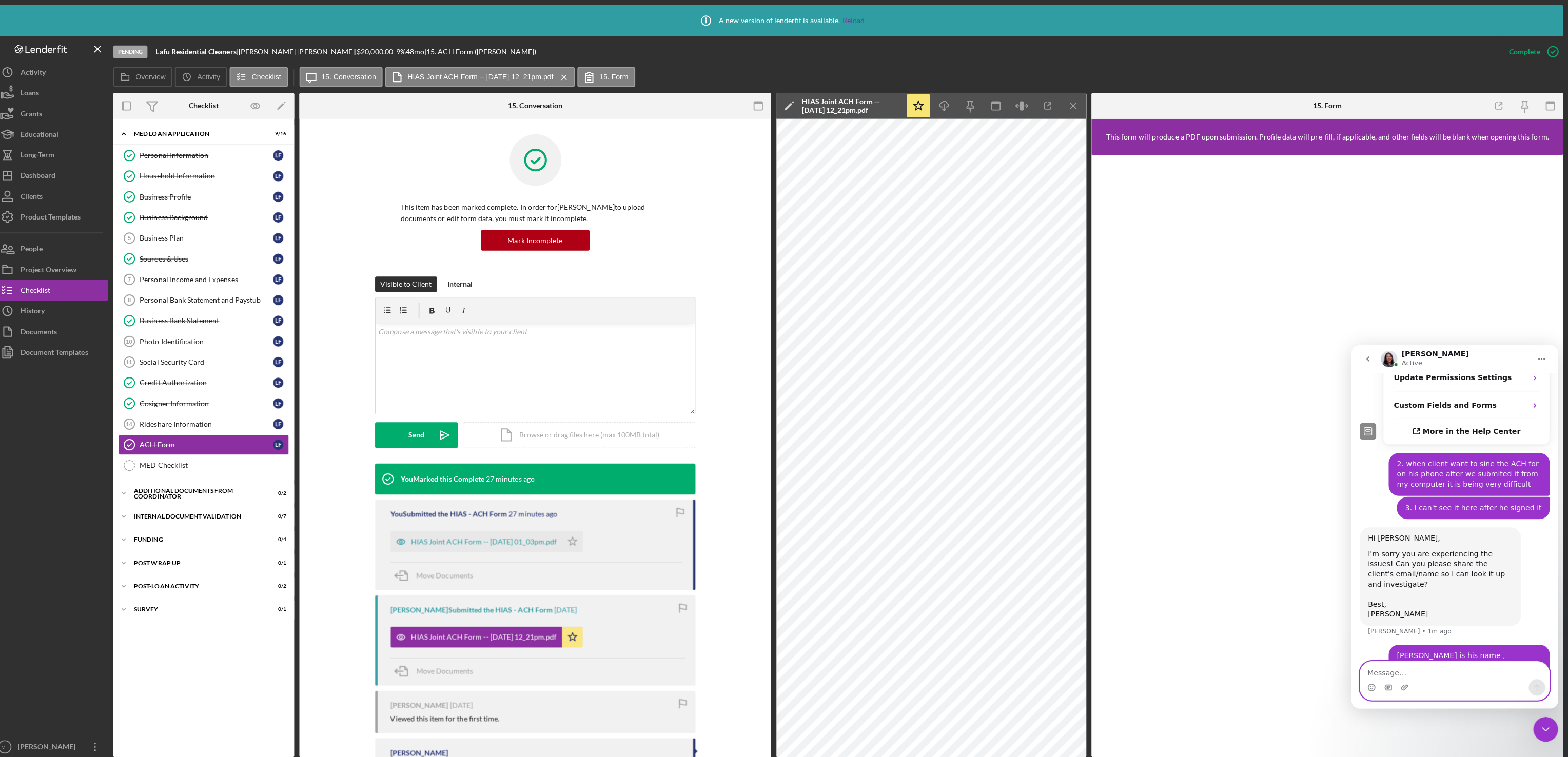
click at [1425, 665] on textarea "Message…" at bounding box center [1454, 668] width 188 height 18
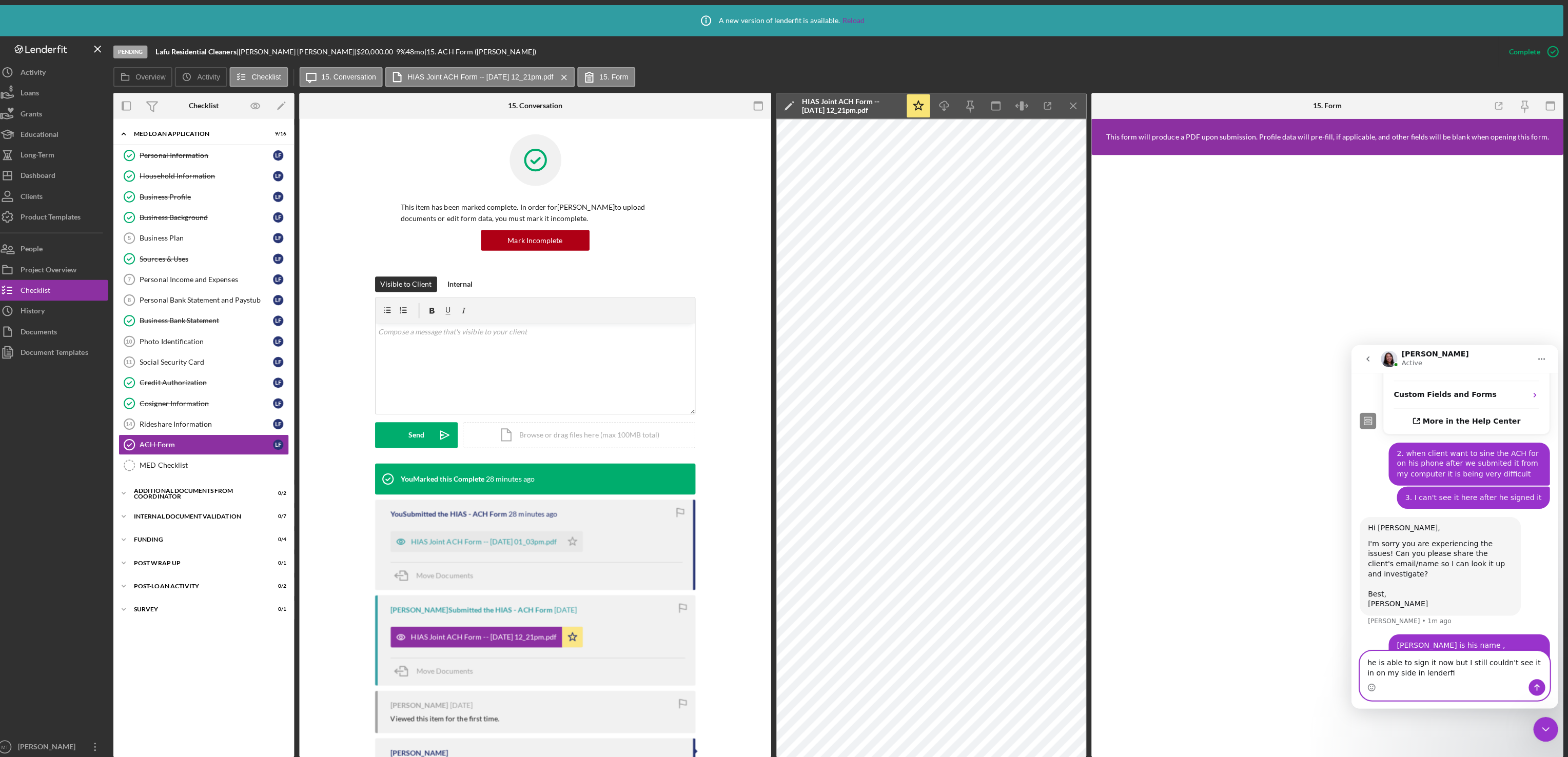
type textarea "he is able to sign it now but I still couldn't see it in on my side in lenderfit"
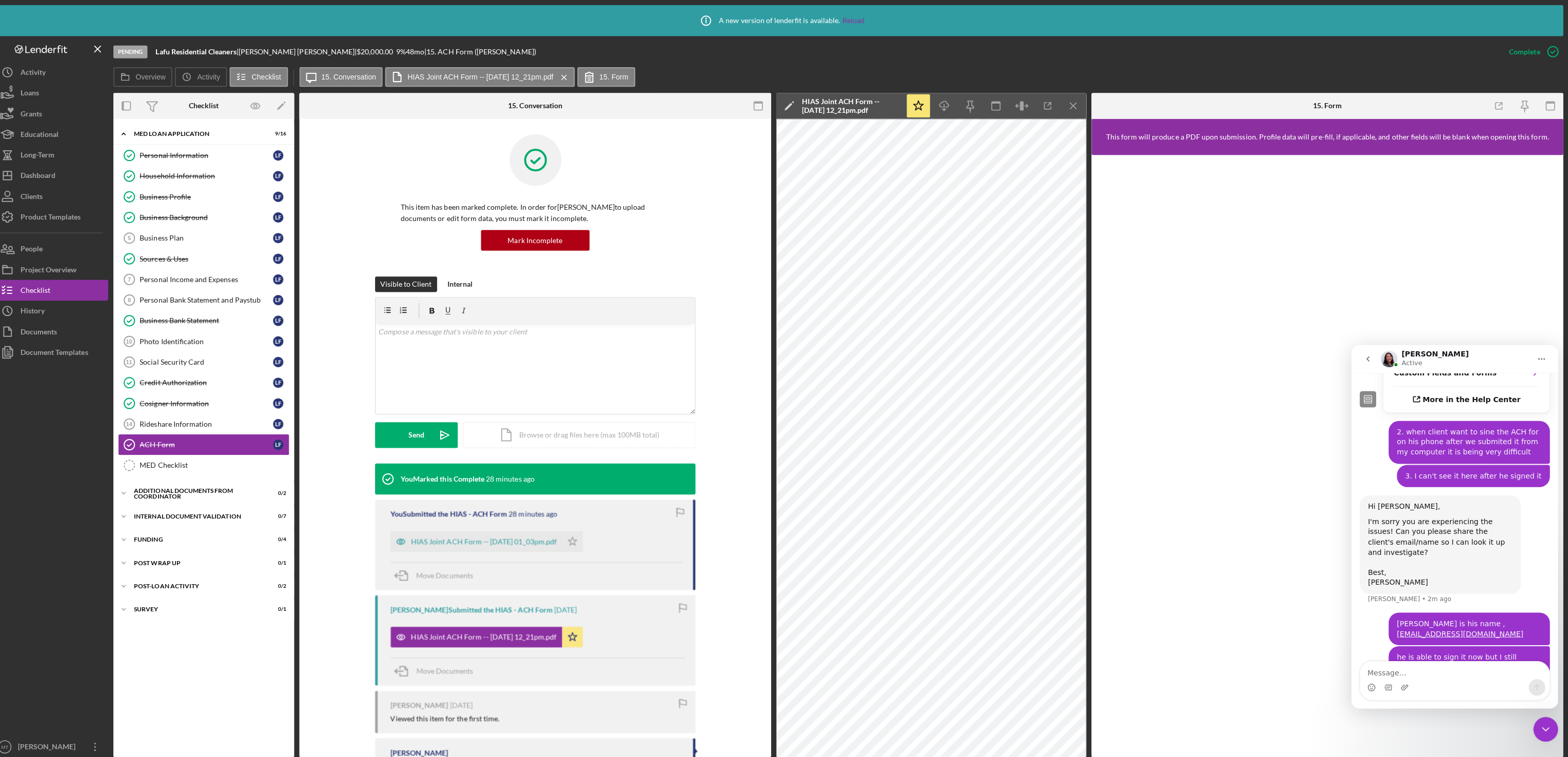
click at [178, 446] on div "ACH Form" at bounding box center [215, 441] width 132 height 8
click at [1541, 728] on icon "Close Intercom Messenger" at bounding box center [1545, 729] width 12 height 12
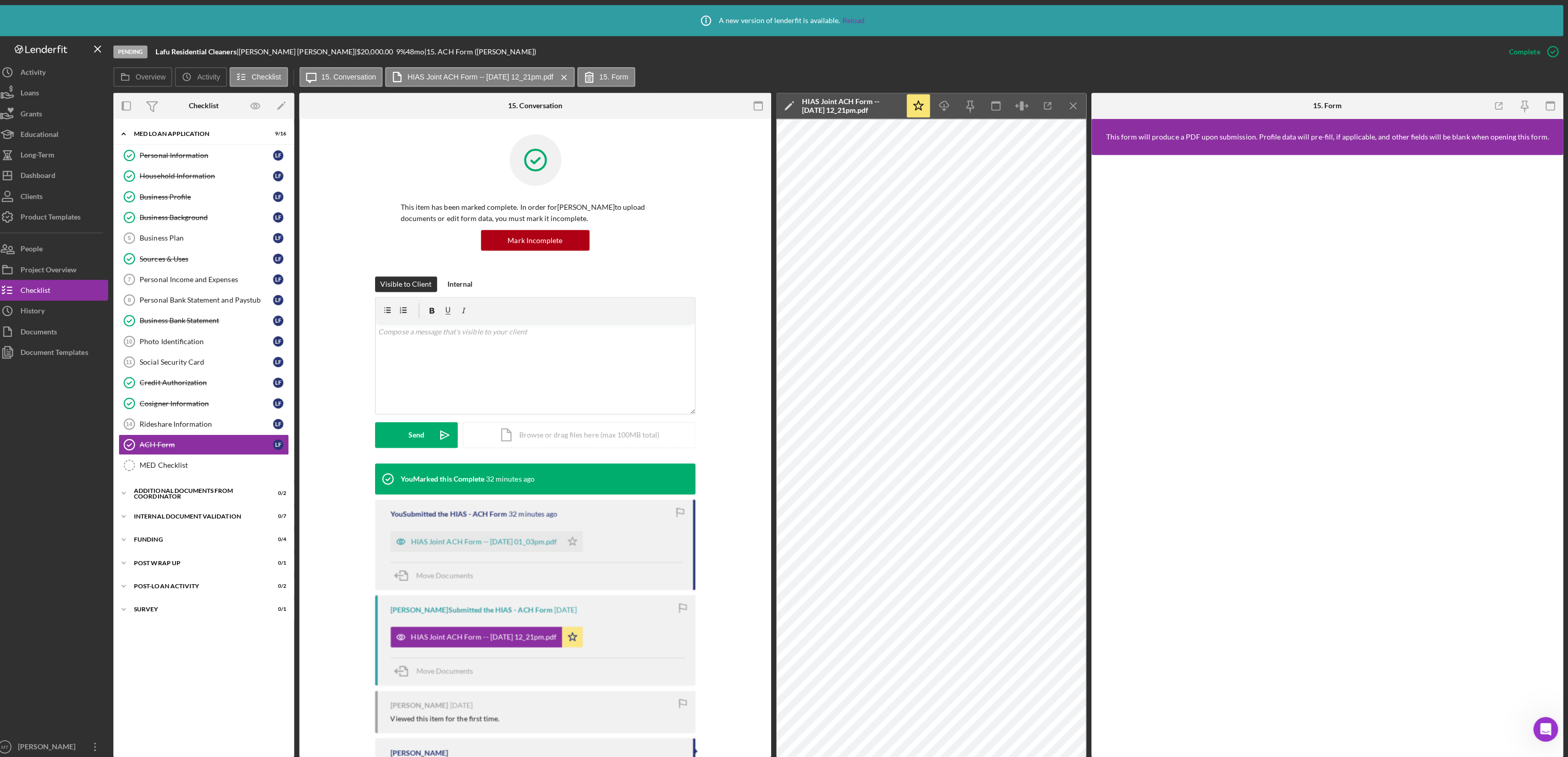
scroll to position [0, 0]
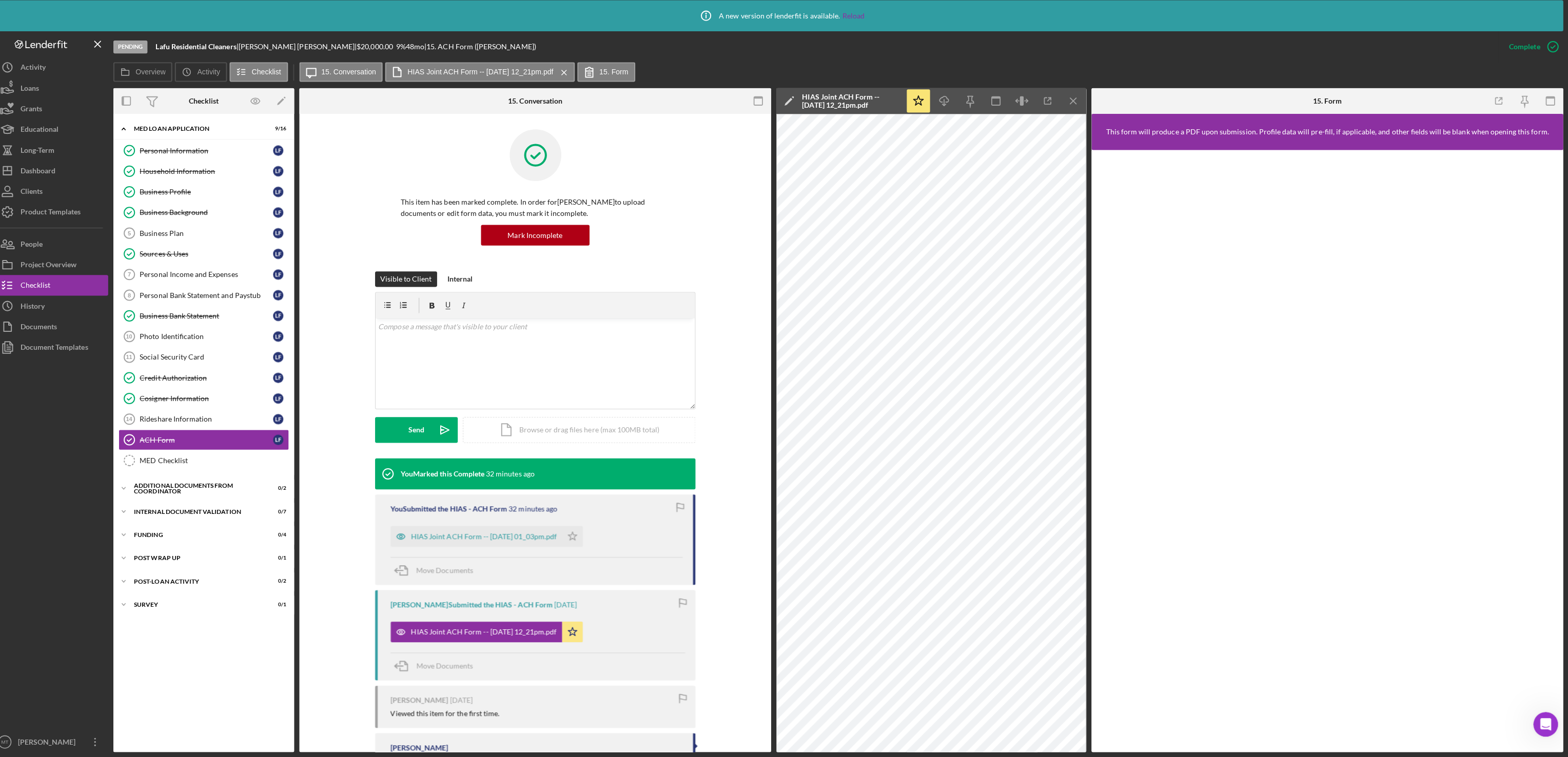
click at [1546, 721] on icon "Open Intercom Messenger" at bounding box center [1545, 725] width 17 height 17
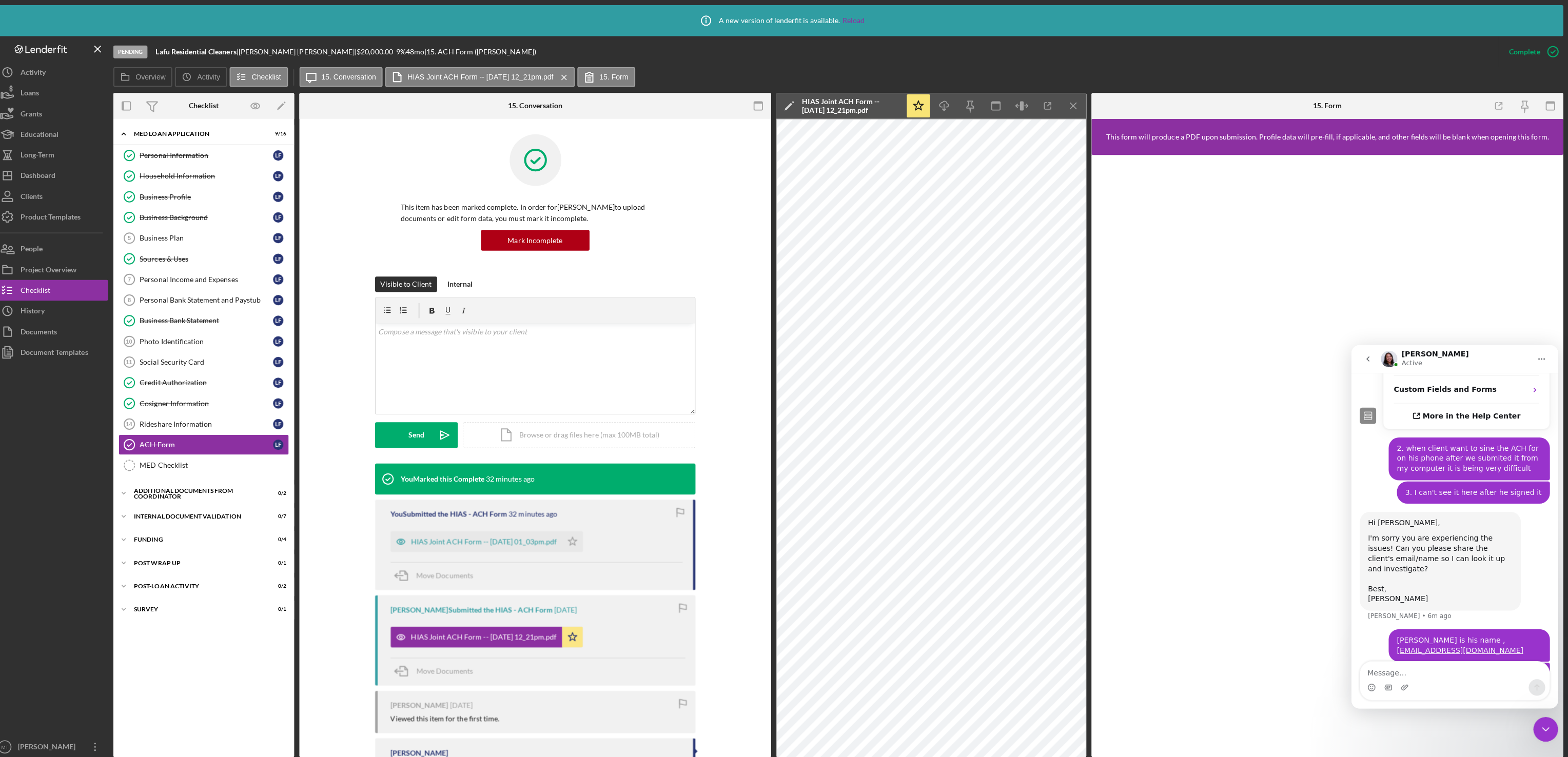
scroll to position [579, 0]
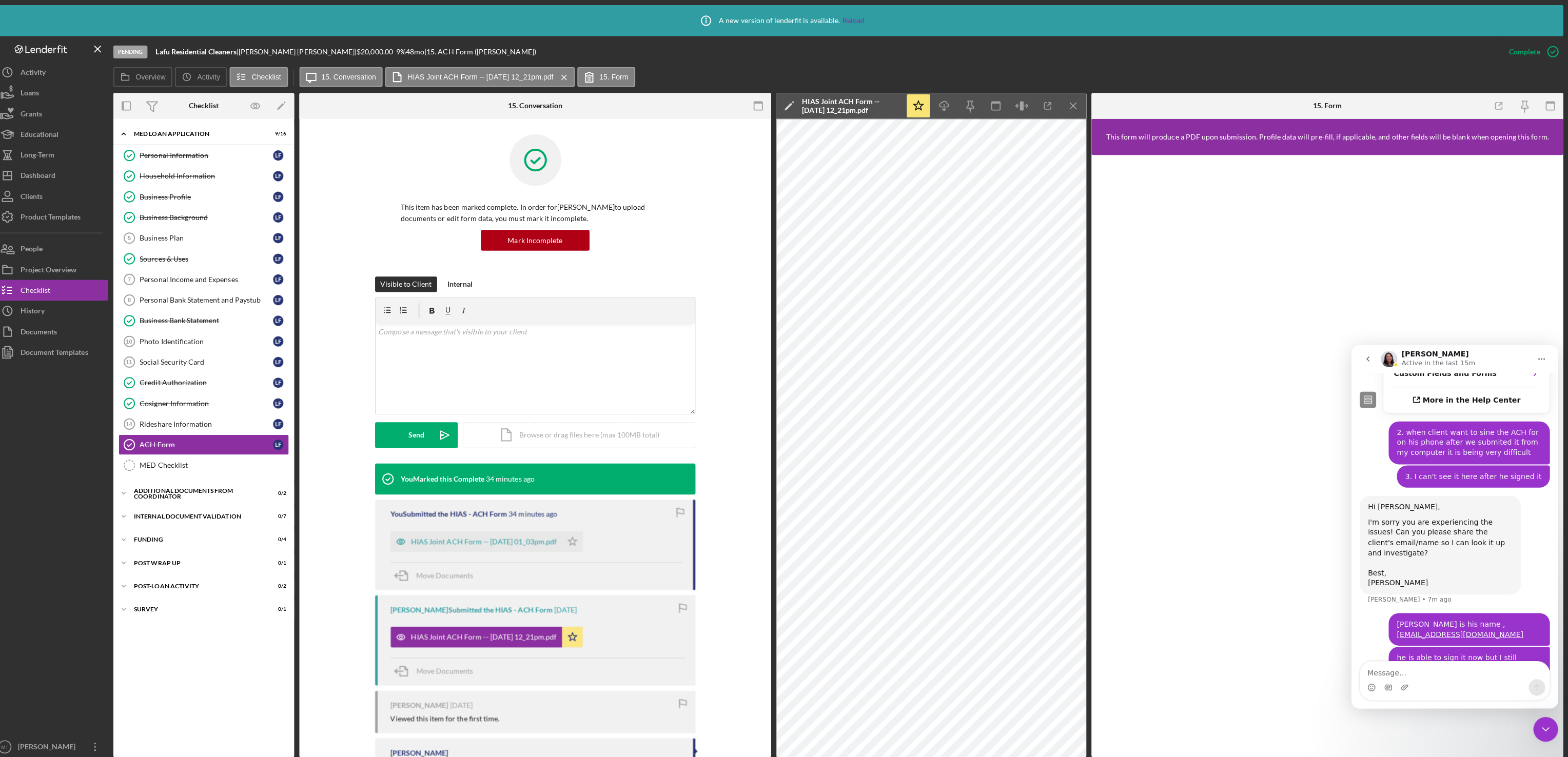
click at [1542, 717] on div "Close Intercom Messenger" at bounding box center [1545, 729] width 24 height 24
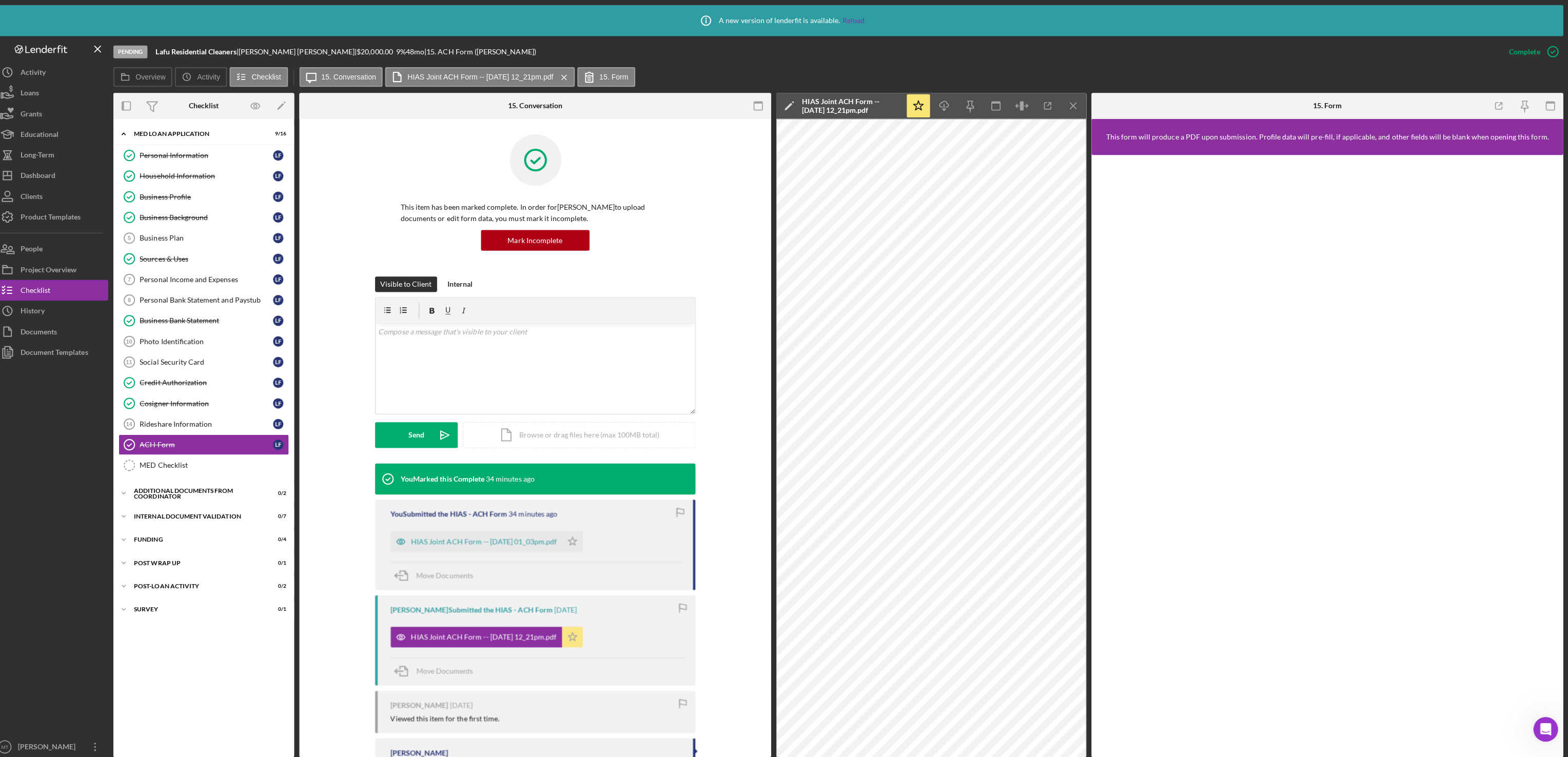
click at [589, 638] on icon "Icon/Star" at bounding box center [579, 632] width 21 height 21
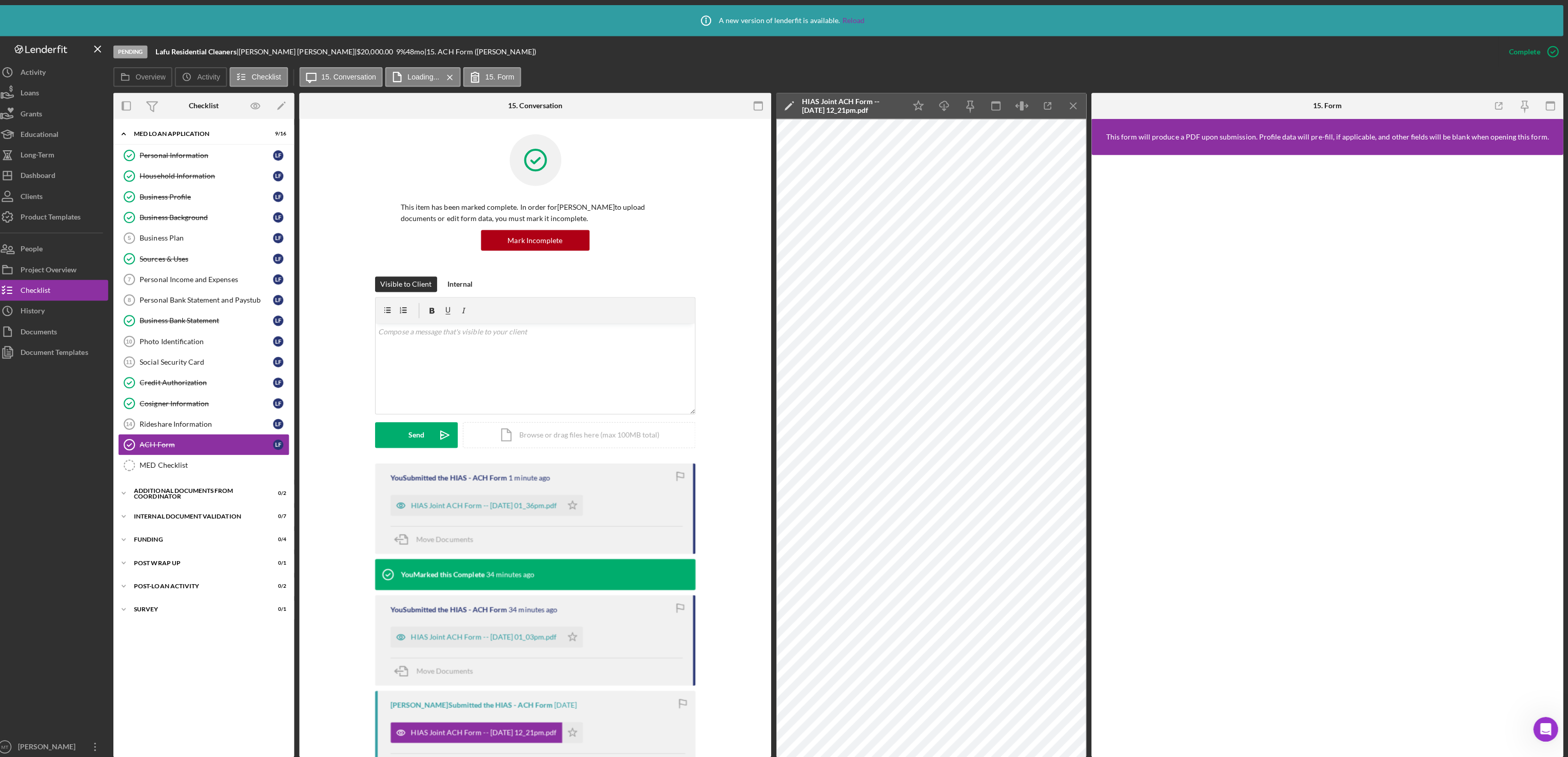
click at [197, 446] on div "ACH Form" at bounding box center [215, 441] width 132 height 8
click at [586, 503] on icon "Icon/Star" at bounding box center [579, 502] width 21 height 21
click at [727, 478] on div "You Submitted the HIAS - ACH Form 1 minute ago HIAS Joint ACH Form -- [DATE] 01…" at bounding box center [542, 702] width 438 height 484
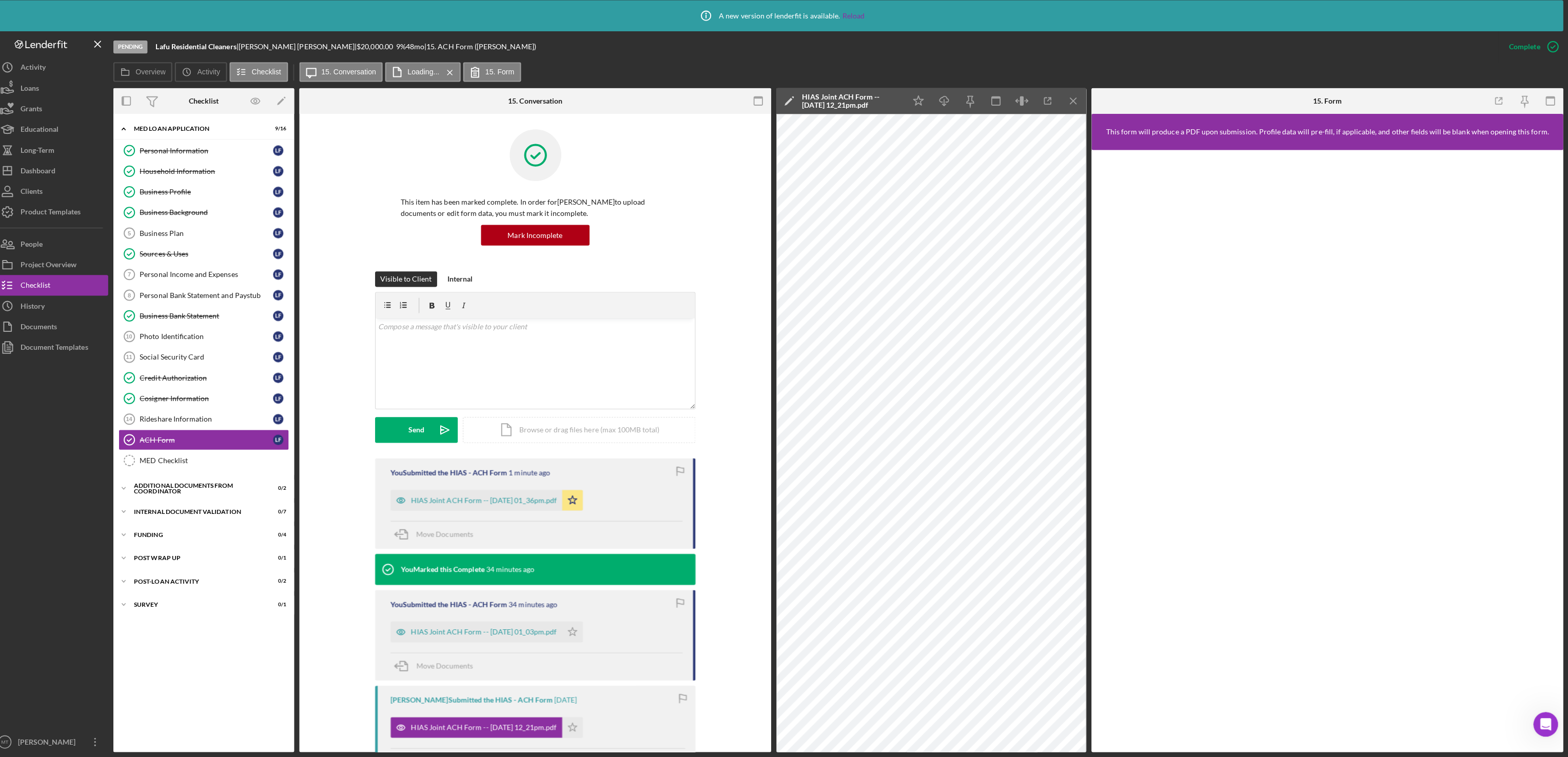
scroll to position [0, 0]
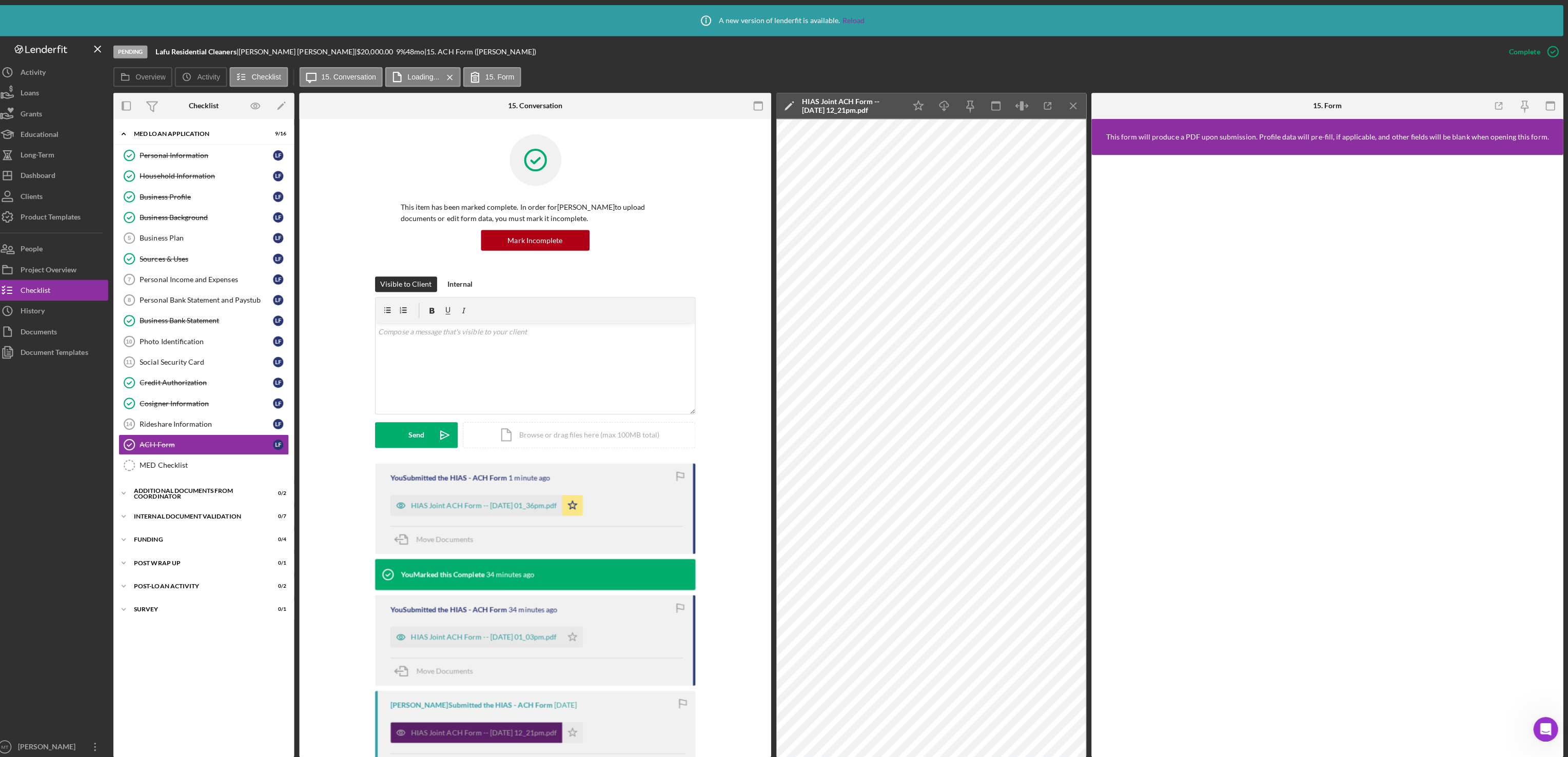
click at [527, 731] on div "HIAS Joint ACH Form -- [DATE] 12_21pm.pdf" at bounding box center [492, 727] width 145 height 8
click at [542, 633] on div "HIAS Joint ACH Form -- [DATE] 01_03pm.pdf" at bounding box center [492, 632] width 145 height 8
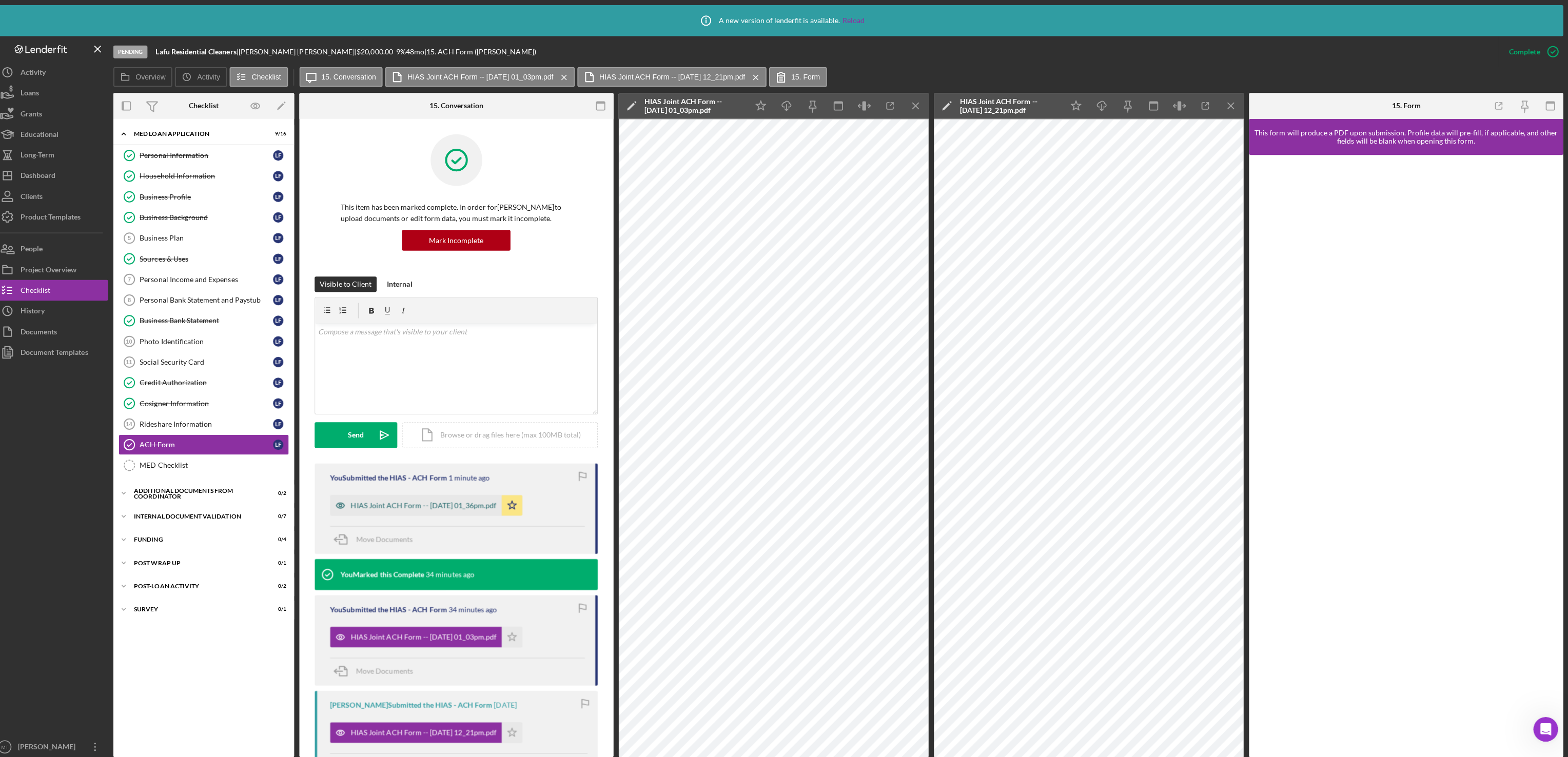
click at [488, 508] on div "HIAS Joint ACH Form -- [DATE] 01_36pm.pdf" at bounding box center [424, 502] width 170 height 21
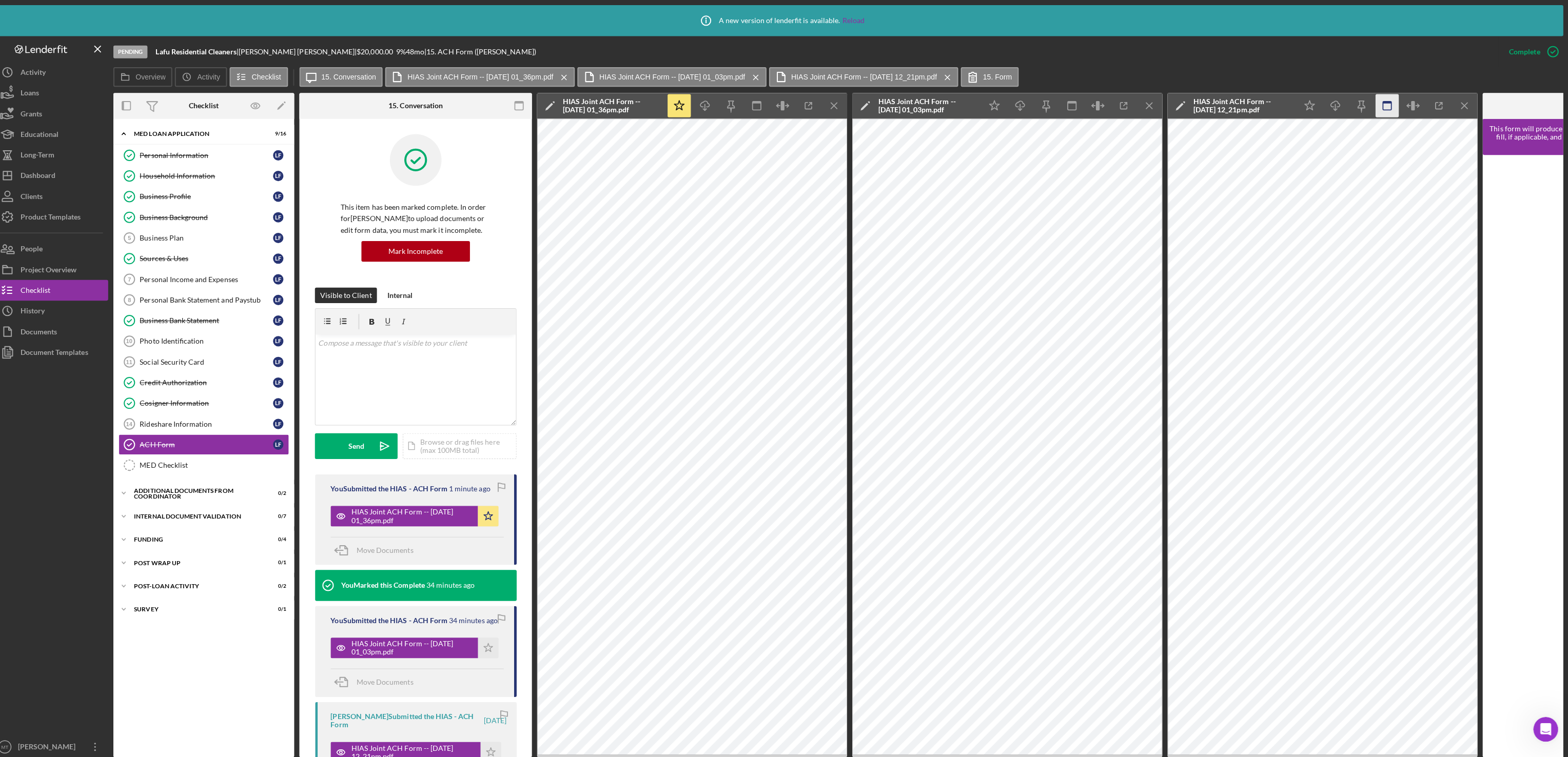
click at [1152, 101] on icon "Icon/Menu Close" at bounding box center [1152, 105] width 23 height 23
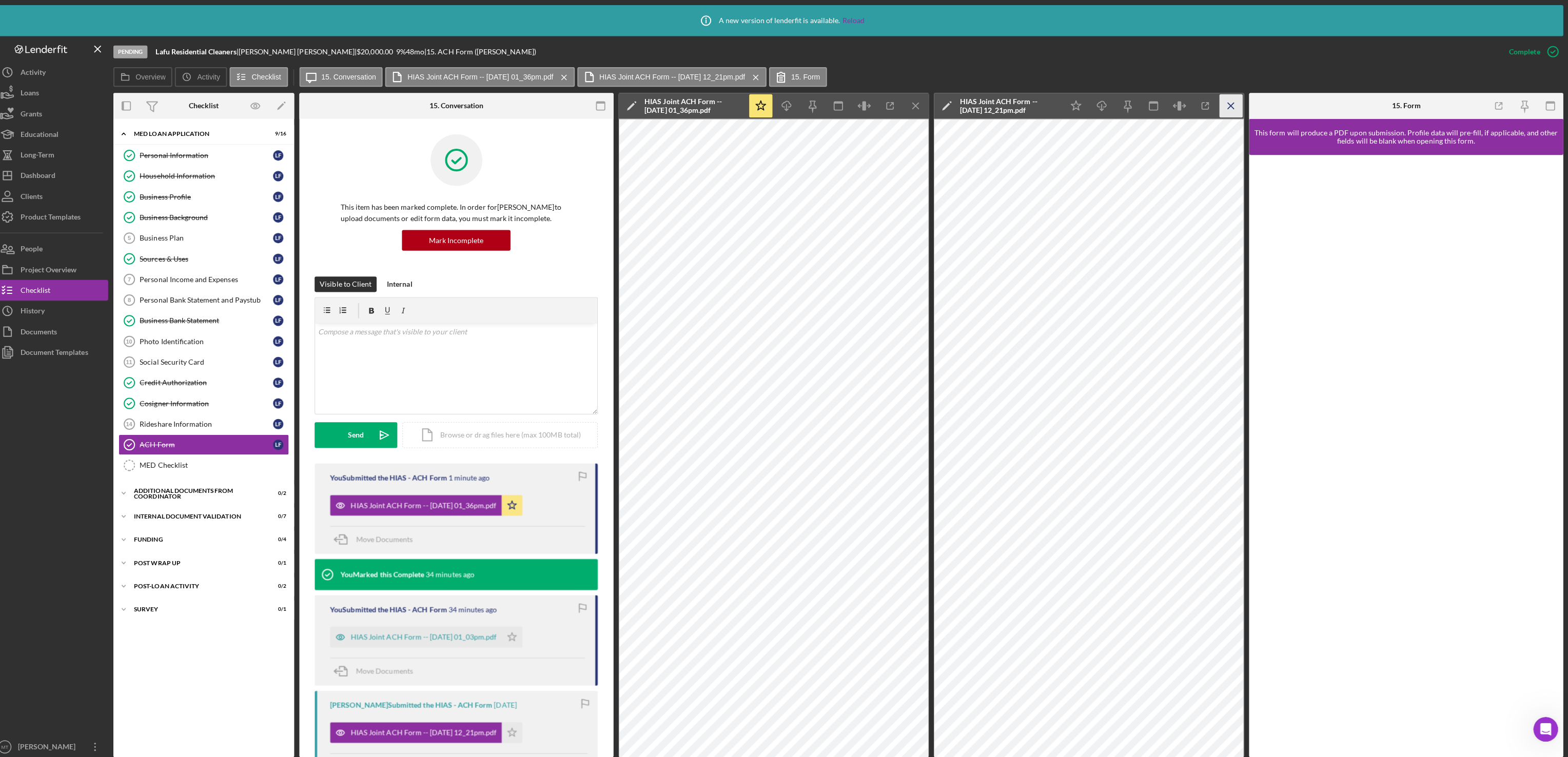
click at [1233, 110] on icon "Icon/Menu Close" at bounding box center [1233, 105] width 23 height 23
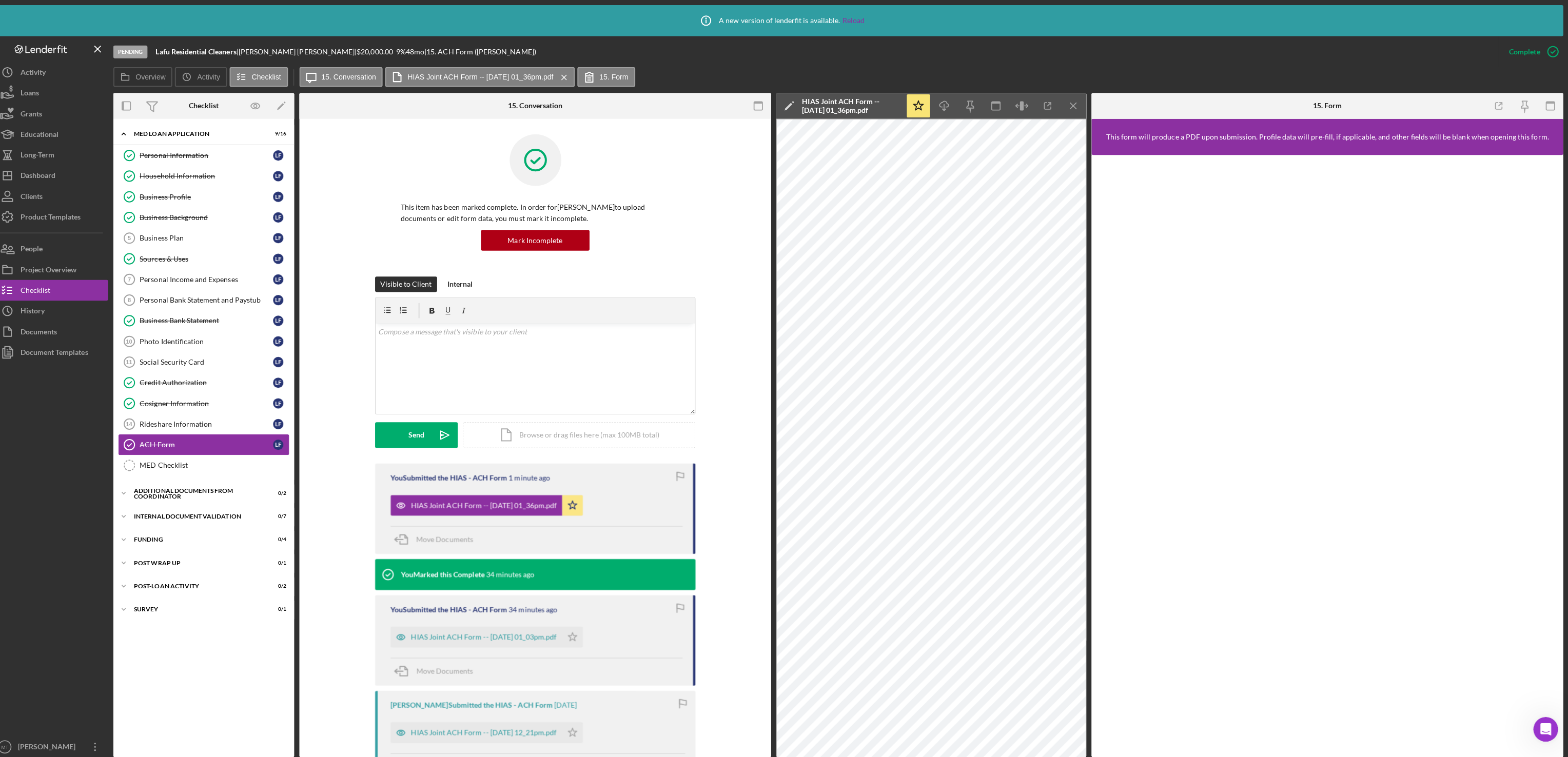
click at [212, 446] on div "ACH Form" at bounding box center [215, 441] width 132 height 8
click at [1550, 725] on icon "Open Intercom Messenger" at bounding box center [1545, 729] width 17 height 17
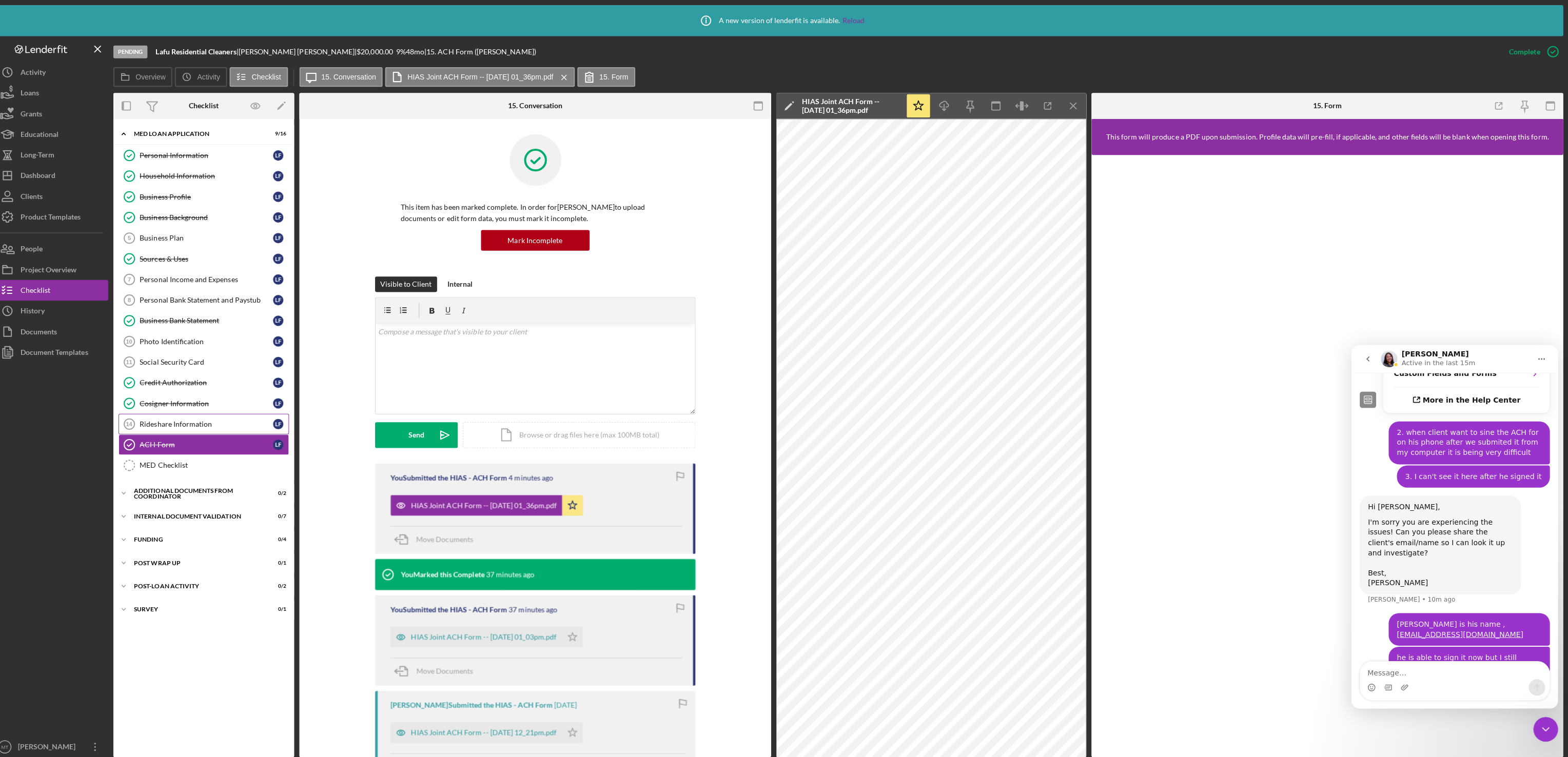
click at [220, 425] on div "Rideshare Information" at bounding box center [215, 420] width 132 height 8
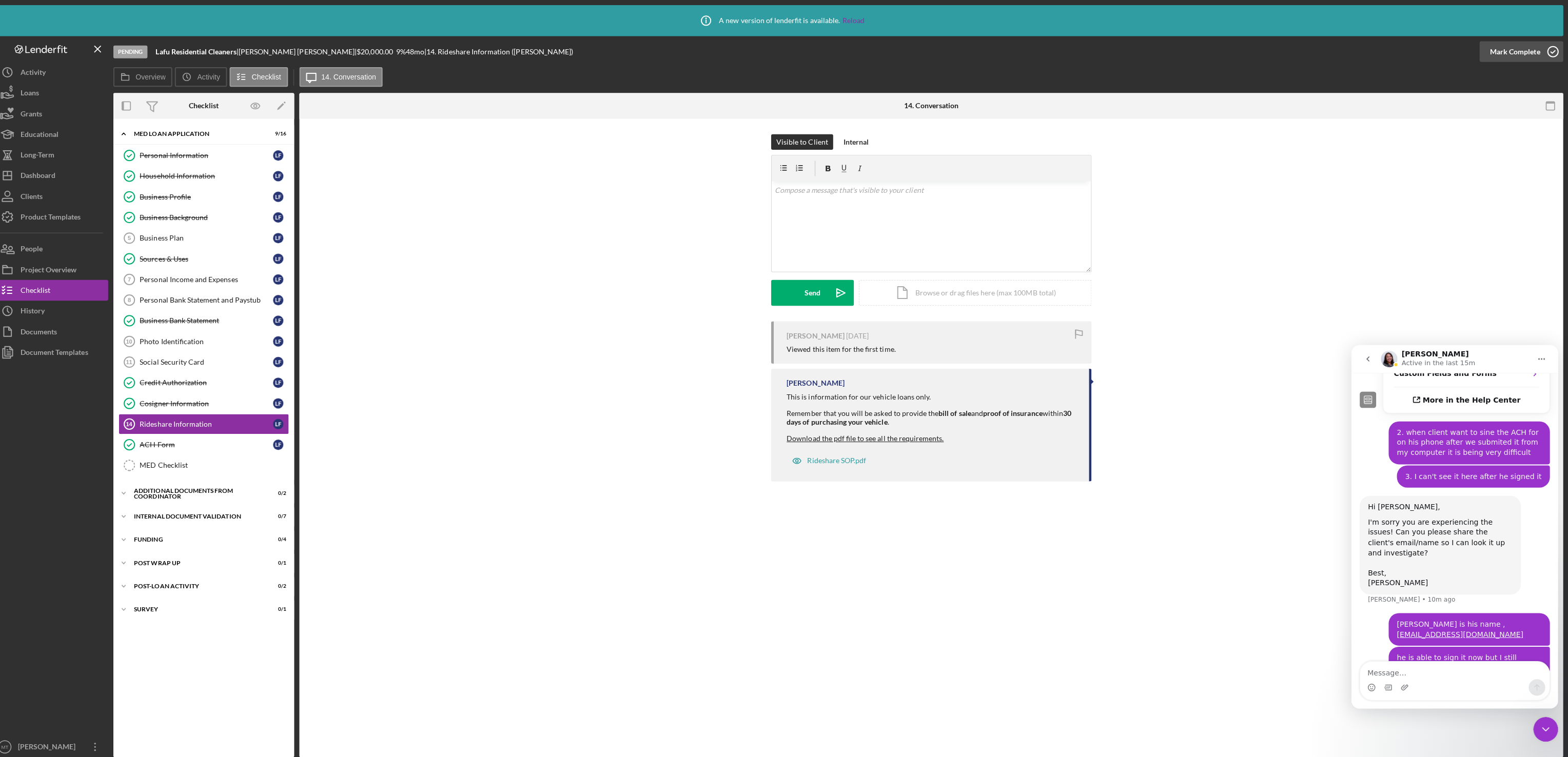
click at [1512, 52] on div "Mark Complete" at bounding box center [1515, 51] width 50 height 21
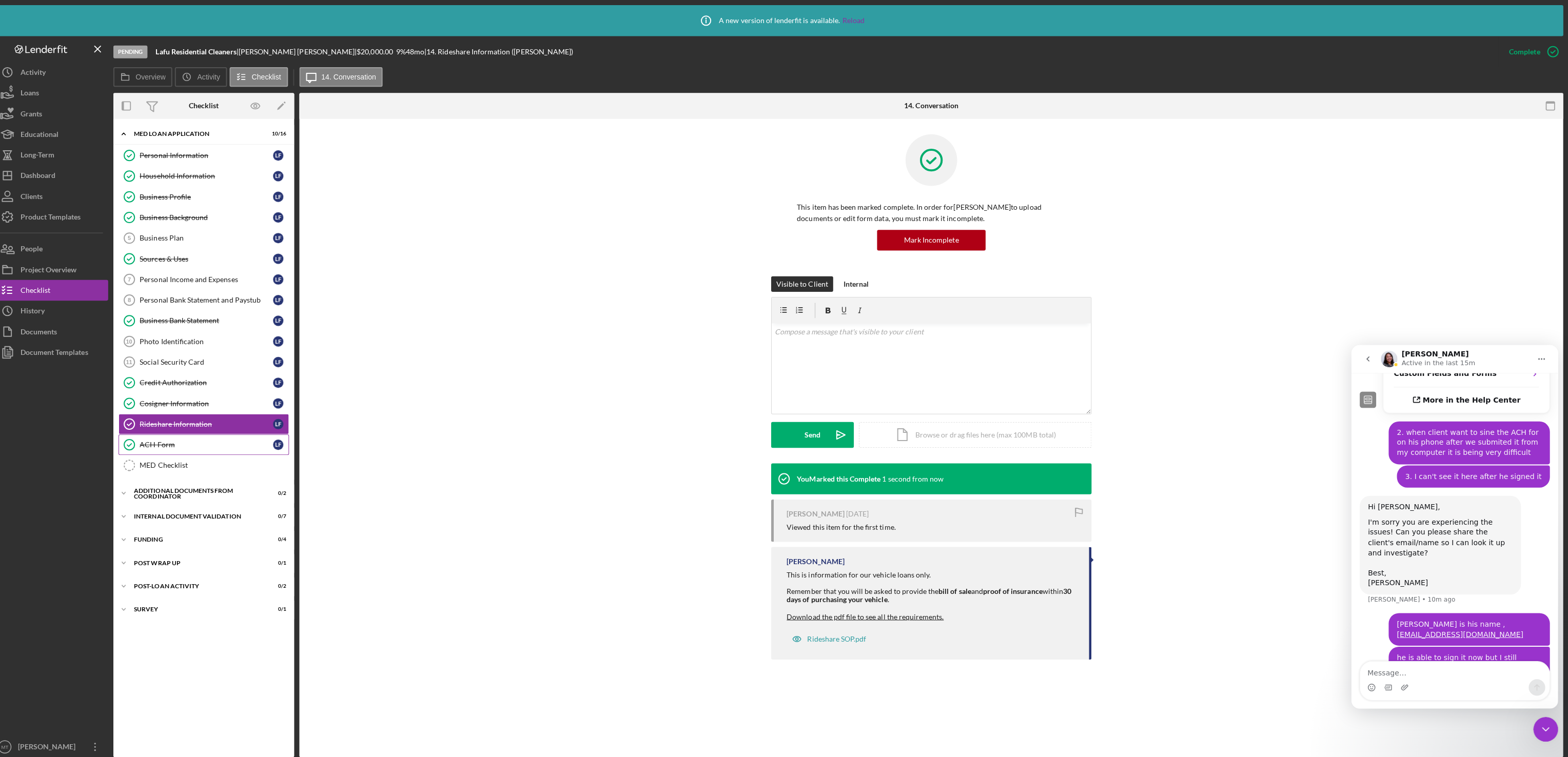
click at [175, 446] on div "ACH Form" at bounding box center [215, 441] width 132 height 8
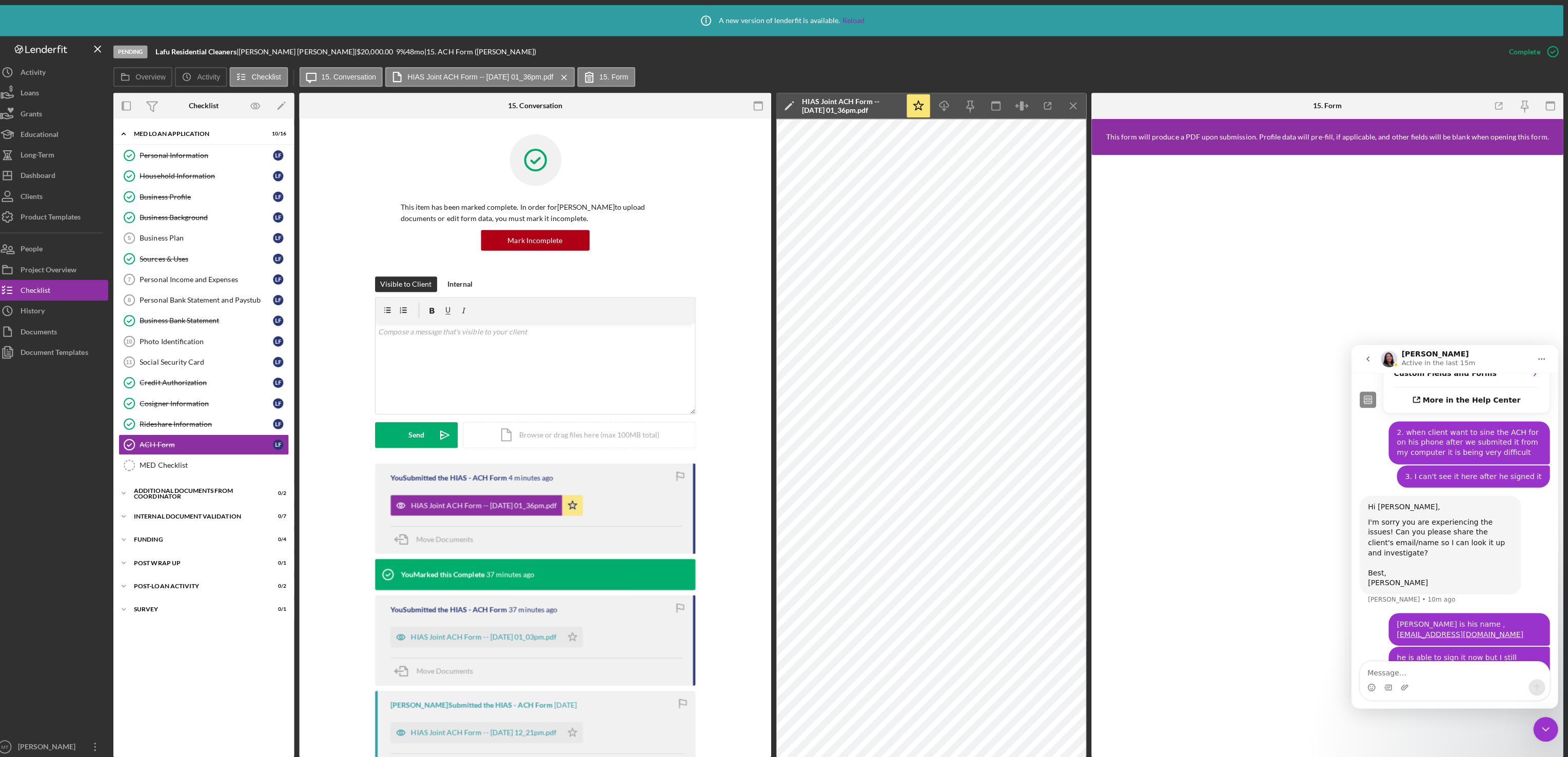
click at [1541, 731] on icon "Close Intercom Messenger" at bounding box center [1545, 729] width 12 height 12
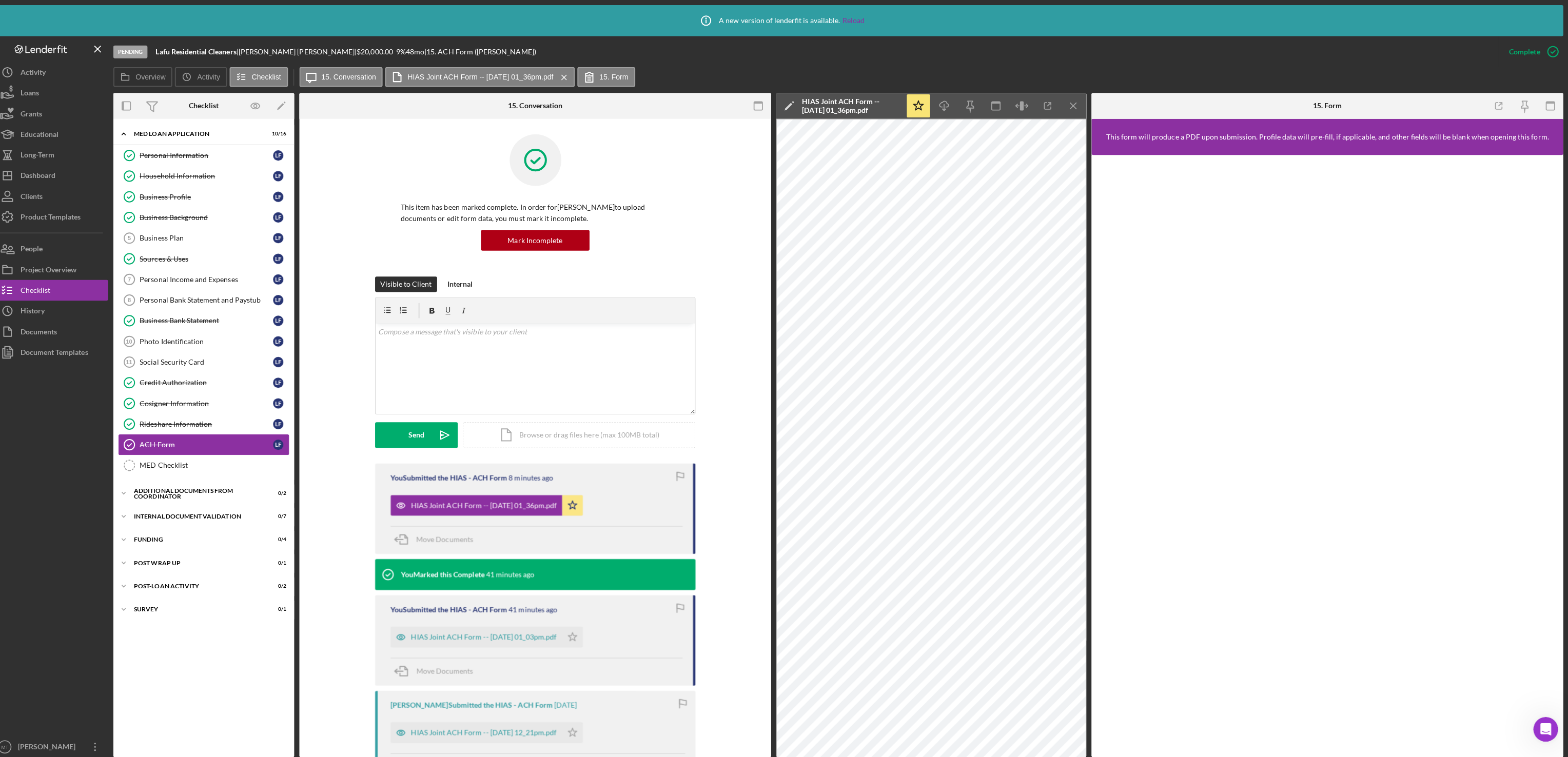
click at [193, 446] on div "ACH Form" at bounding box center [215, 441] width 132 height 8
click at [637, 516] on div "You Submitted the HIAS - ACH Form 12 minutes ago HIAS Joint ACH Form -- [DATE] …" at bounding box center [542, 505] width 318 height 90
click at [583, 502] on polygon "button" at bounding box center [579, 501] width 9 height 8
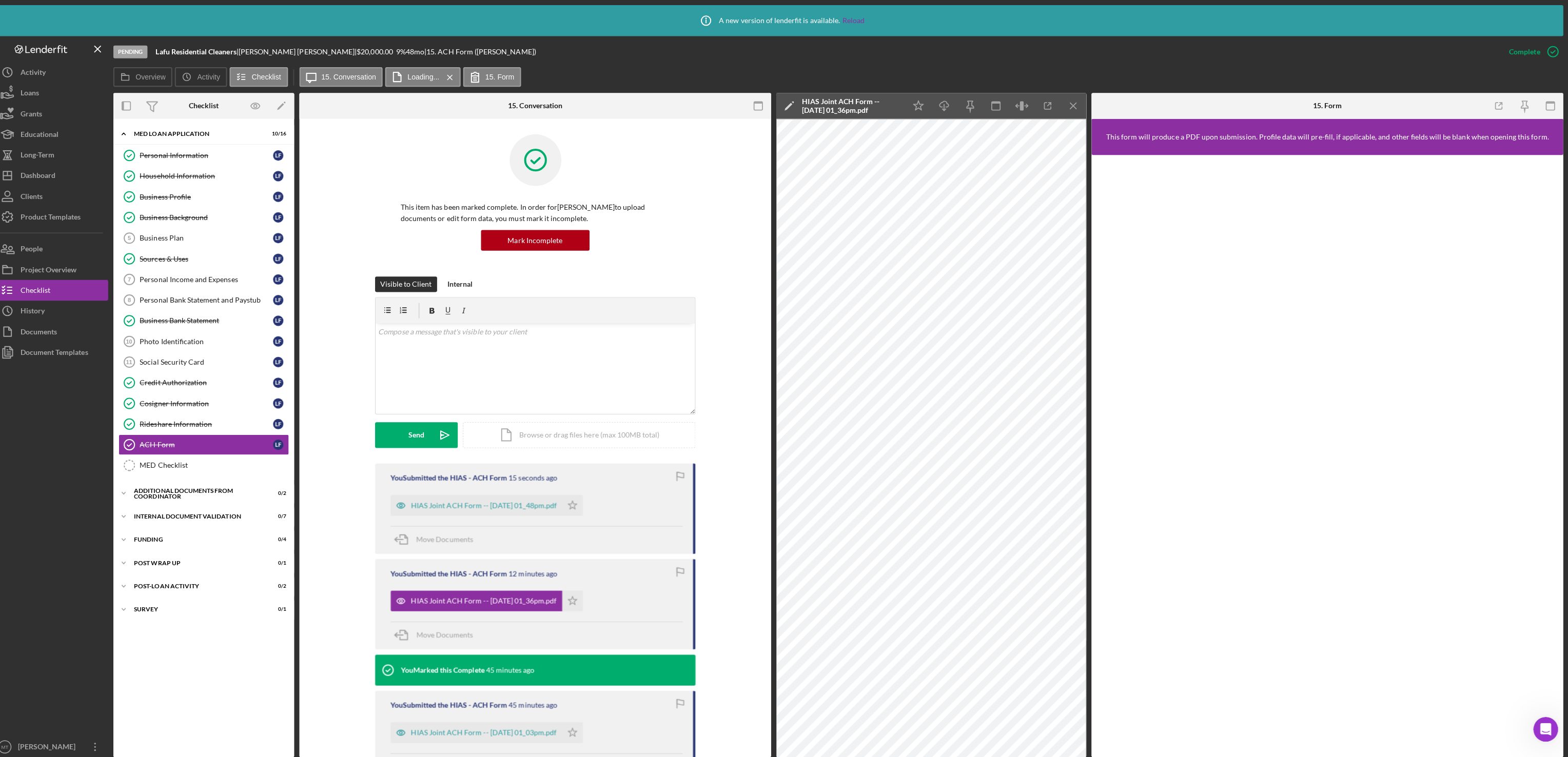
click at [583, 502] on polygon "button" at bounding box center [579, 501] width 9 height 8
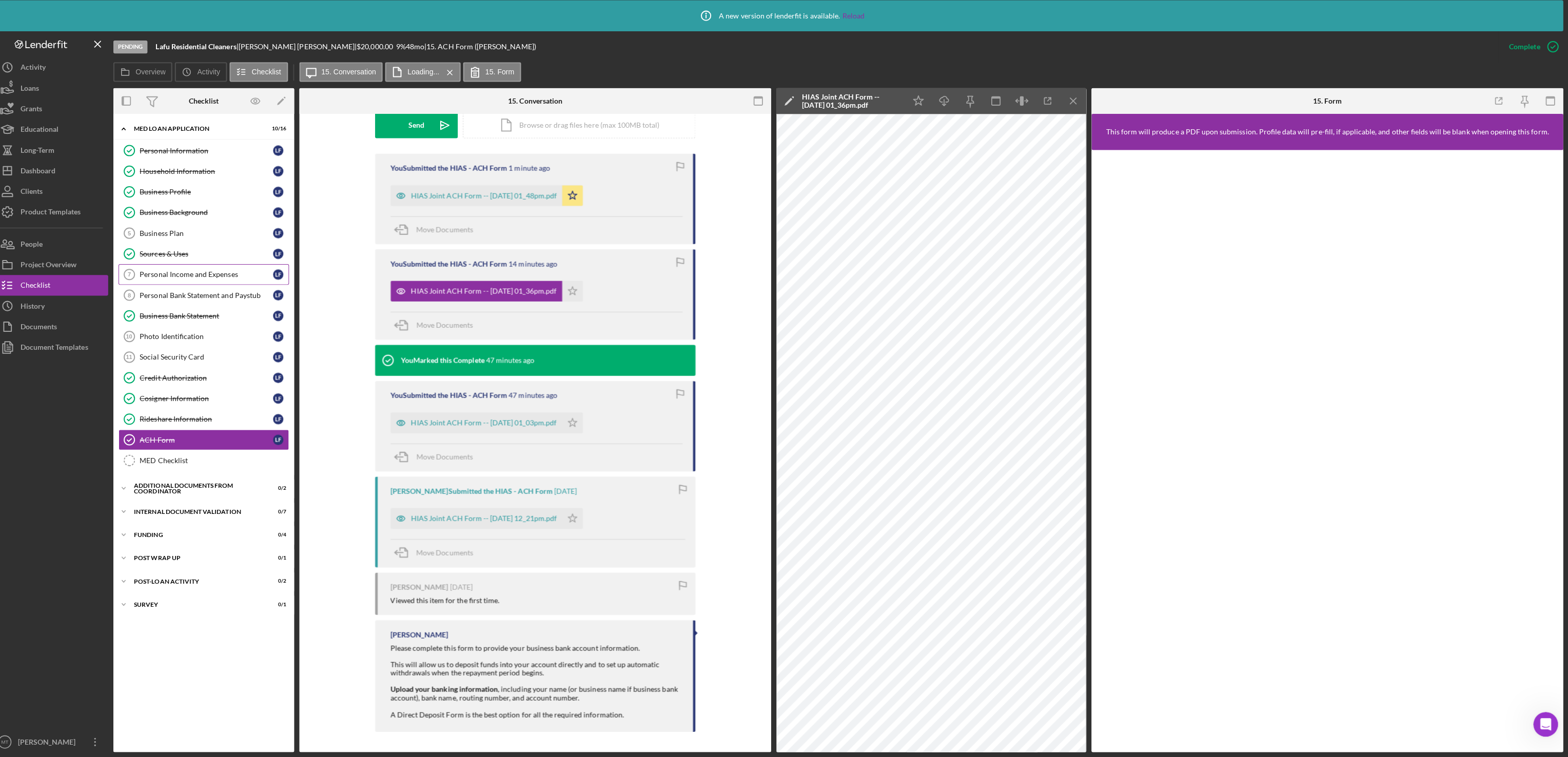
click at [197, 282] on div "Personal Income and Expenses" at bounding box center [215, 277] width 132 height 8
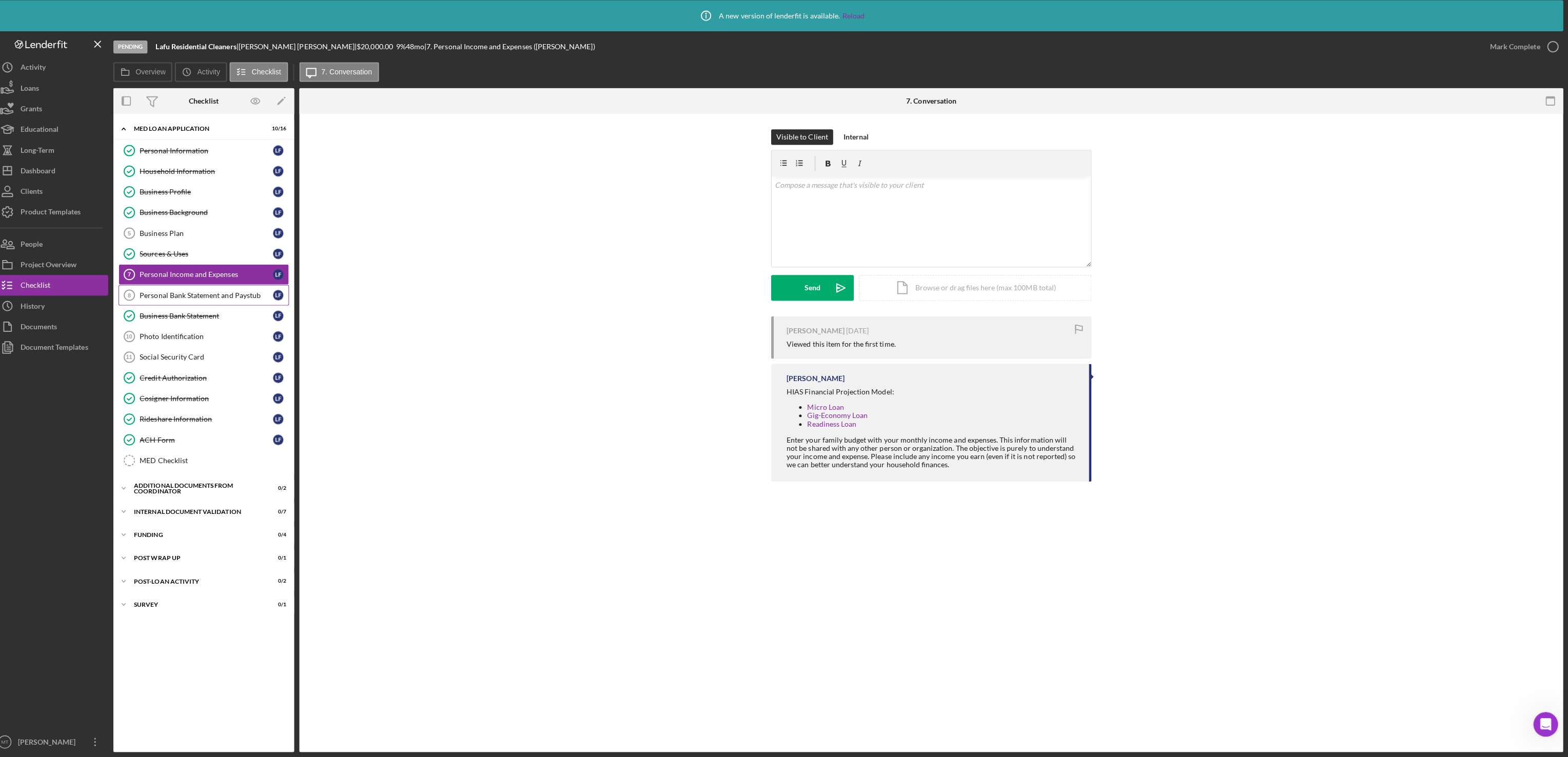
click at [189, 300] on div "Personal Bank Statement and Paystub" at bounding box center [215, 298] width 132 height 8
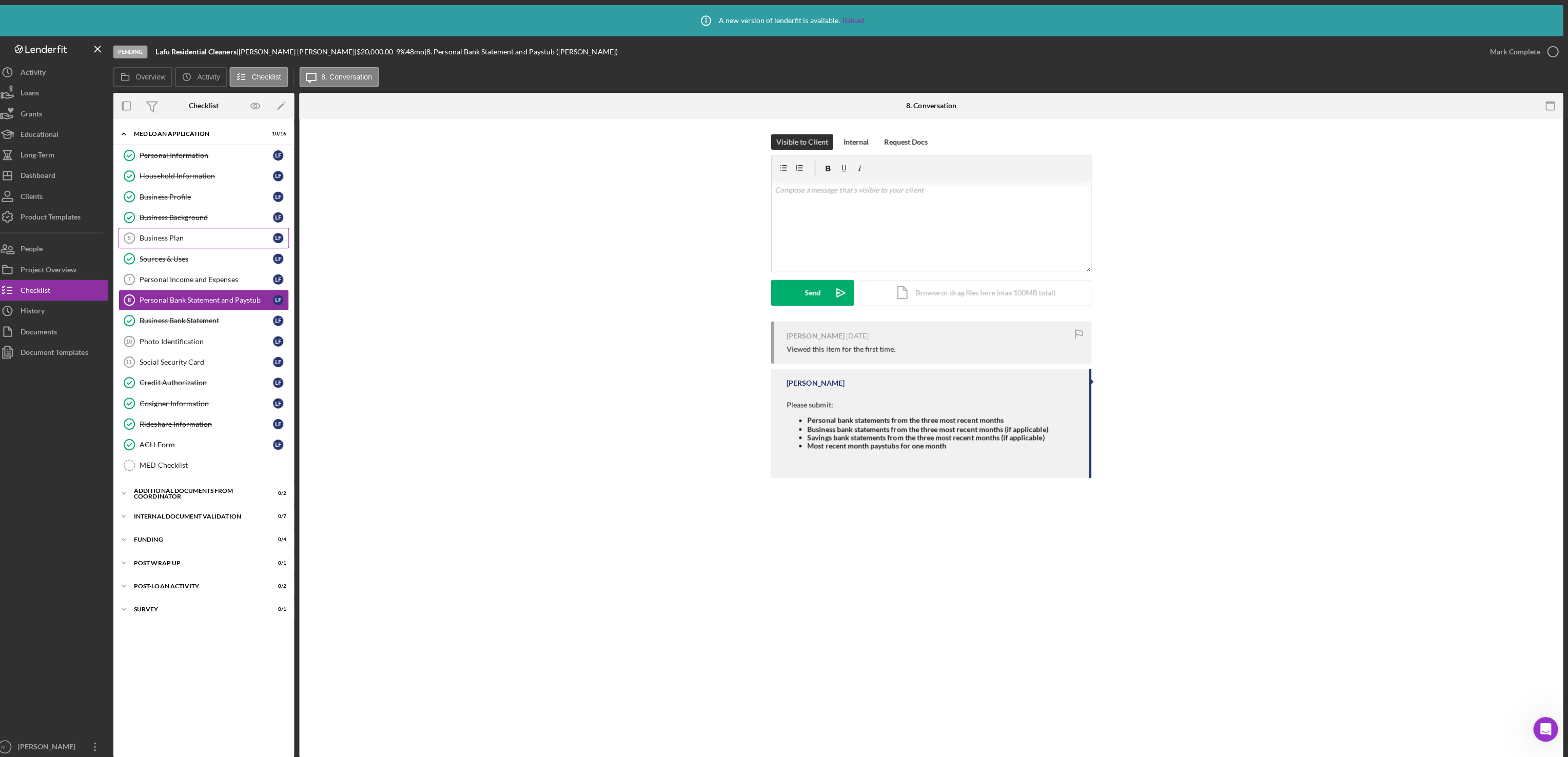
click at [184, 234] on link "Business Plan 5 Business Plan L F" at bounding box center [213, 237] width 169 height 21
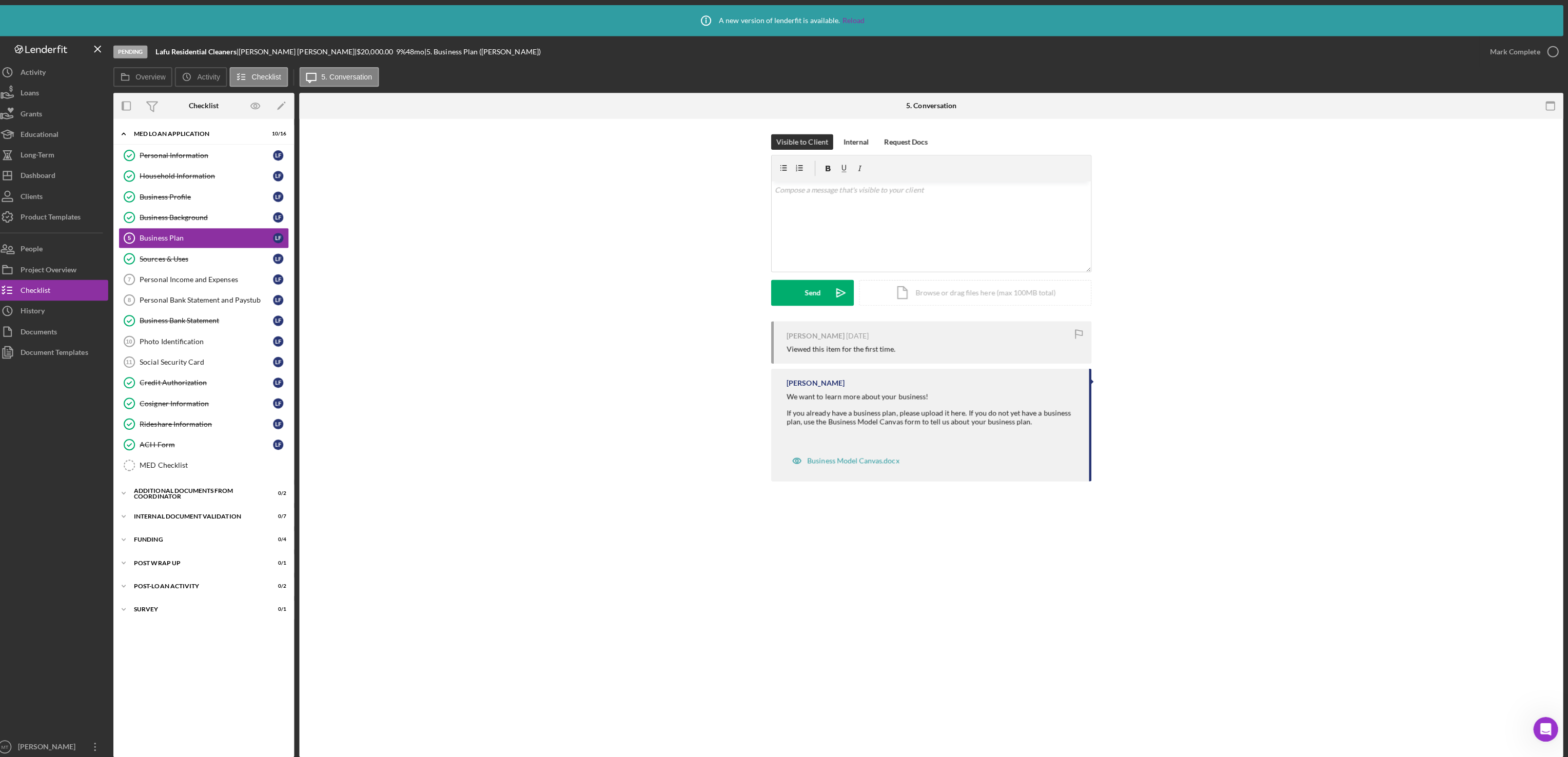
click at [1546, 722] on icon "Open Intercom Messenger" at bounding box center [1545, 729] width 17 height 17
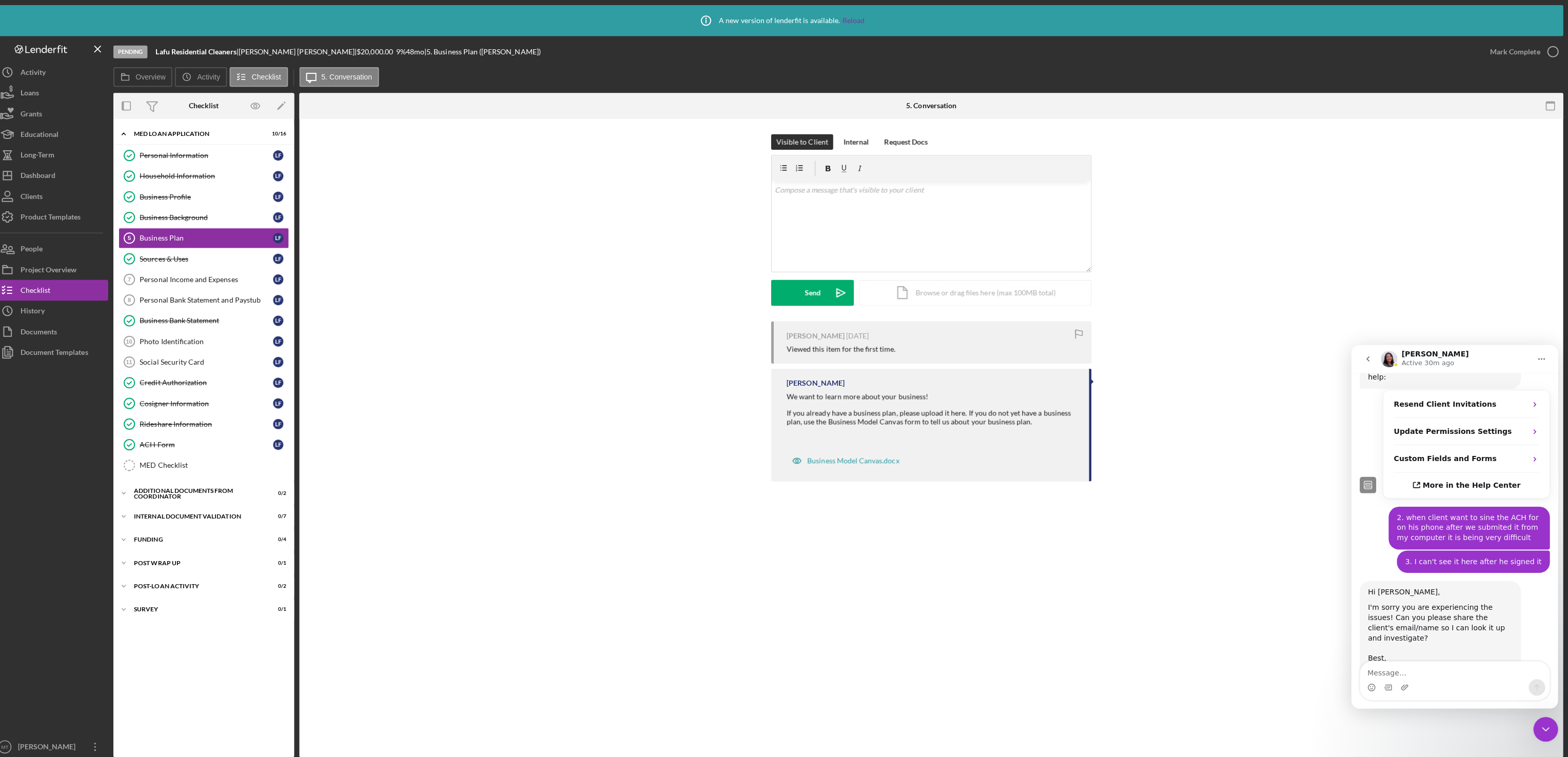
scroll to position [579, 0]
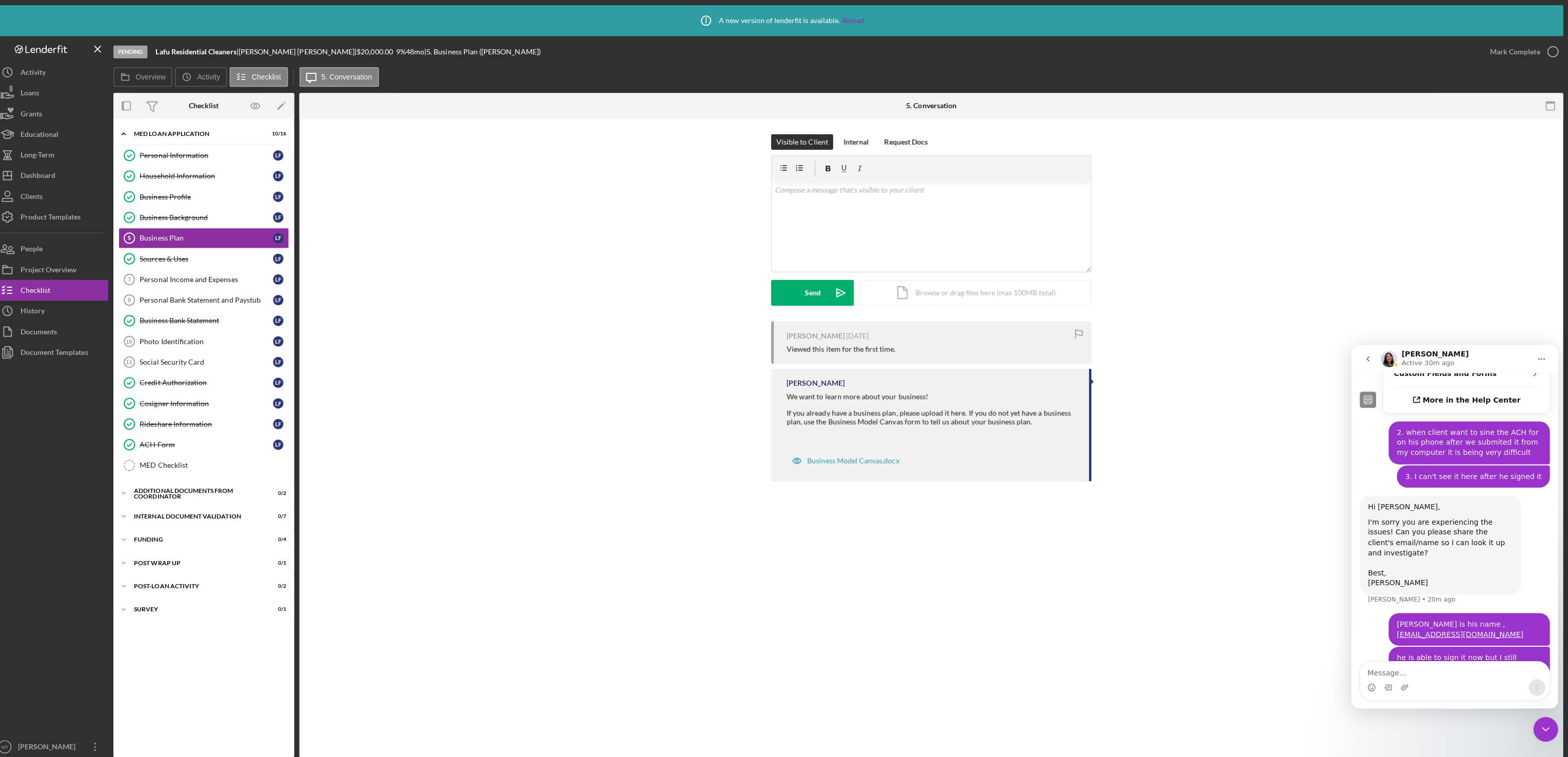
click at [1550, 731] on icon "Close Intercom Messenger" at bounding box center [1545, 729] width 12 height 12
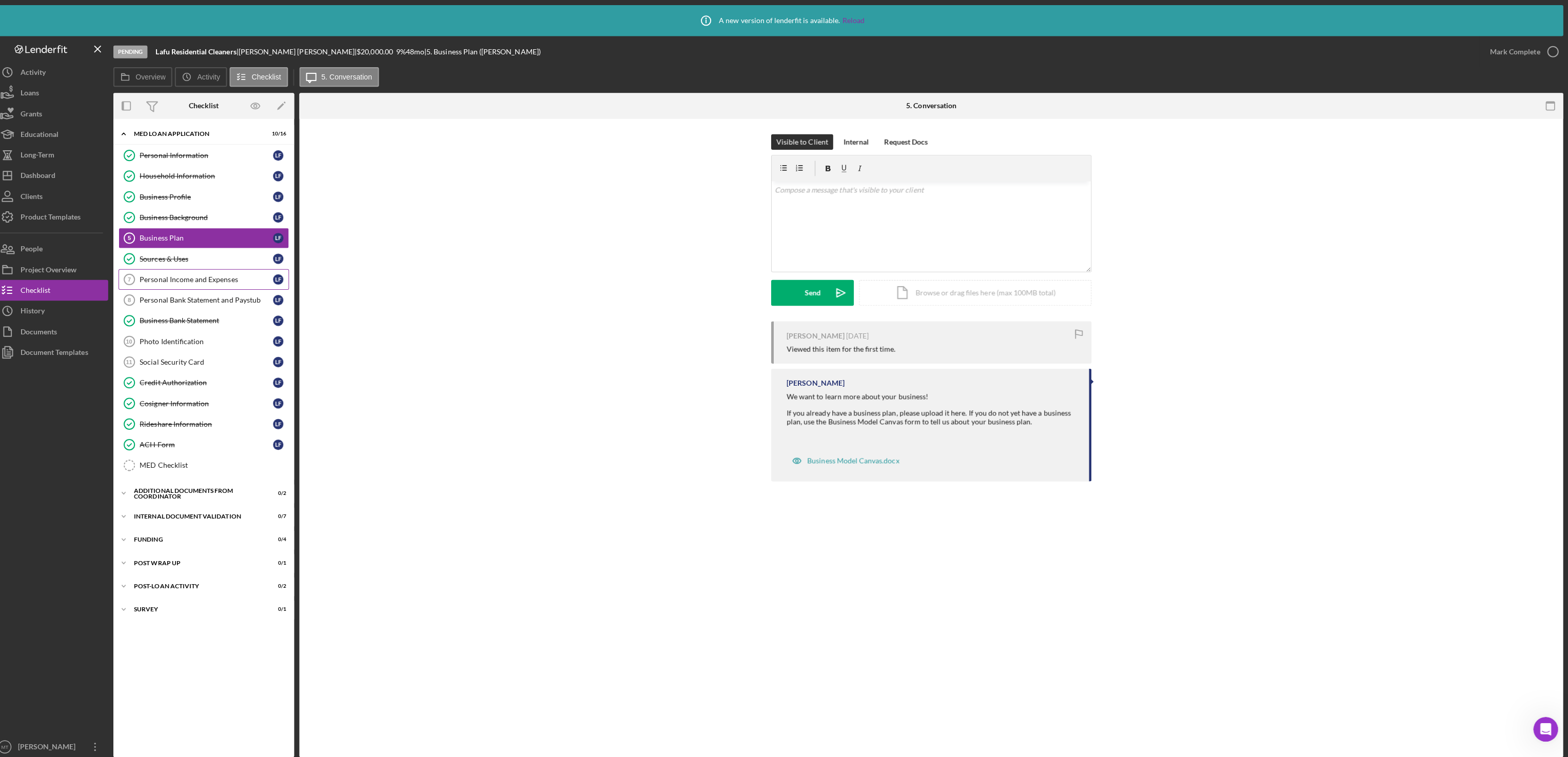
click at [190, 281] on div "Personal Income and Expenses" at bounding box center [215, 277] width 132 height 8
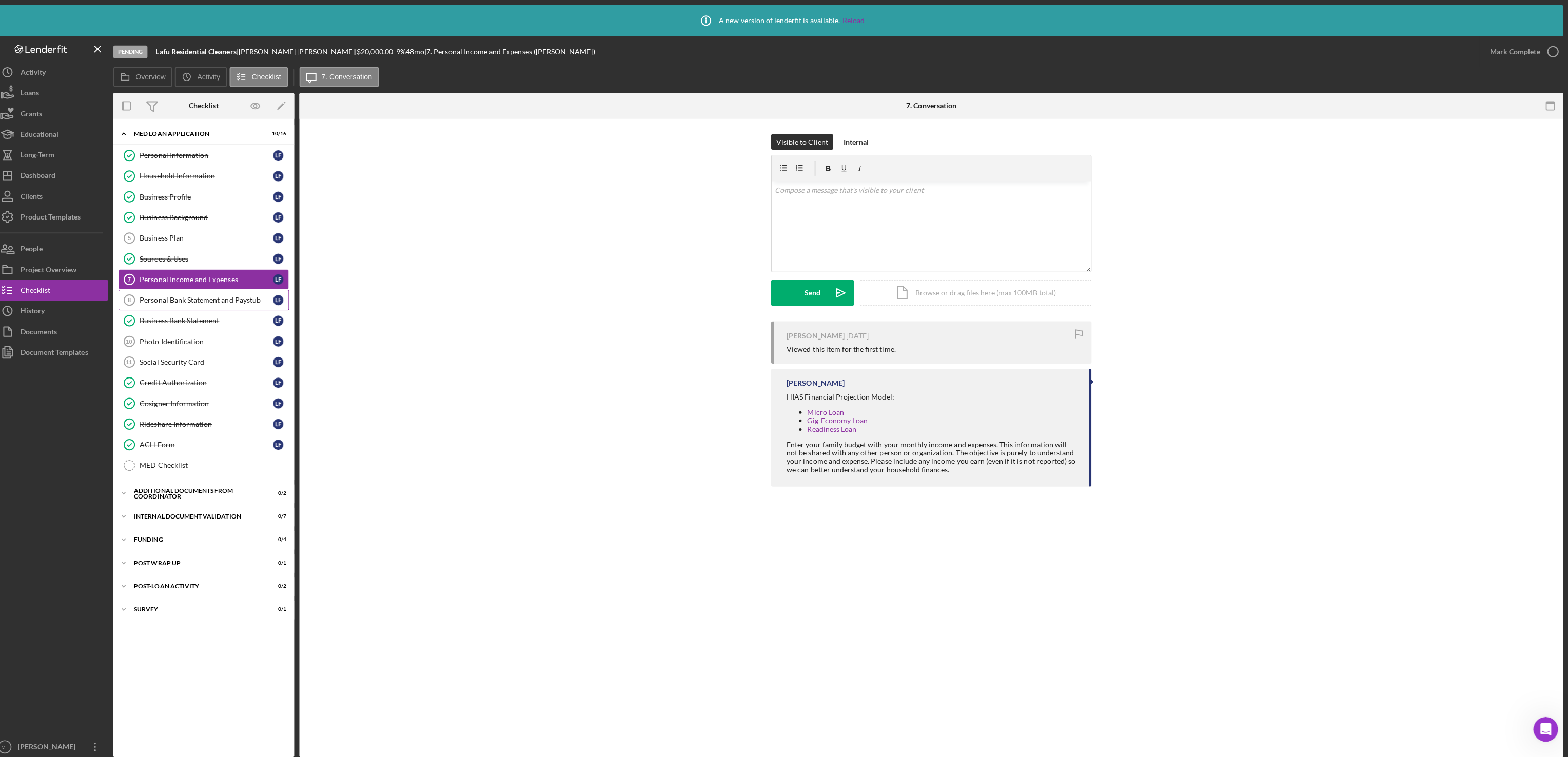
click at [180, 300] on div "Personal Bank Statement and Paystub" at bounding box center [215, 298] width 132 height 8
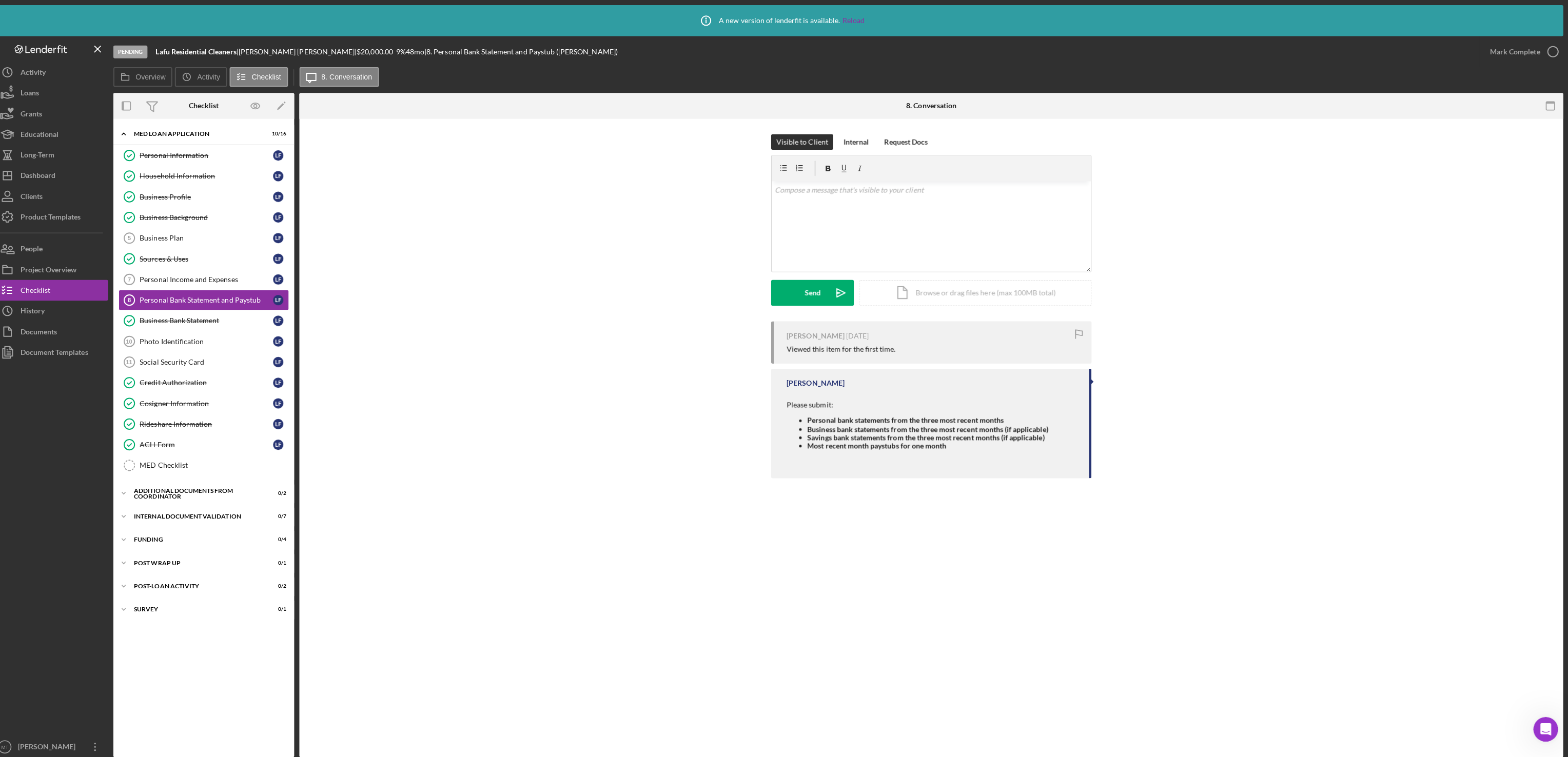
click at [625, 259] on div "Visible to Client Internal Request Docs v Color teal Color pink Remove color Ad…" at bounding box center [935, 226] width 1224 height 186
